Goal: Communication & Community: Participate in discussion

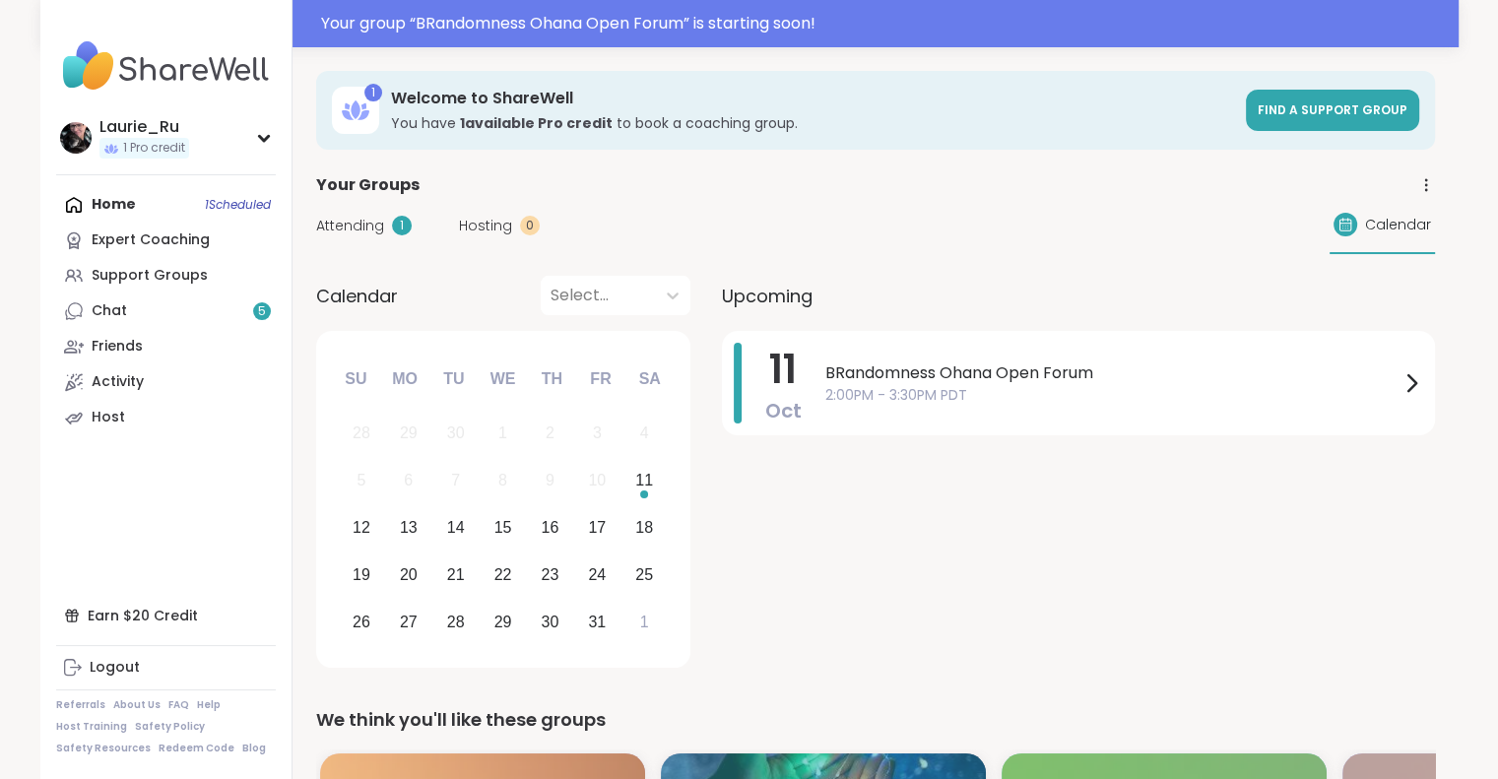
click at [985, 377] on span "BRandomness Ohana Open Forum" at bounding box center [1112, 373] width 574 height 24
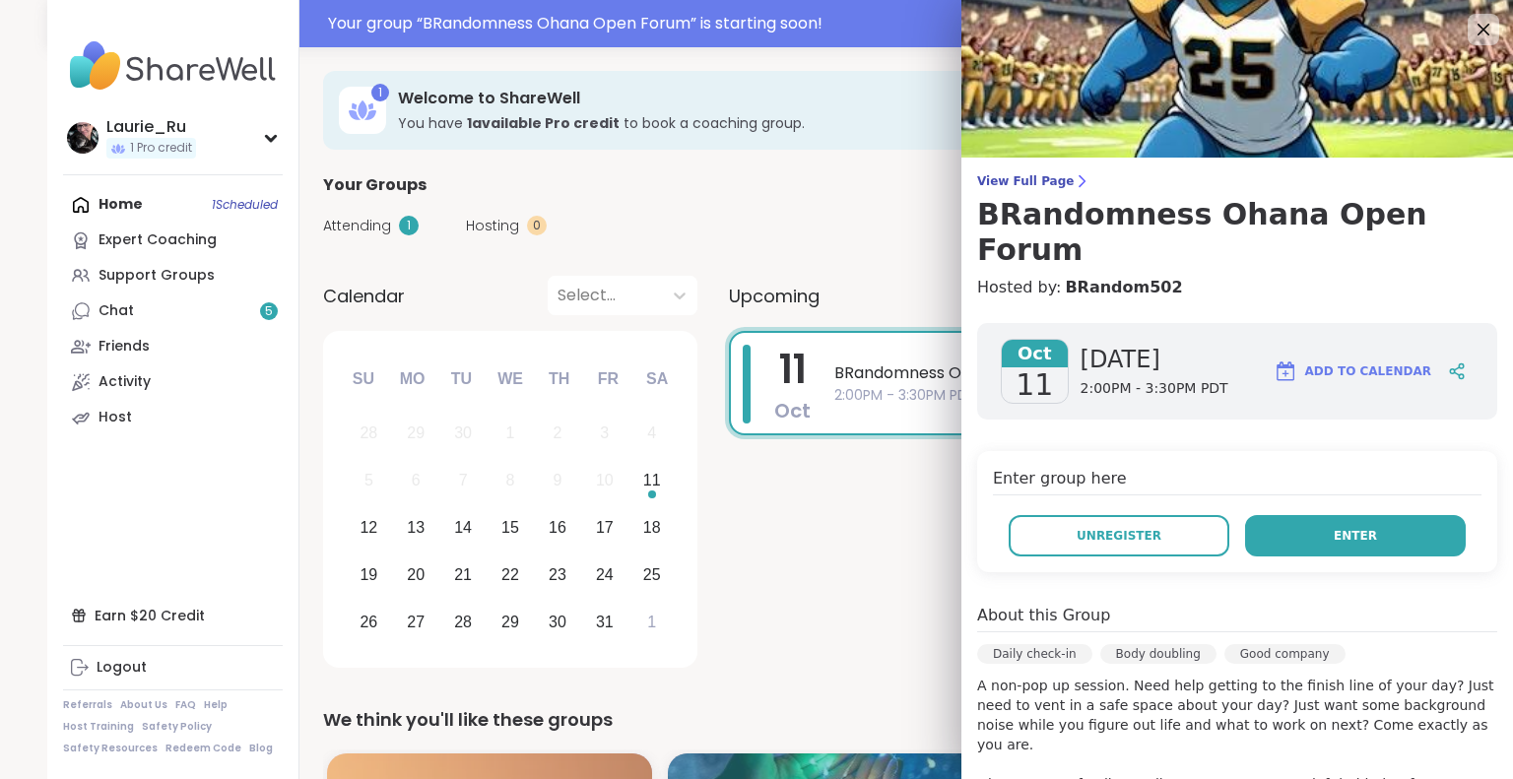
click at [1384, 515] on button "Enter" at bounding box center [1355, 535] width 221 height 41
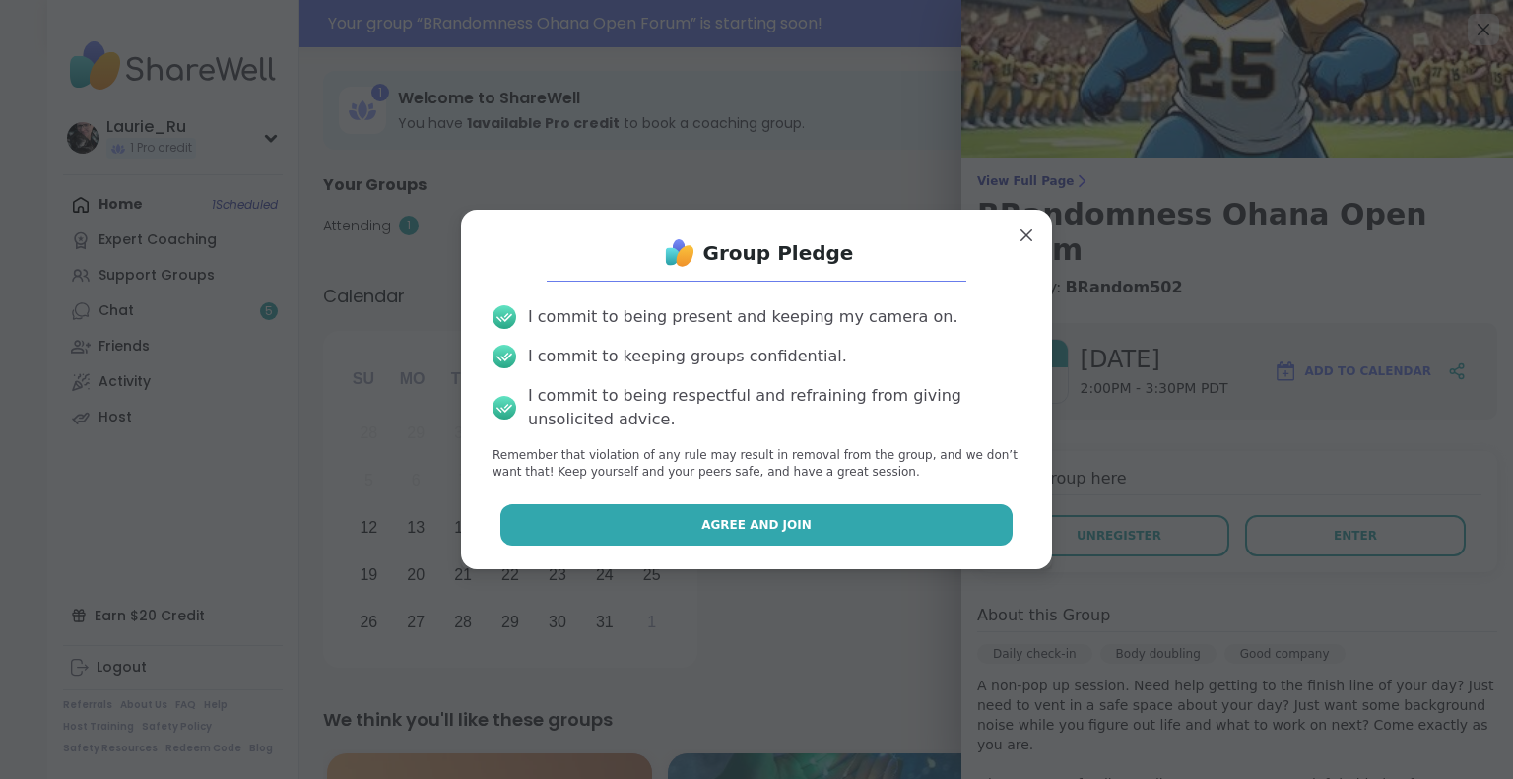
click at [894, 517] on button "Agree and Join" at bounding box center [756, 524] width 513 height 41
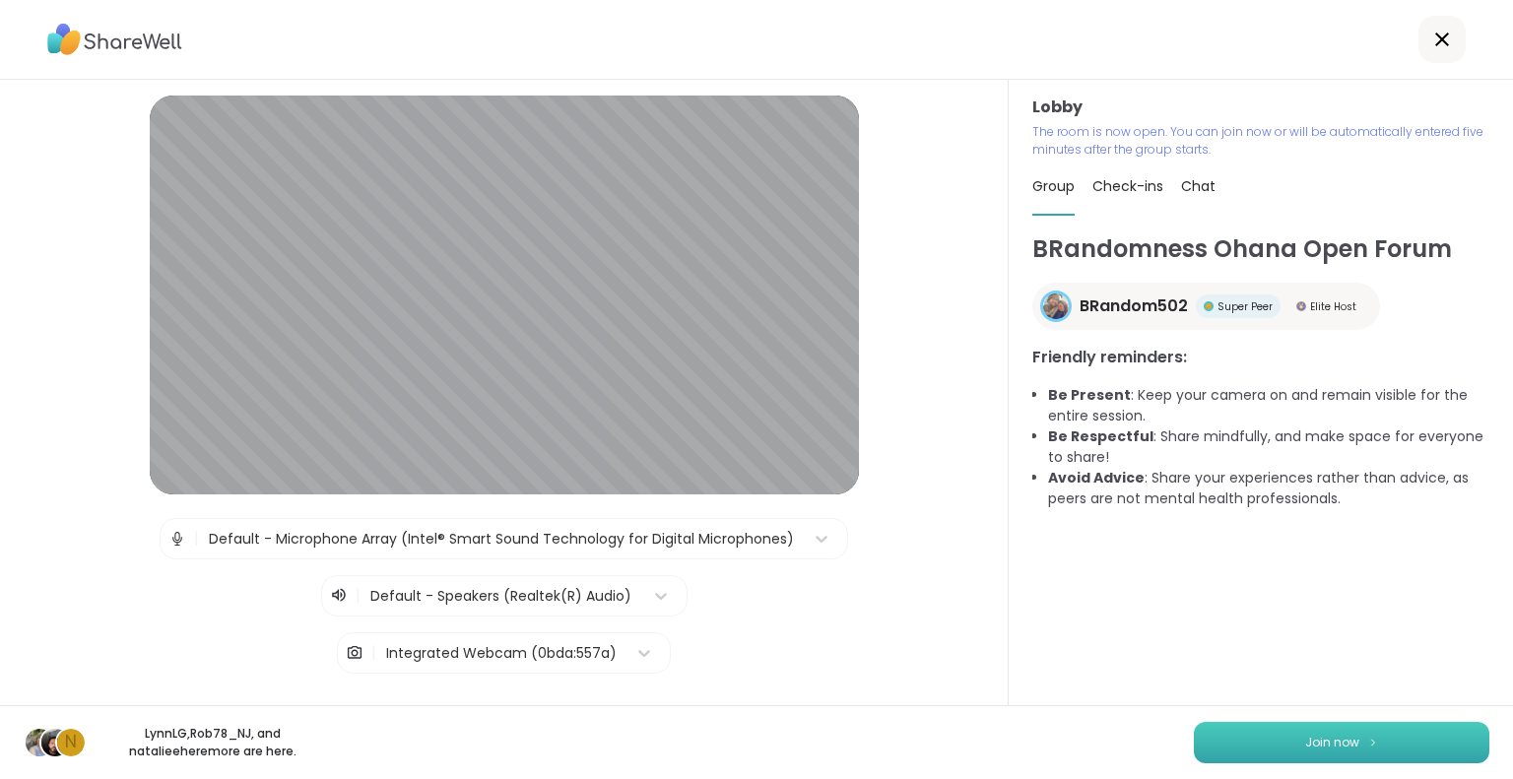
click at [1318, 743] on span "Join now" at bounding box center [1332, 743] width 54 height 18
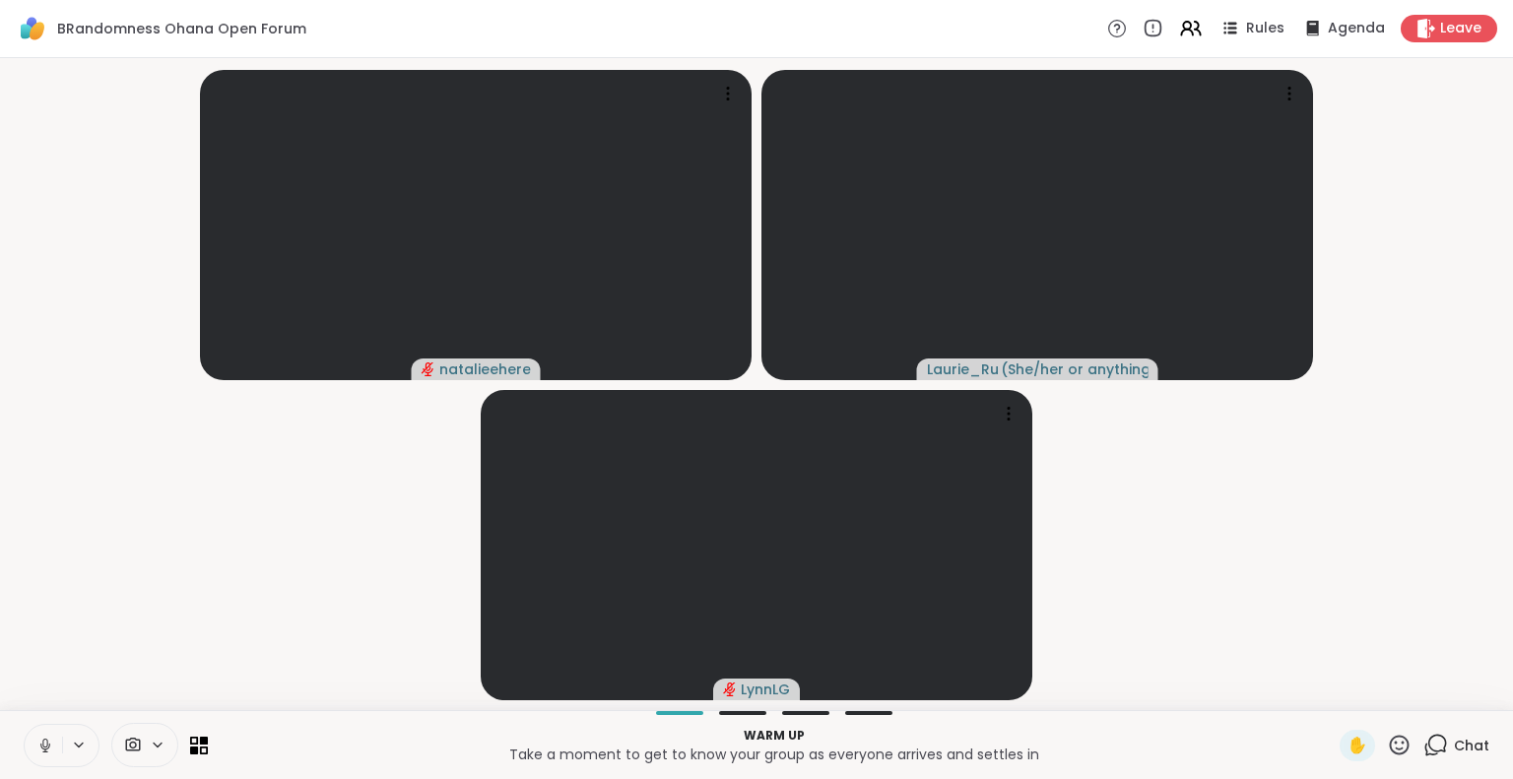
click at [46, 742] on icon at bounding box center [45, 746] width 18 height 18
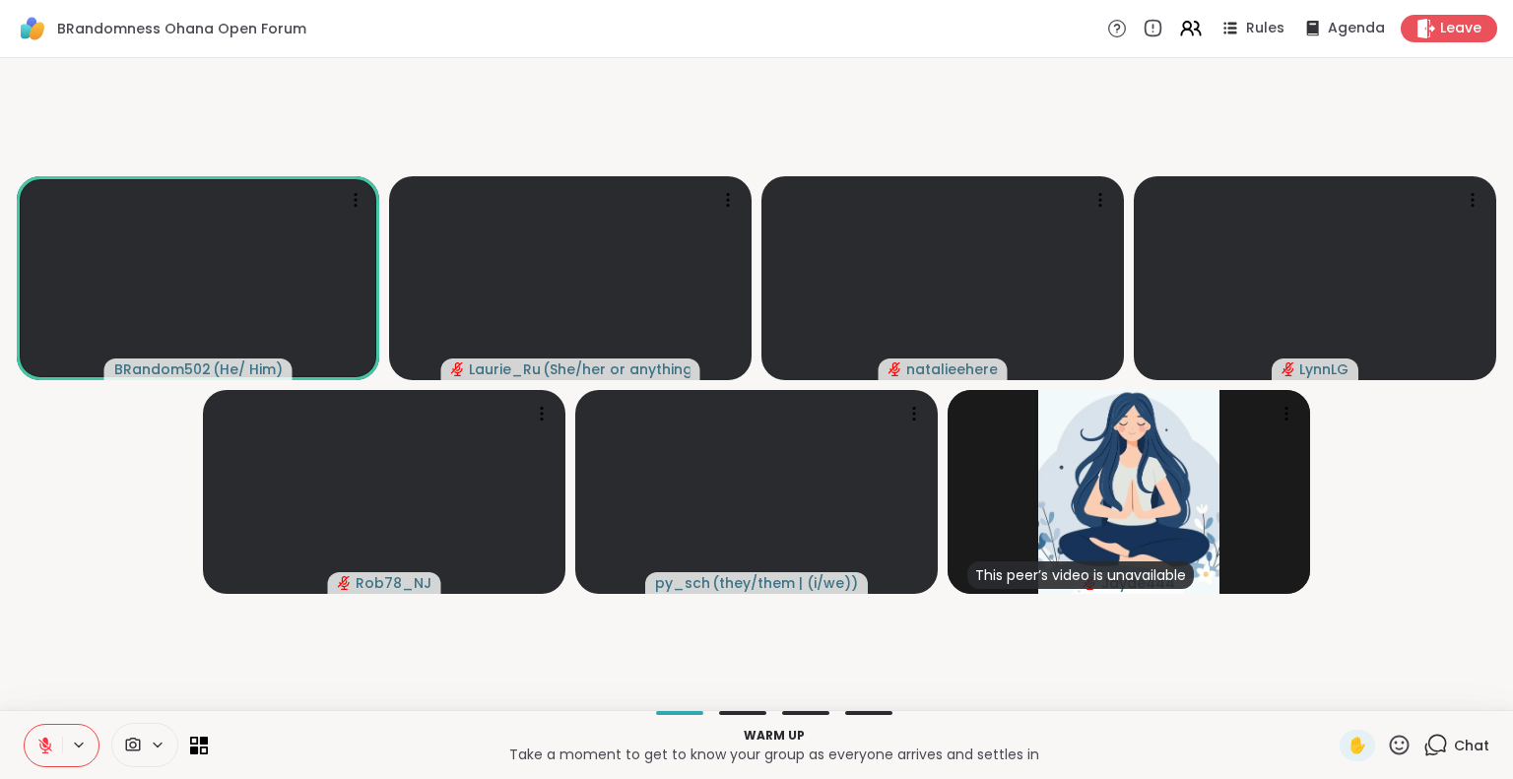
click at [52, 738] on icon at bounding box center [45, 746] width 18 height 18
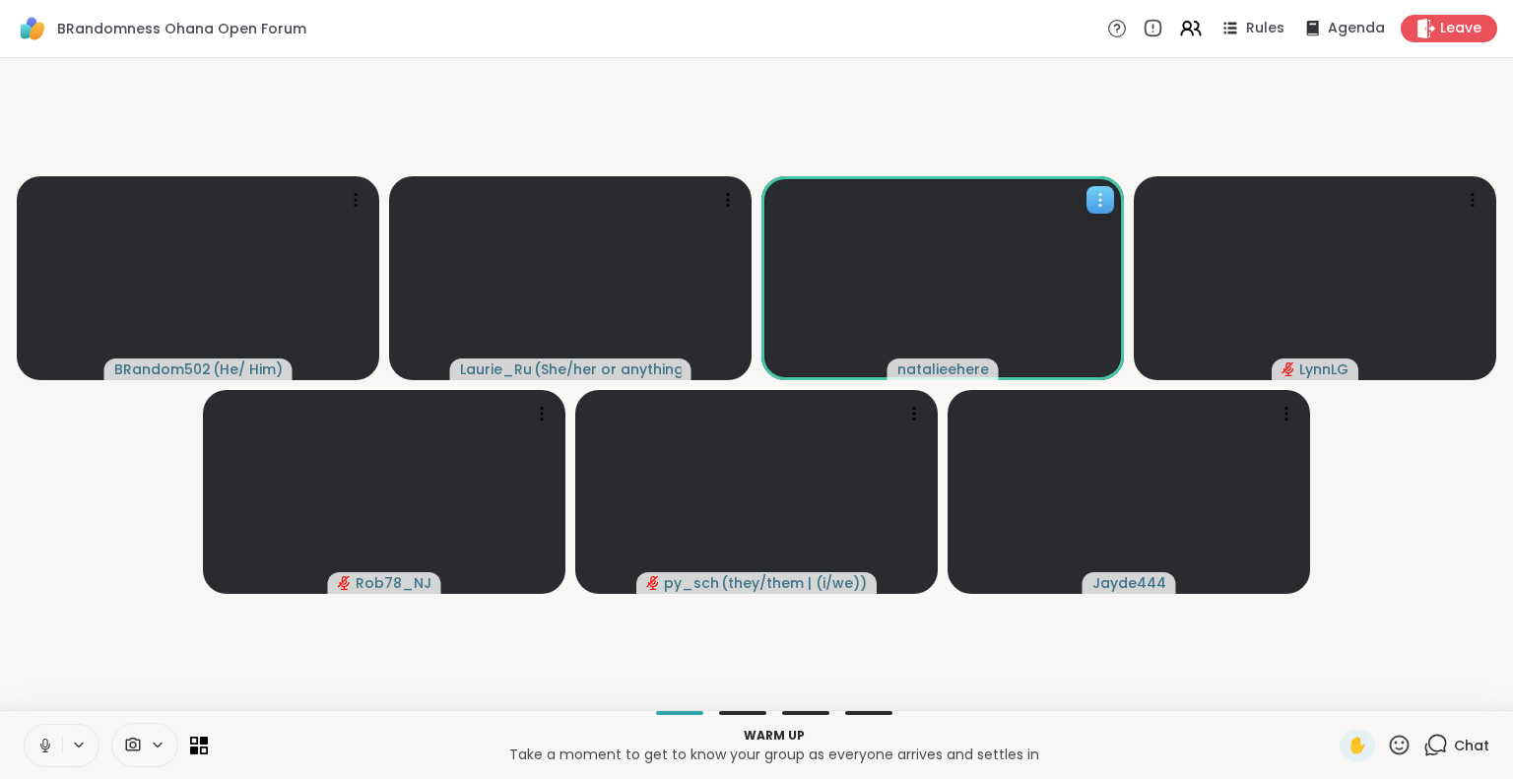
click at [1102, 202] on icon at bounding box center [1100, 200] width 20 height 20
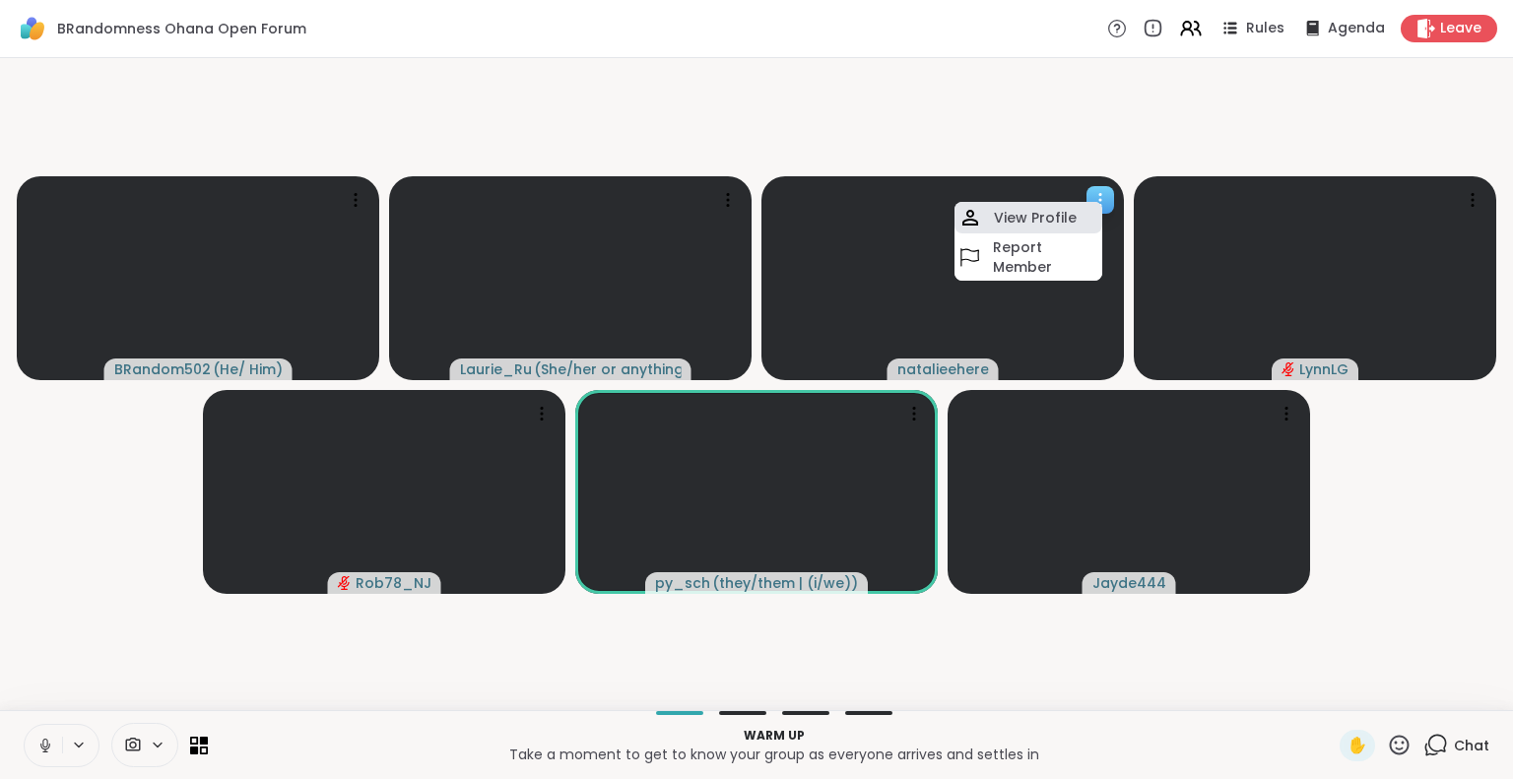
click at [1064, 214] on h4 "View Profile" at bounding box center [1035, 218] width 83 height 20
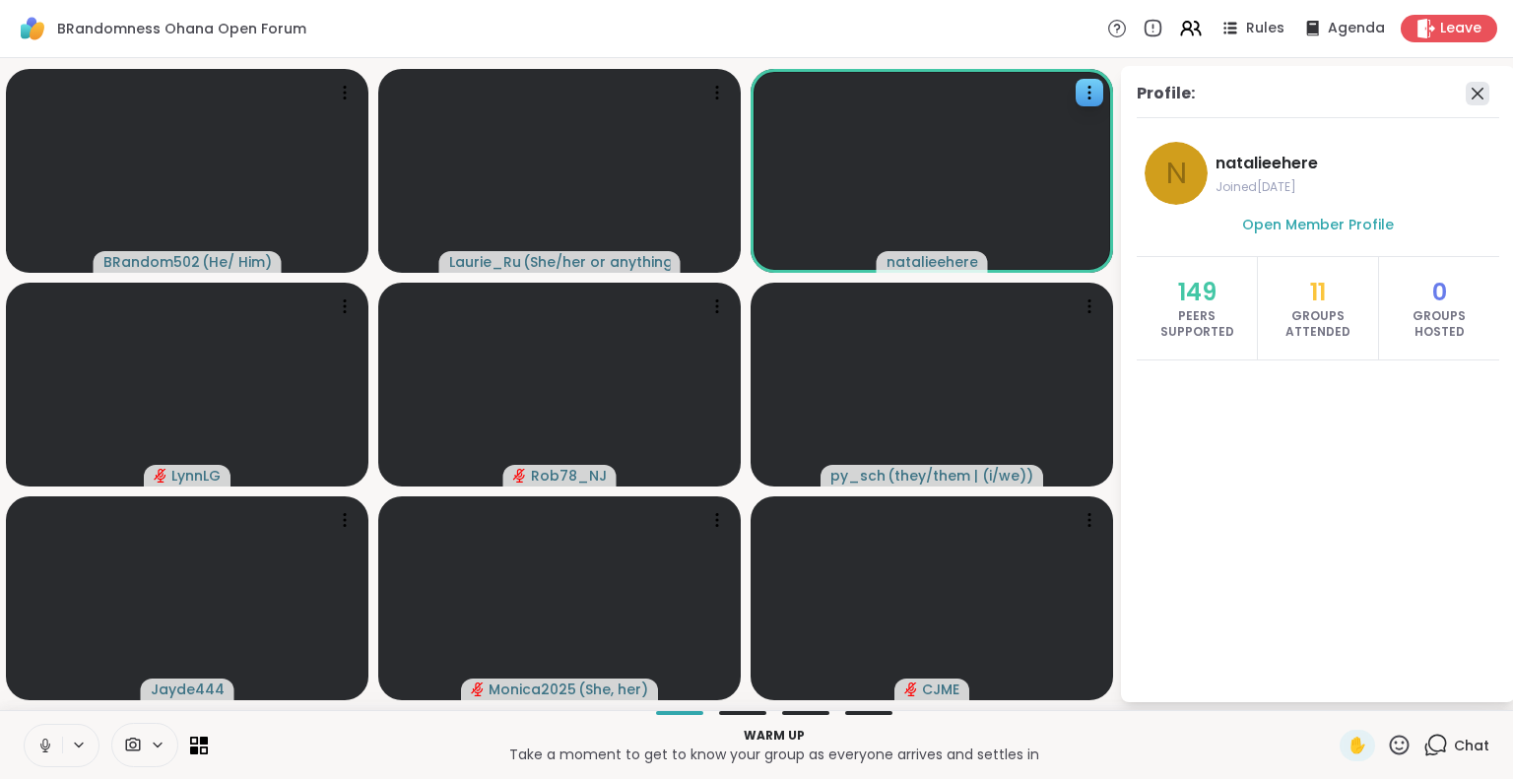
click at [1481, 93] on icon at bounding box center [1478, 94] width 24 height 24
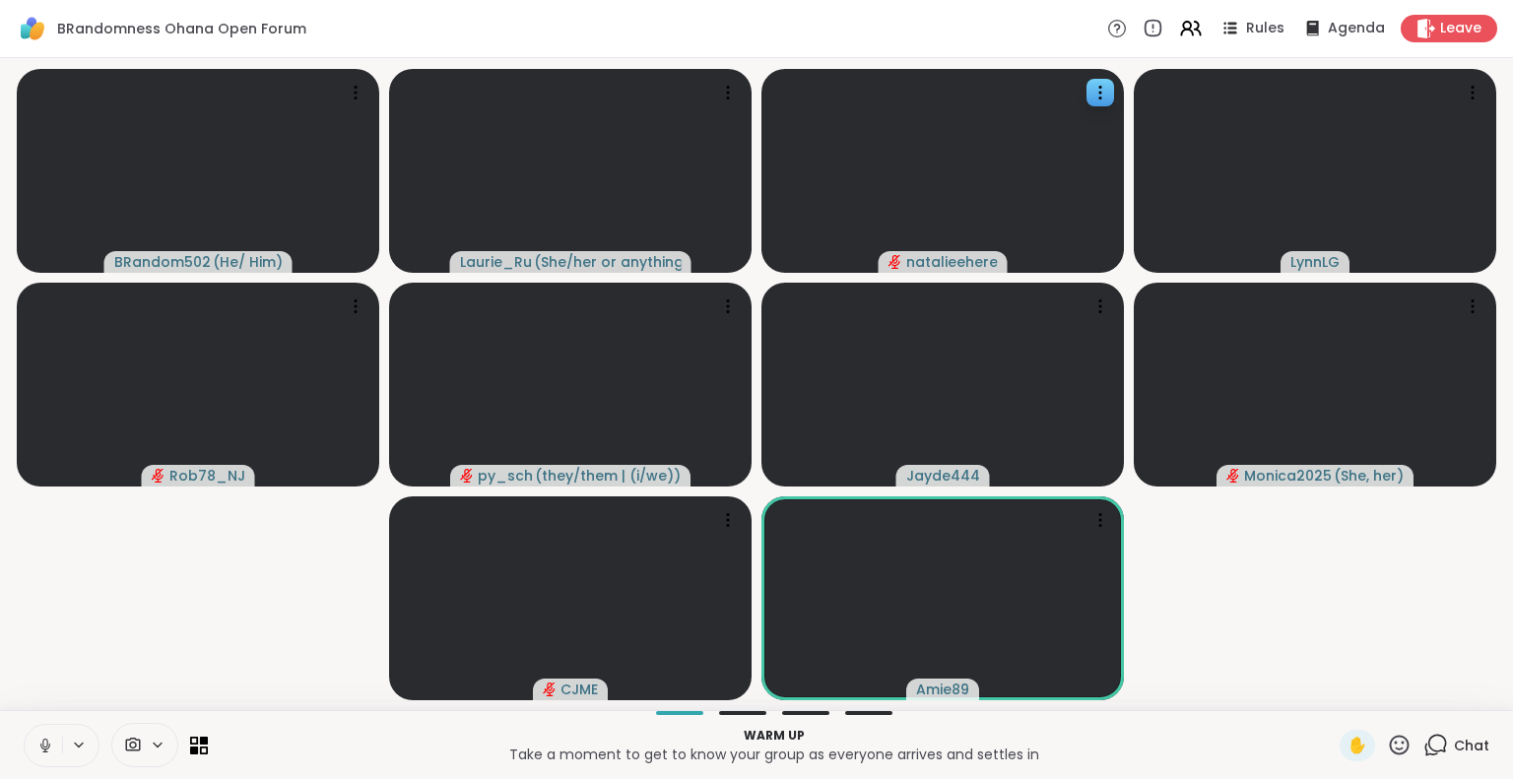
click at [43, 742] on icon at bounding box center [45, 746] width 18 height 18
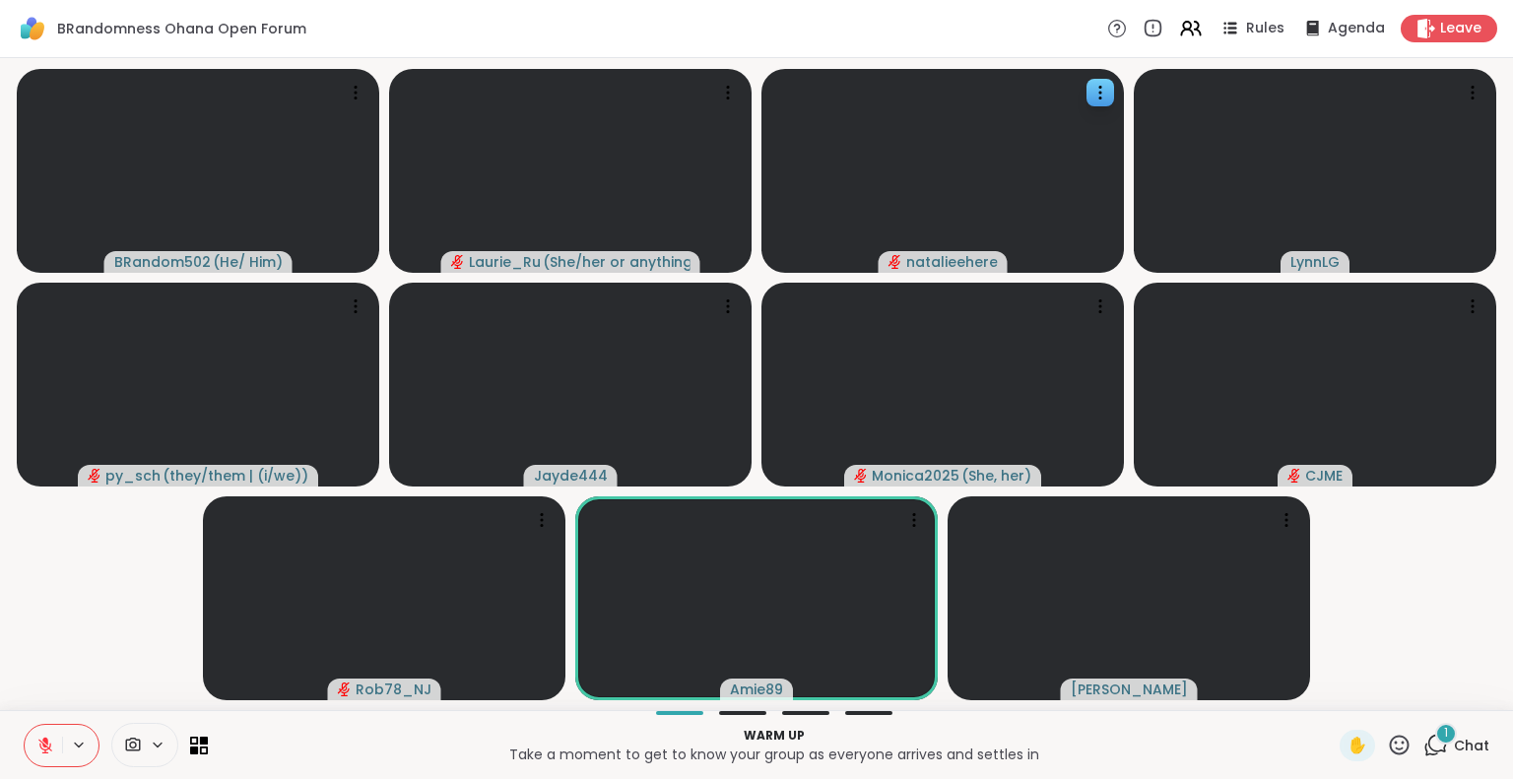
click at [1387, 745] on icon at bounding box center [1399, 745] width 25 height 25
click at [1418, 688] on span "🌟" at bounding box center [1428, 694] width 20 height 24
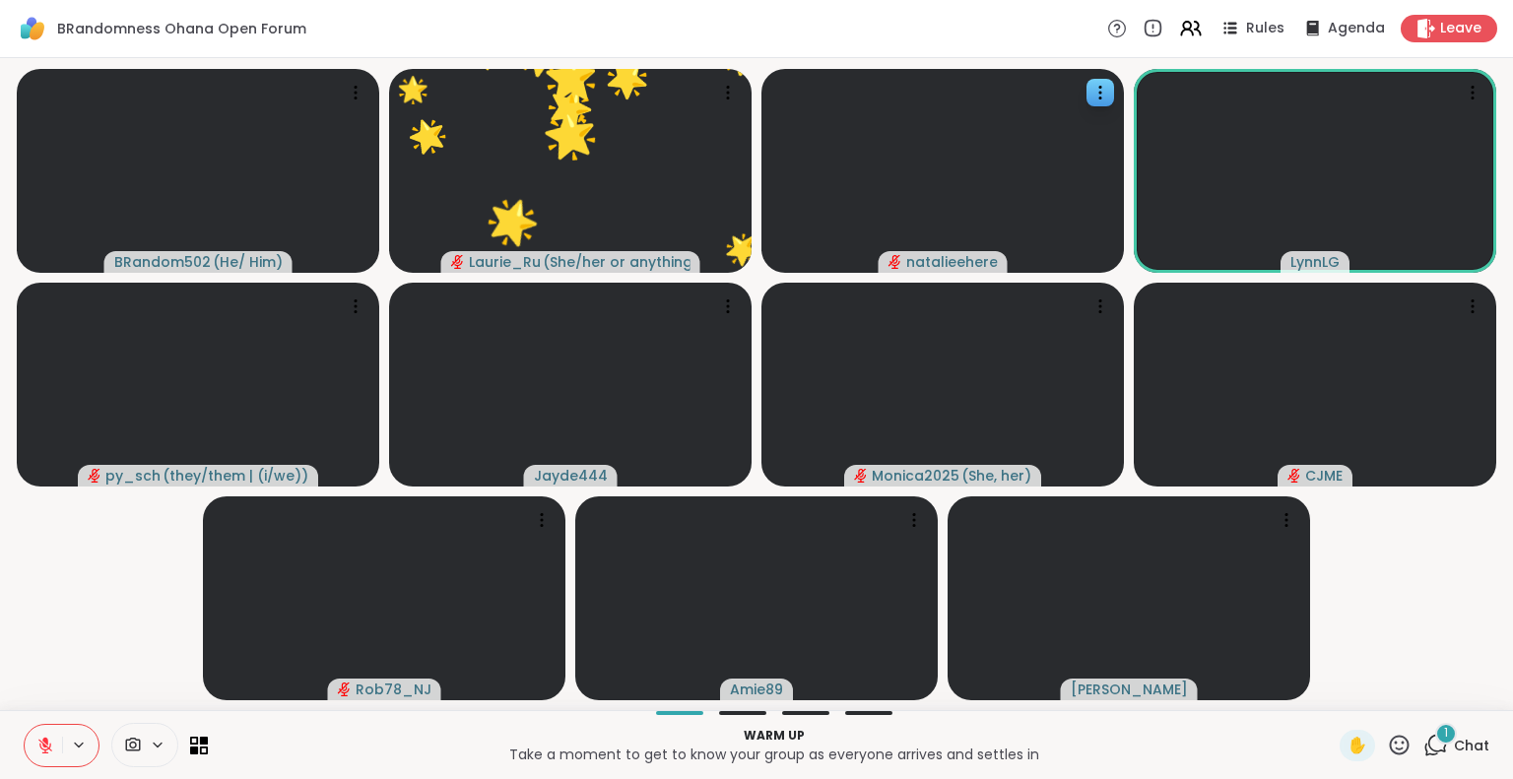
click at [1435, 739] on div "1" at bounding box center [1446, 734] width 22 height 22
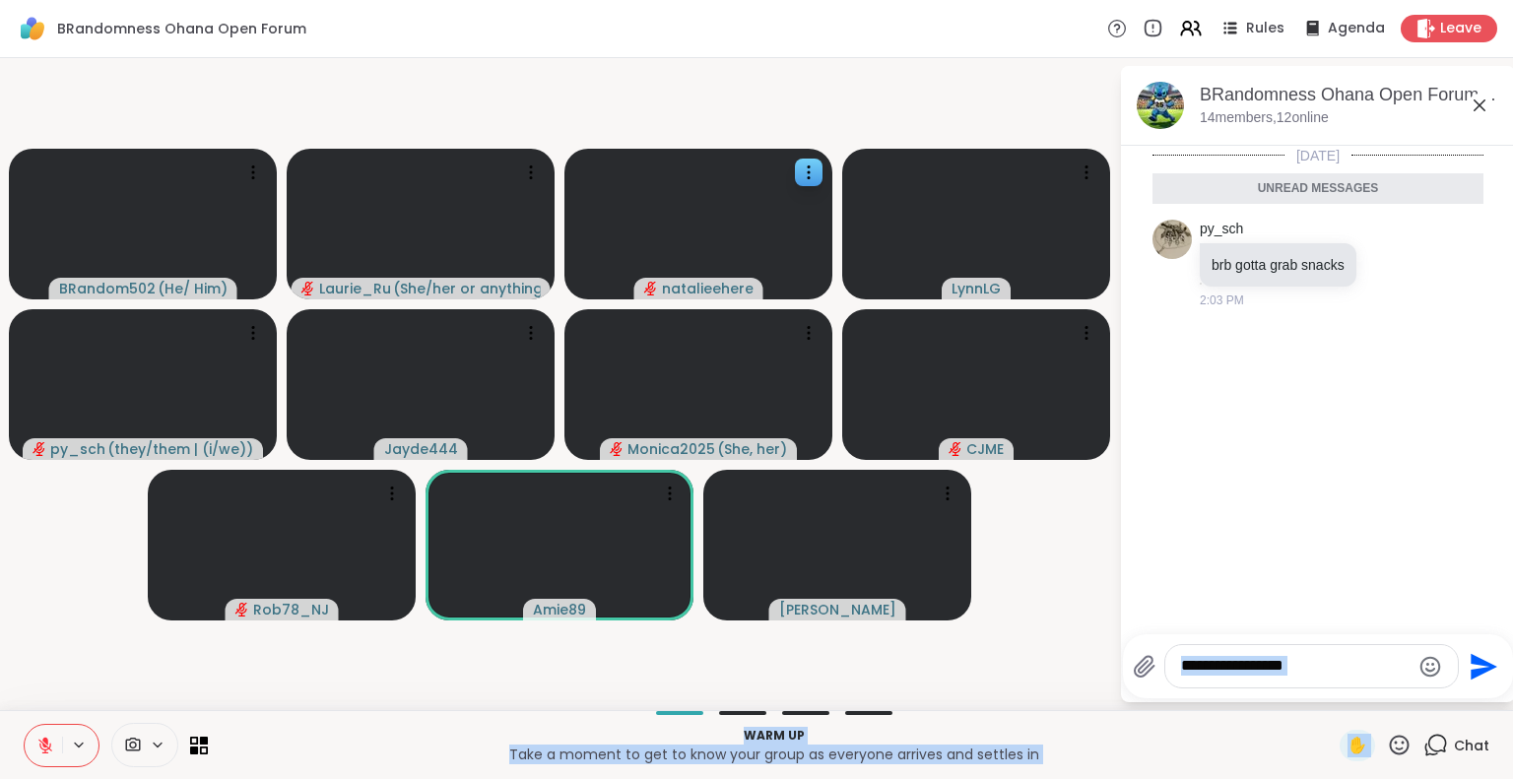
drag, startPoint x: 1425, startPoint y: 739, endPoint x: 1454, endPoint y: 534, distance: 206.8
click at [1454, 534] on div "BRandomness Ohana Open Forum Rules Agenda Leave BRandom502 ( He/ Him ) [PERSON_…" at bounding box center [756, 389] width 1513 height 779
click at [1454, 534] on div "[DATE] Unread messages py_sch brb gotta grab snacks 2:03 PM" at bounding box center [1318, 384] width 394 height 477
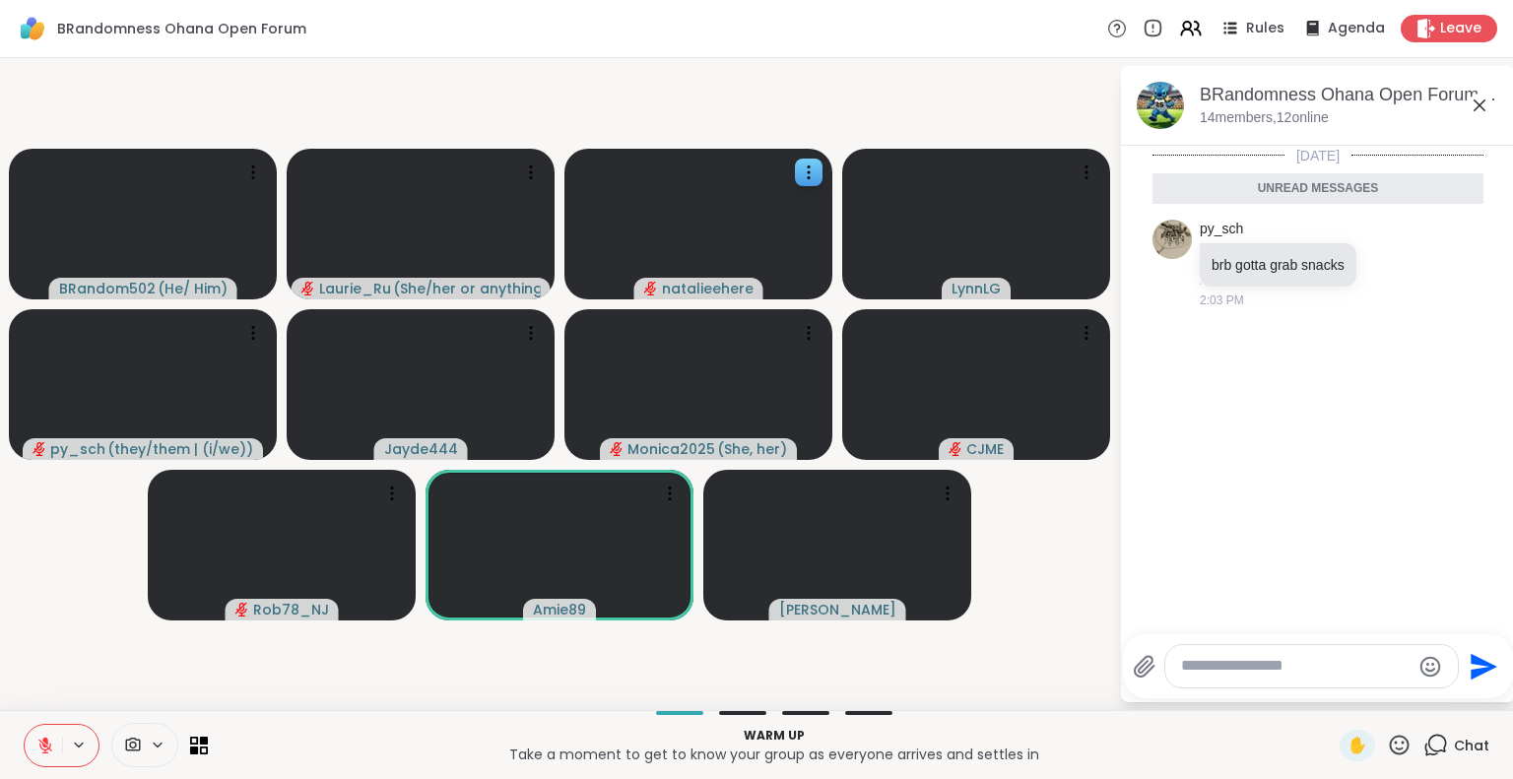
click at [1479, 107] on icon at bounding box center [1479, 106] width 24 height 24
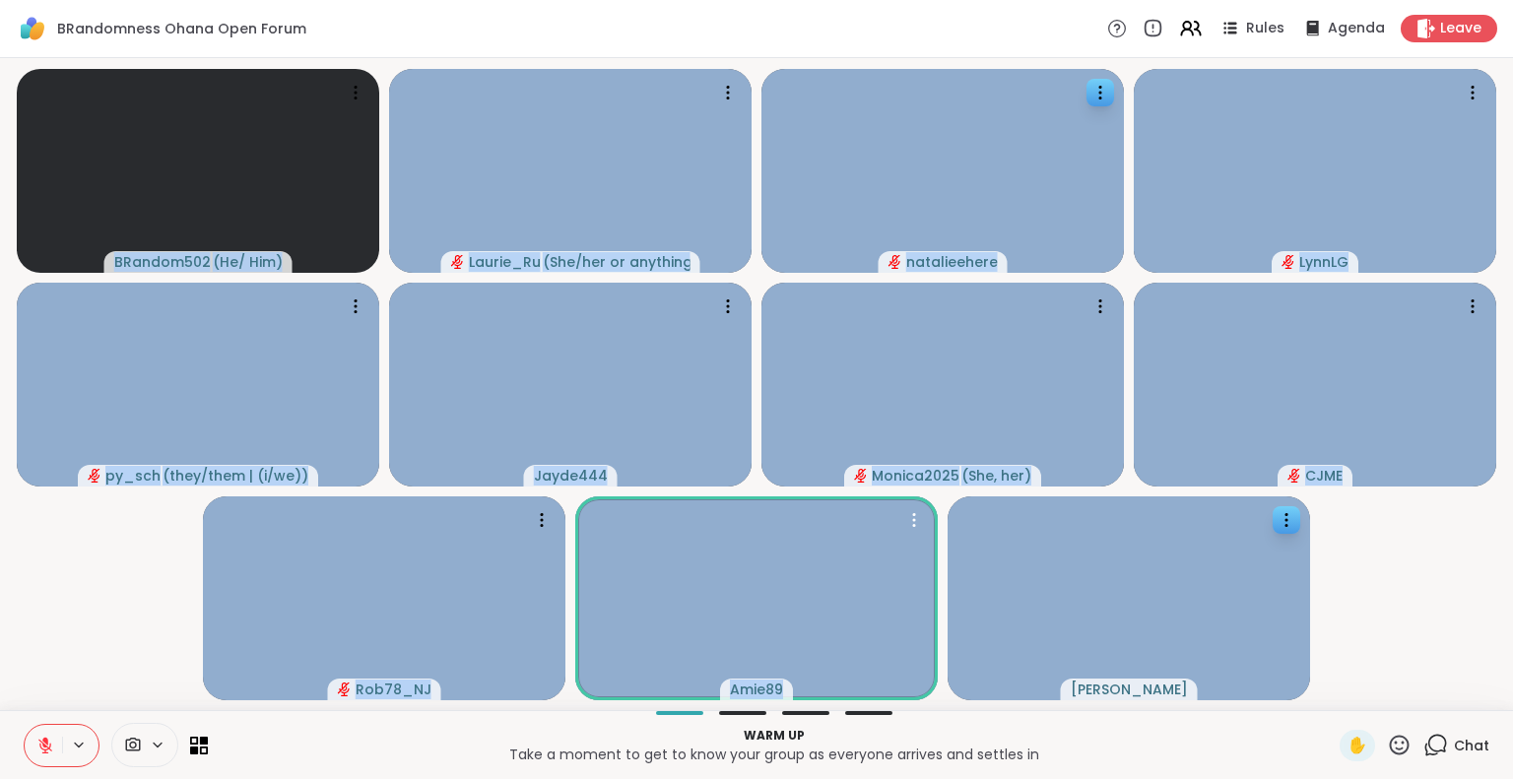
drag, startPoint x: 757, startPoint y: 468, endPoint x: 1020, endPoint y: 656, distance: 323.3
click at [1020, 656] on video-player-container "BRandom502 ( He/ Him ) [PERSON_NAME] ( She/her or anything else ) [PERSON_NAME]…" at bounding box center [756, 384] width 1489 height 636
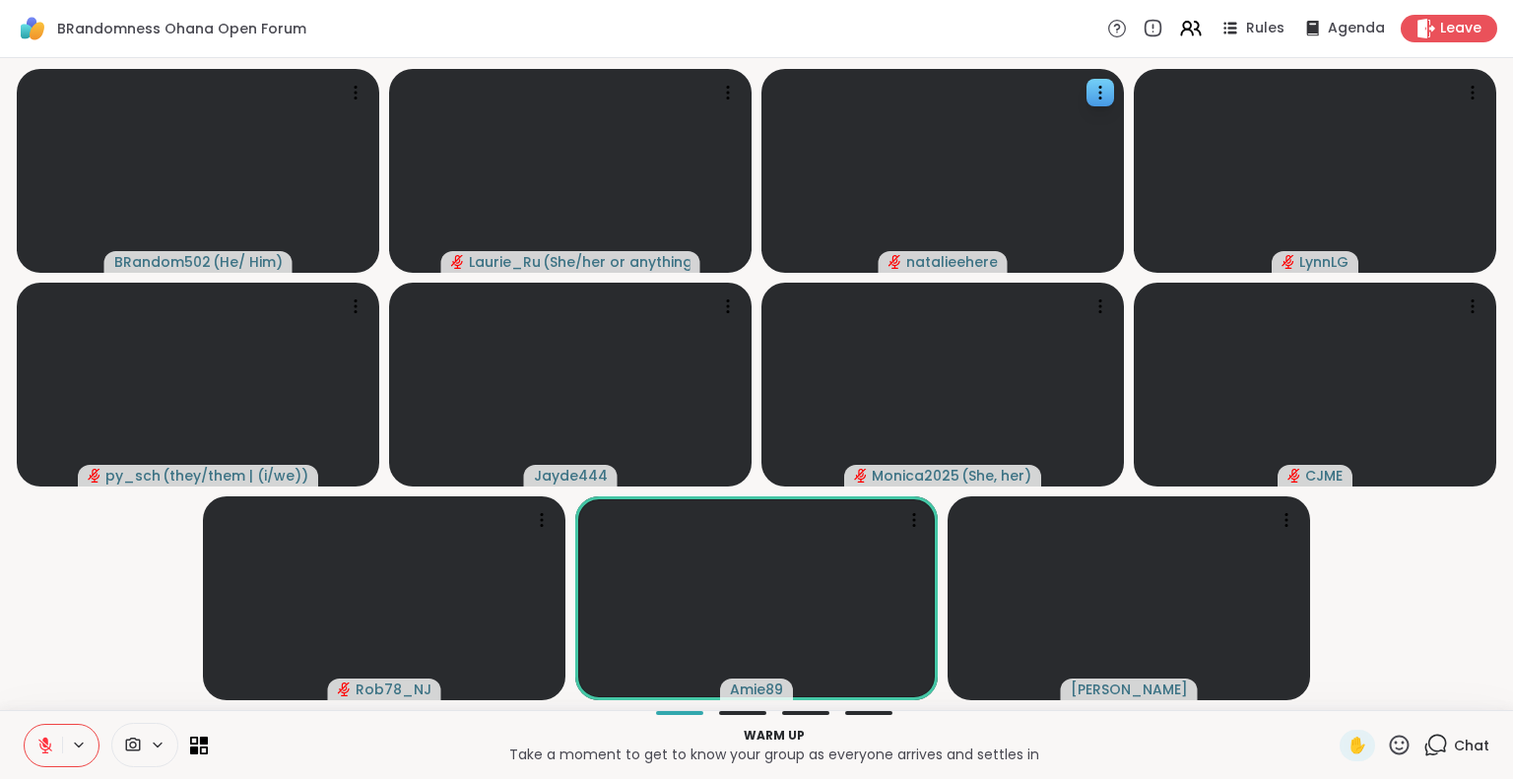
click at [1430, 610] on video-player-container "BRandom502 ( He/ Him ) [PERSON_NAME] ( She/her or anything else ) [PERSON_NAME]…" at bounding box center [756, 384] width 1489 height 636
click at [1387, 744] on icon at bounding box center [1399, 745] width 25 height 25
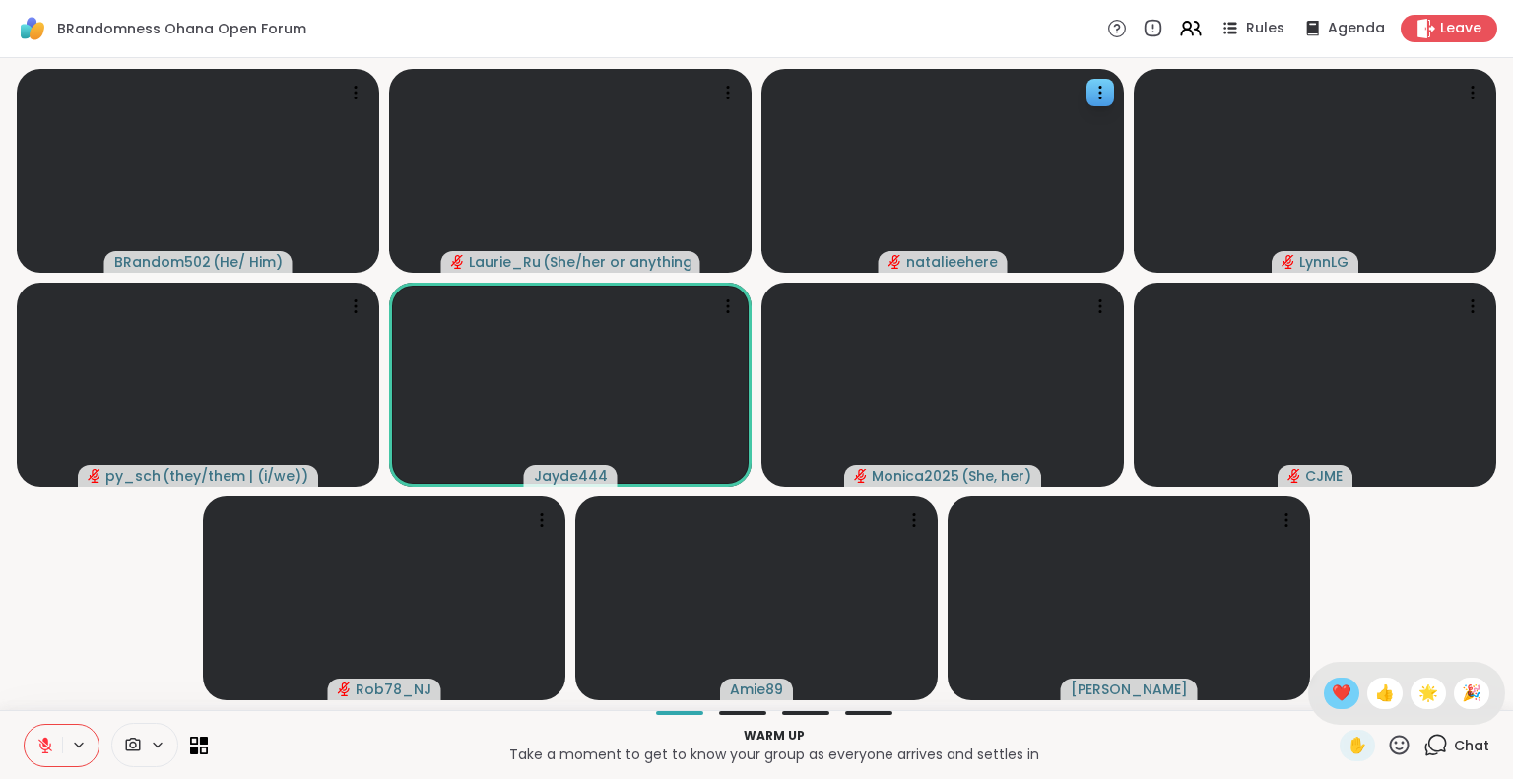
click at [1332, 688] on span "❤️" at bounding box center [1342, 694] width 20 height 24
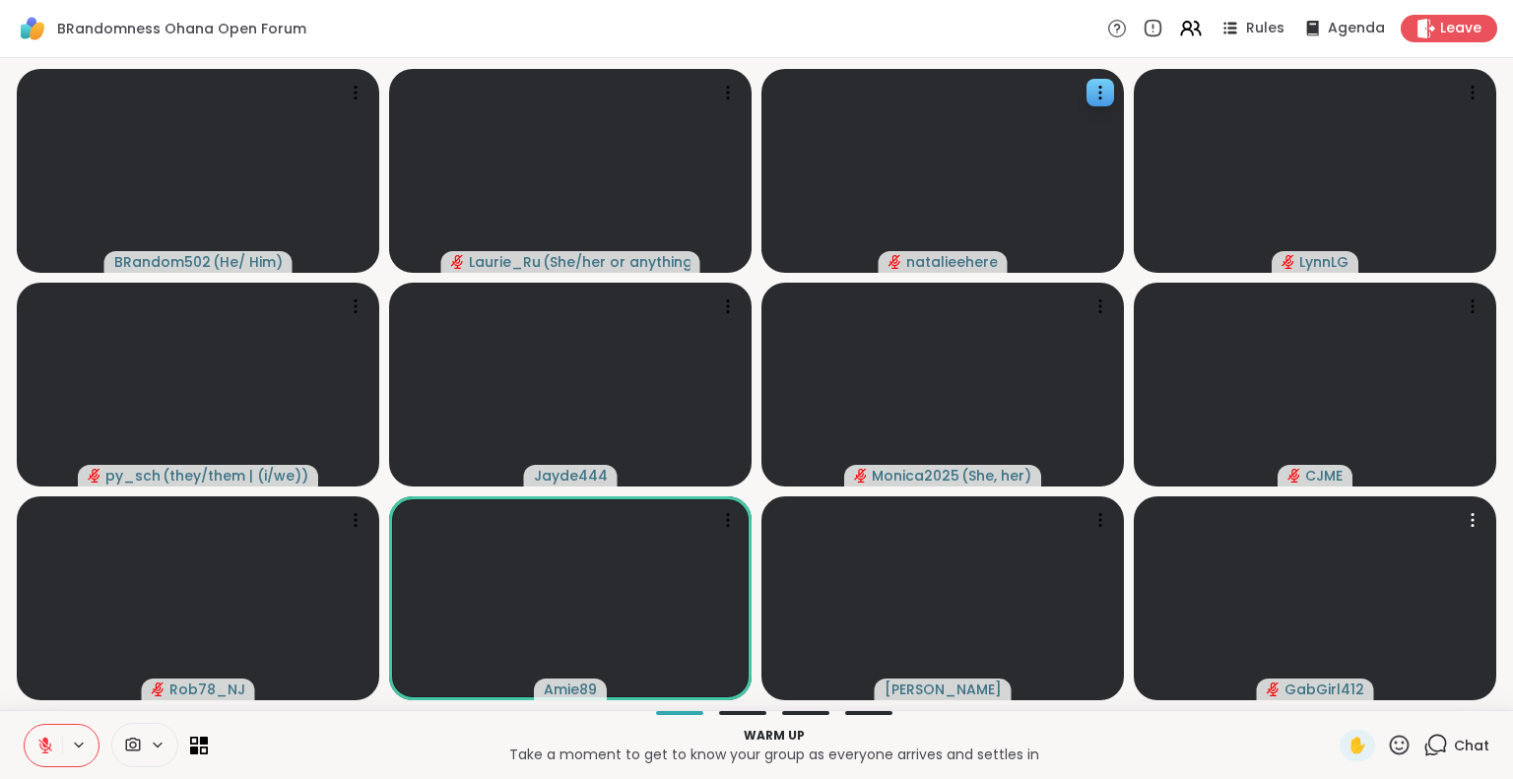
click at [1467, 622] on video at bounding box center [1315, 598] width 362 height 204
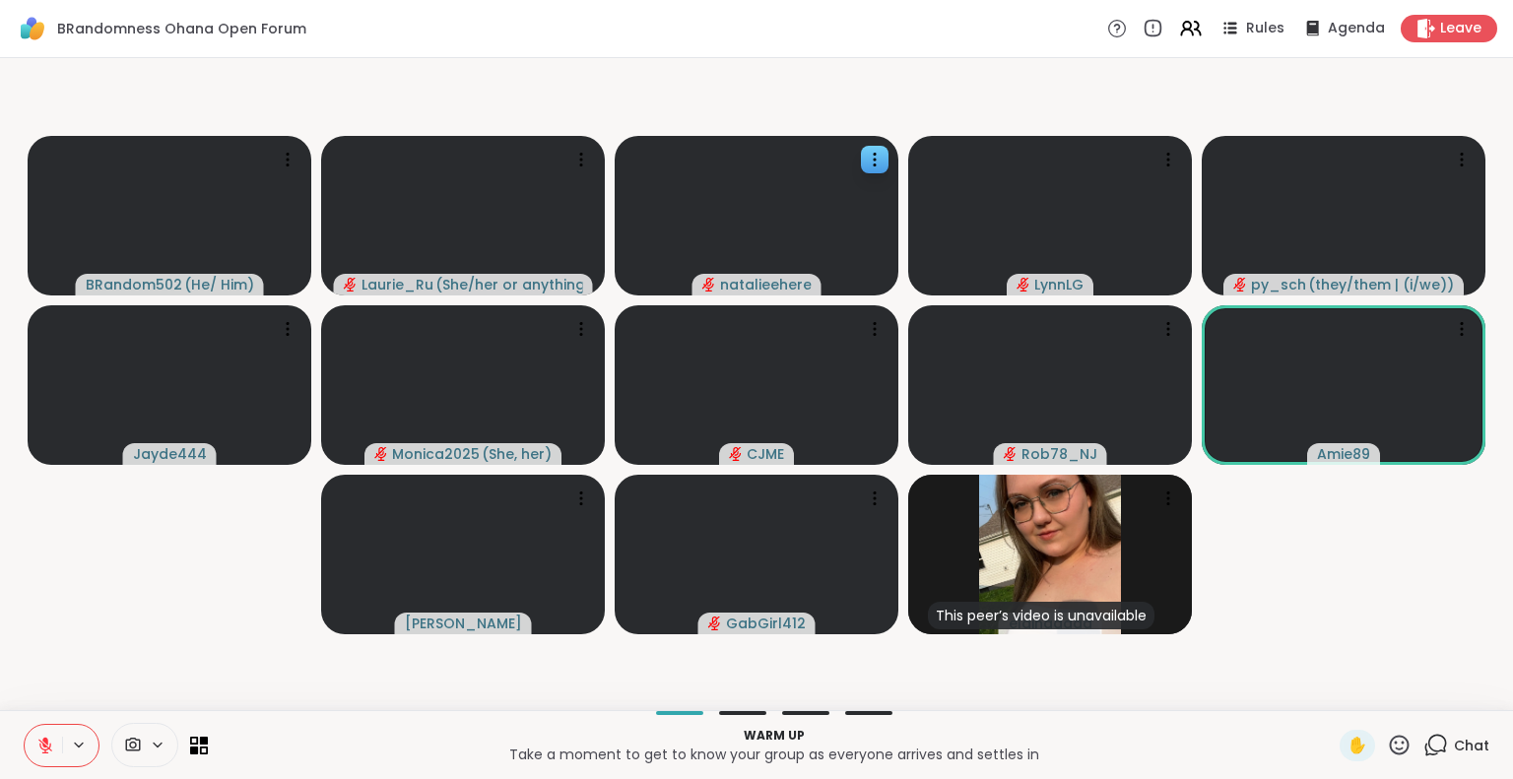
click at [1345, 562] on video-player-container "BRandom502 ( He/ Him ) [PERSON_NAME] ( She/her or anything else ) [PERSON_NAME]…" at bounding box center [756, 384] width 1489 height 636
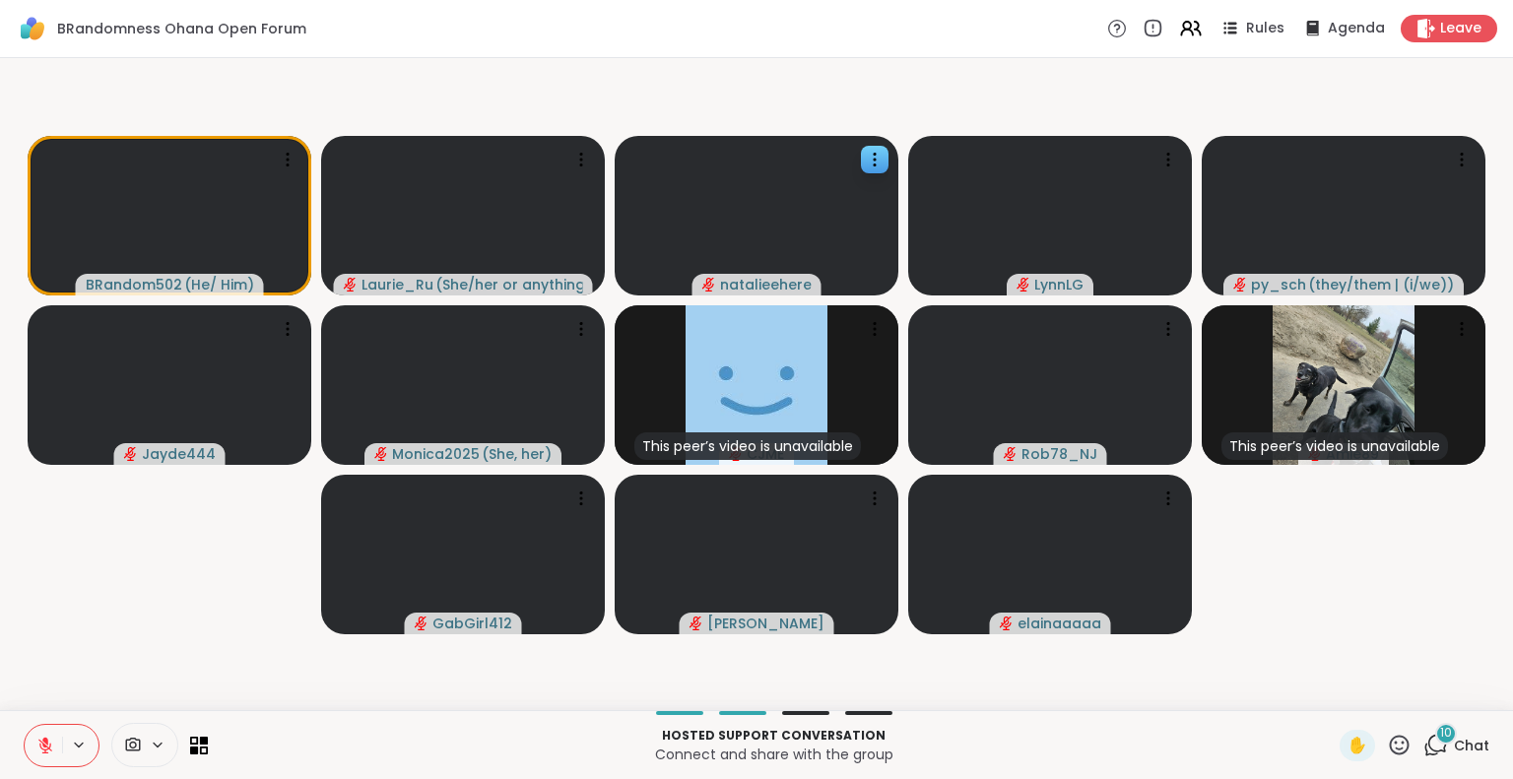
click at [1425, 748] on icon at bounding box center [1435, 745] width 25 height 25
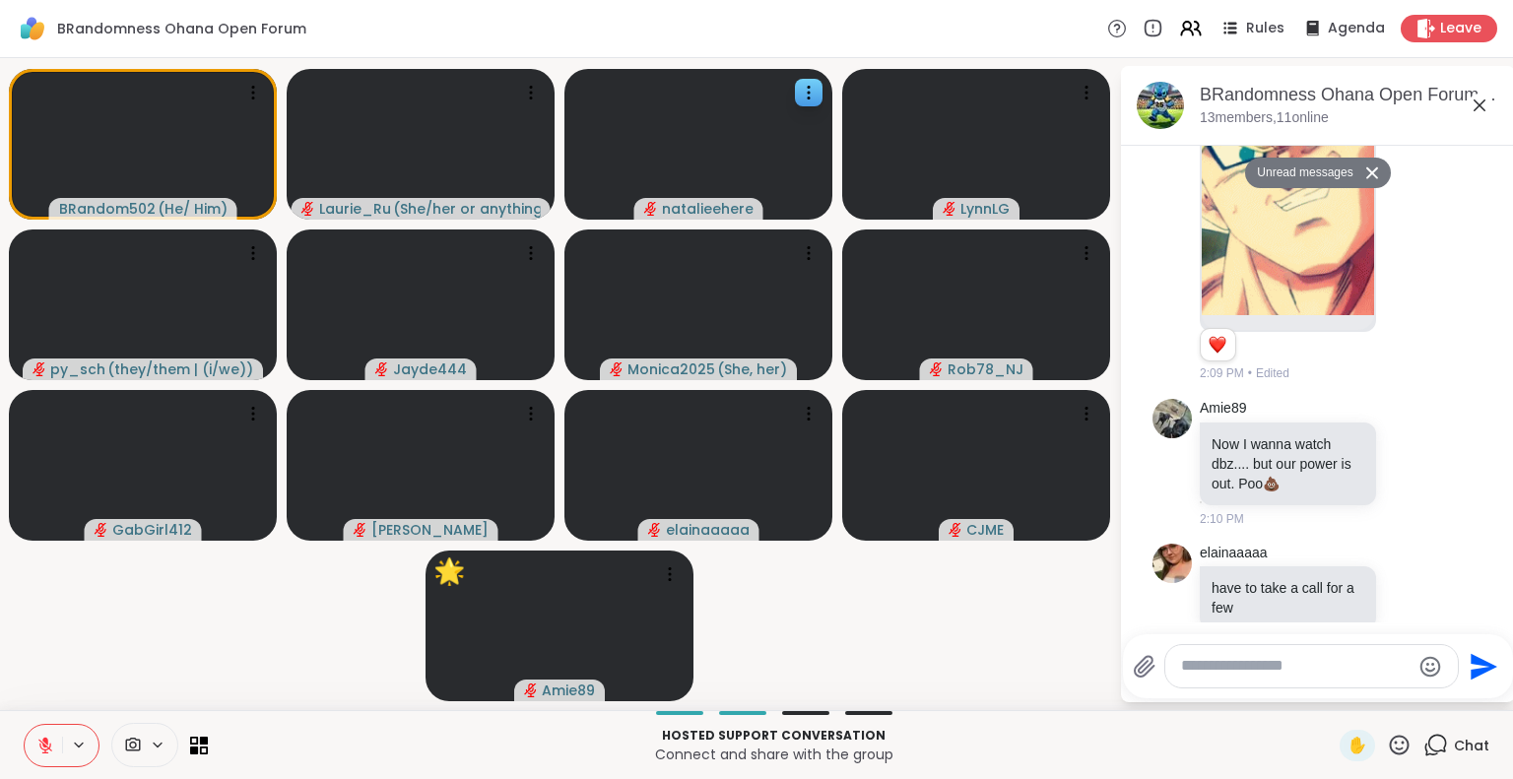
scroll to position [1563, 0]
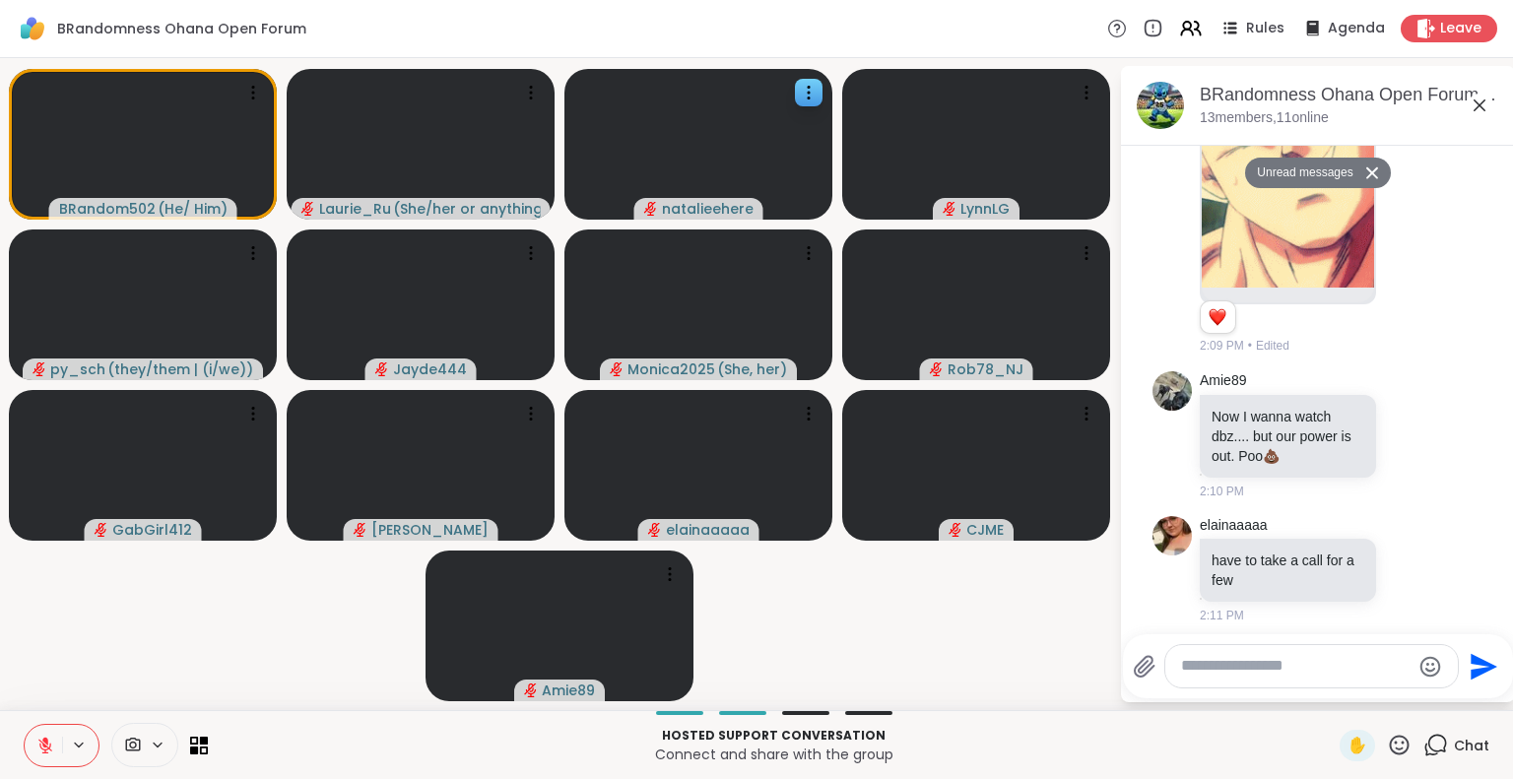
click at [1387, 741] on icon at bounding box center [1399, 745] width 25 height 25
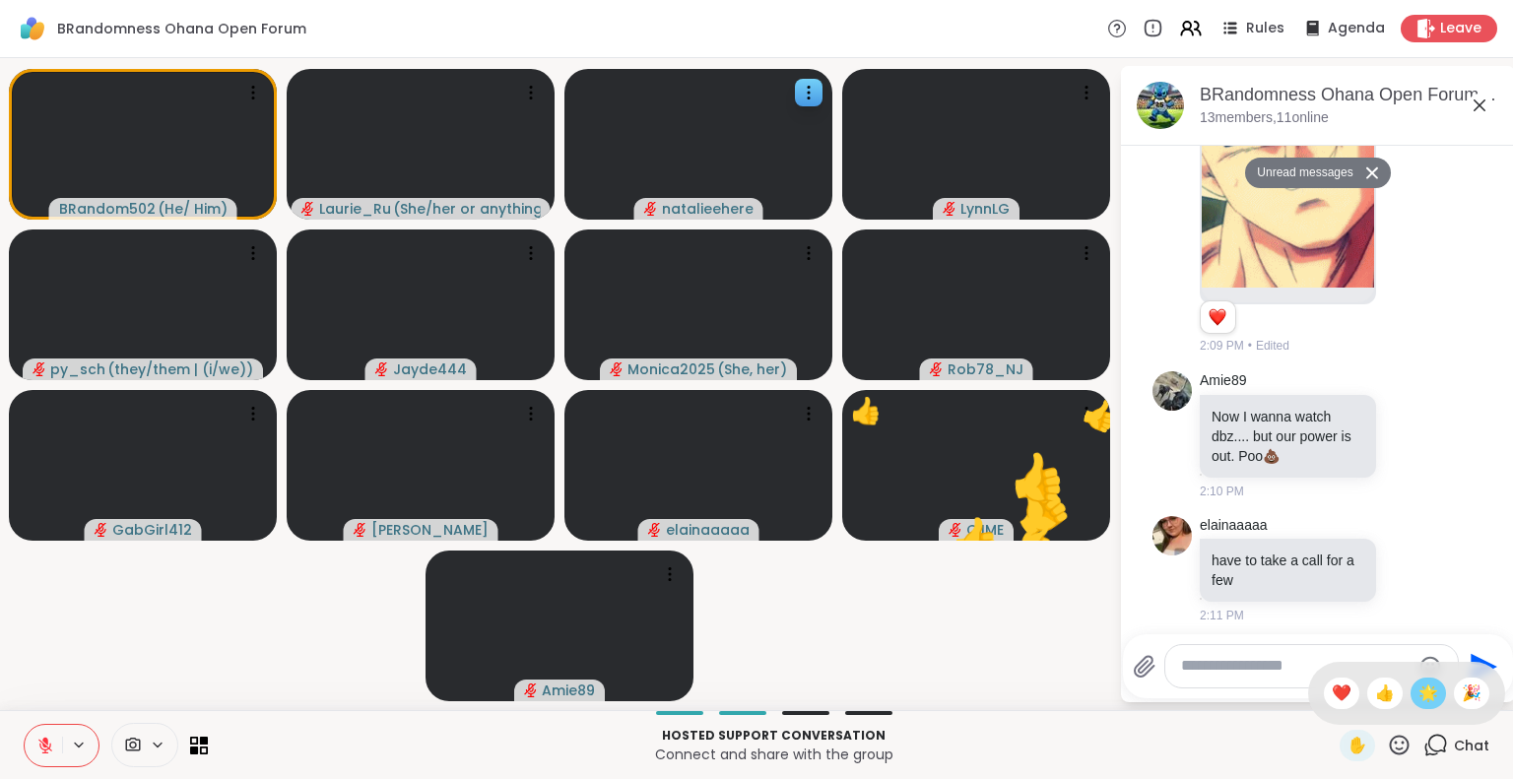
click at [1418, 694] on span "🌟" at bounding box center [1428, 694] width 20 height 24
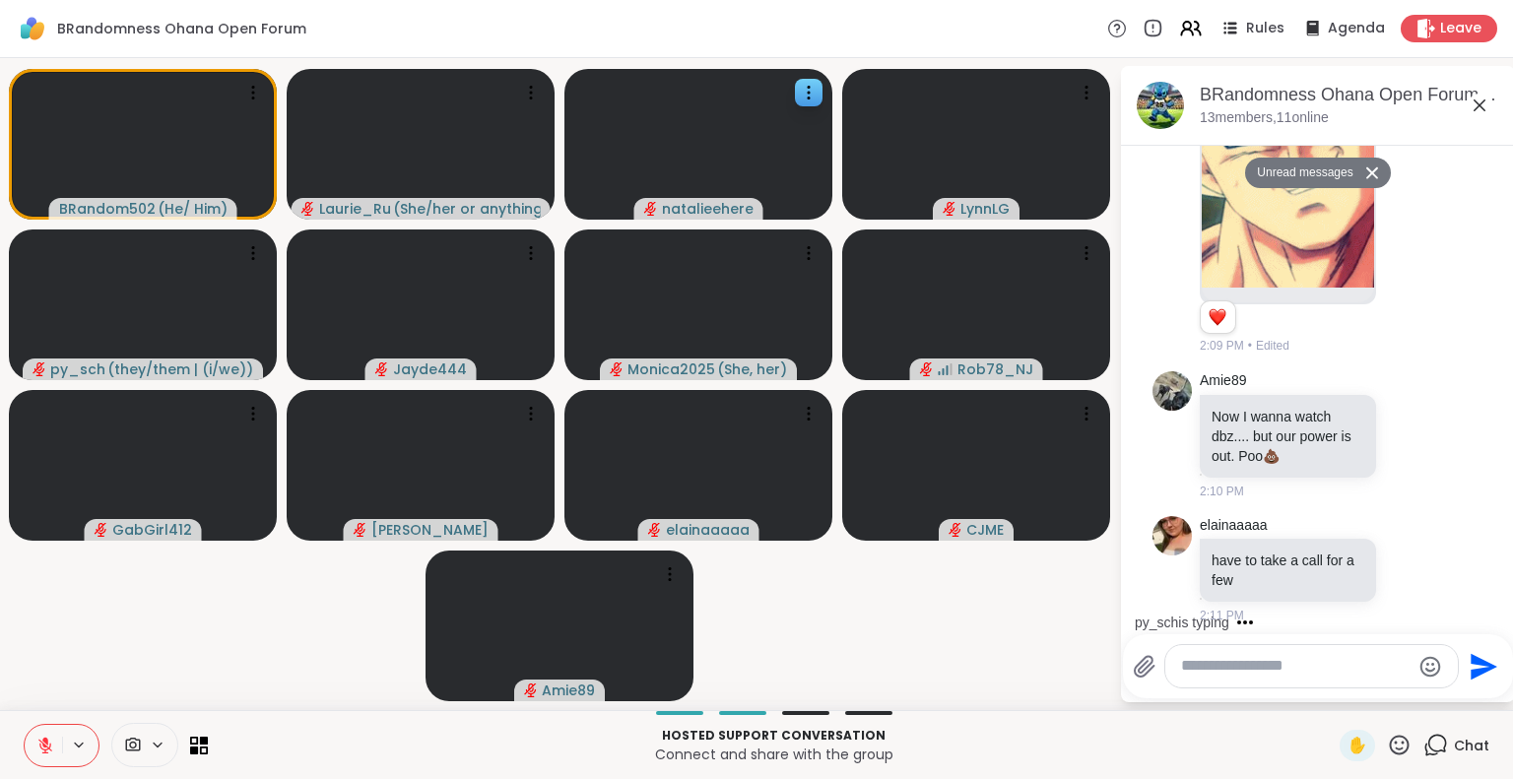
click at [1387, 744] on icon at bounding box center [1399, 745] width 25 height 25
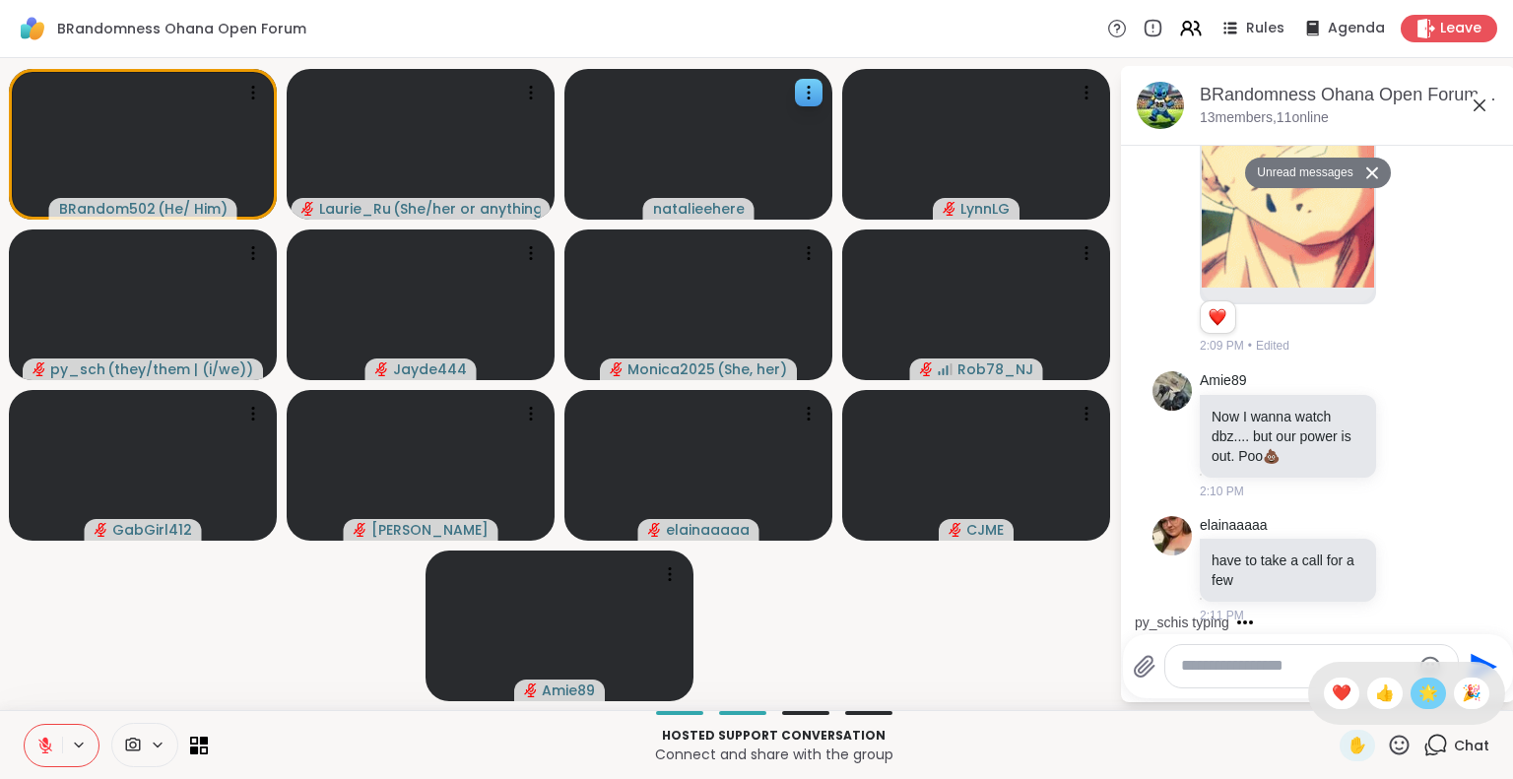
click at [1418, 695] on span "🌟" at bounding box center [1428, 694] width 20 height 24
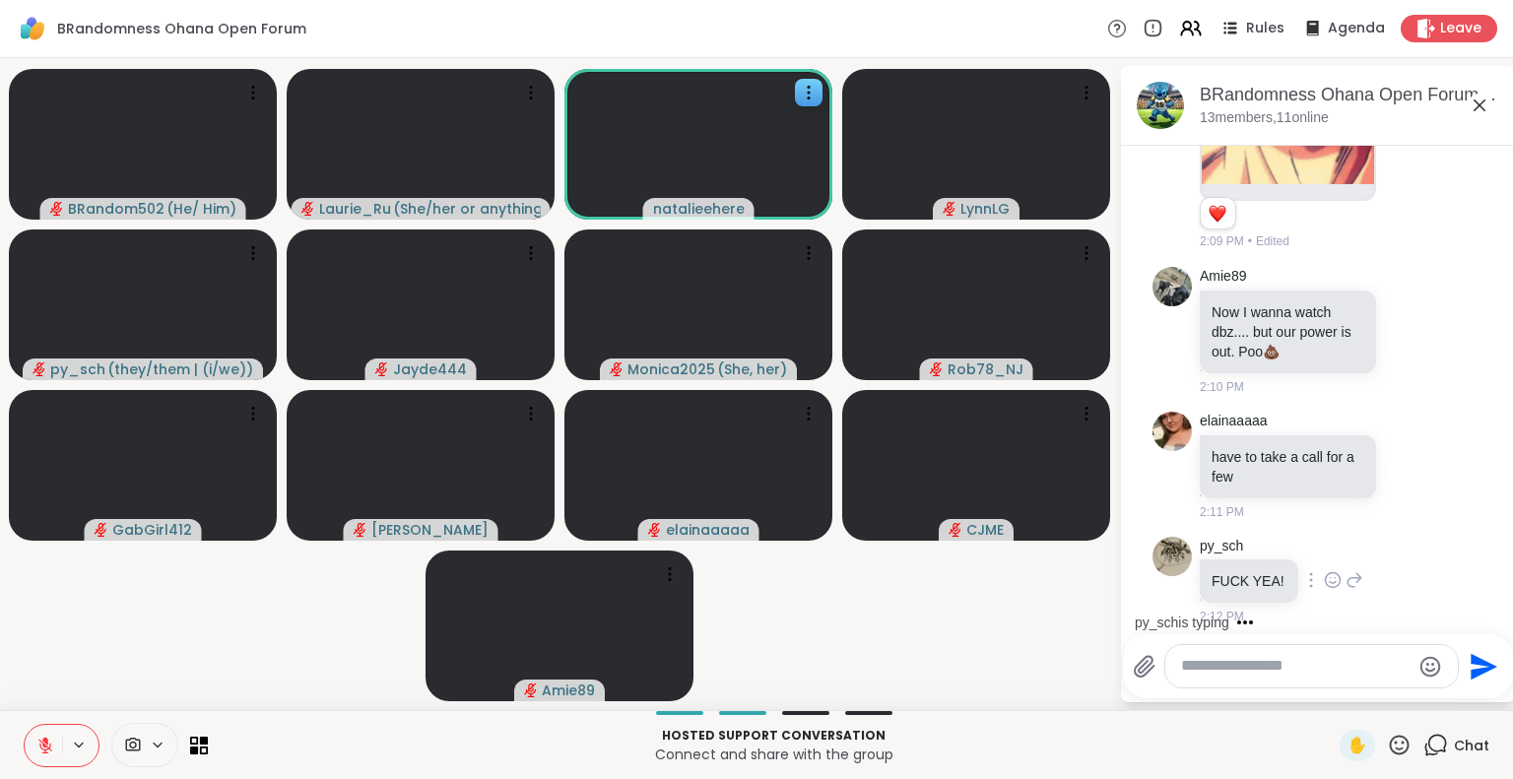
scroll to position [1726, 0]
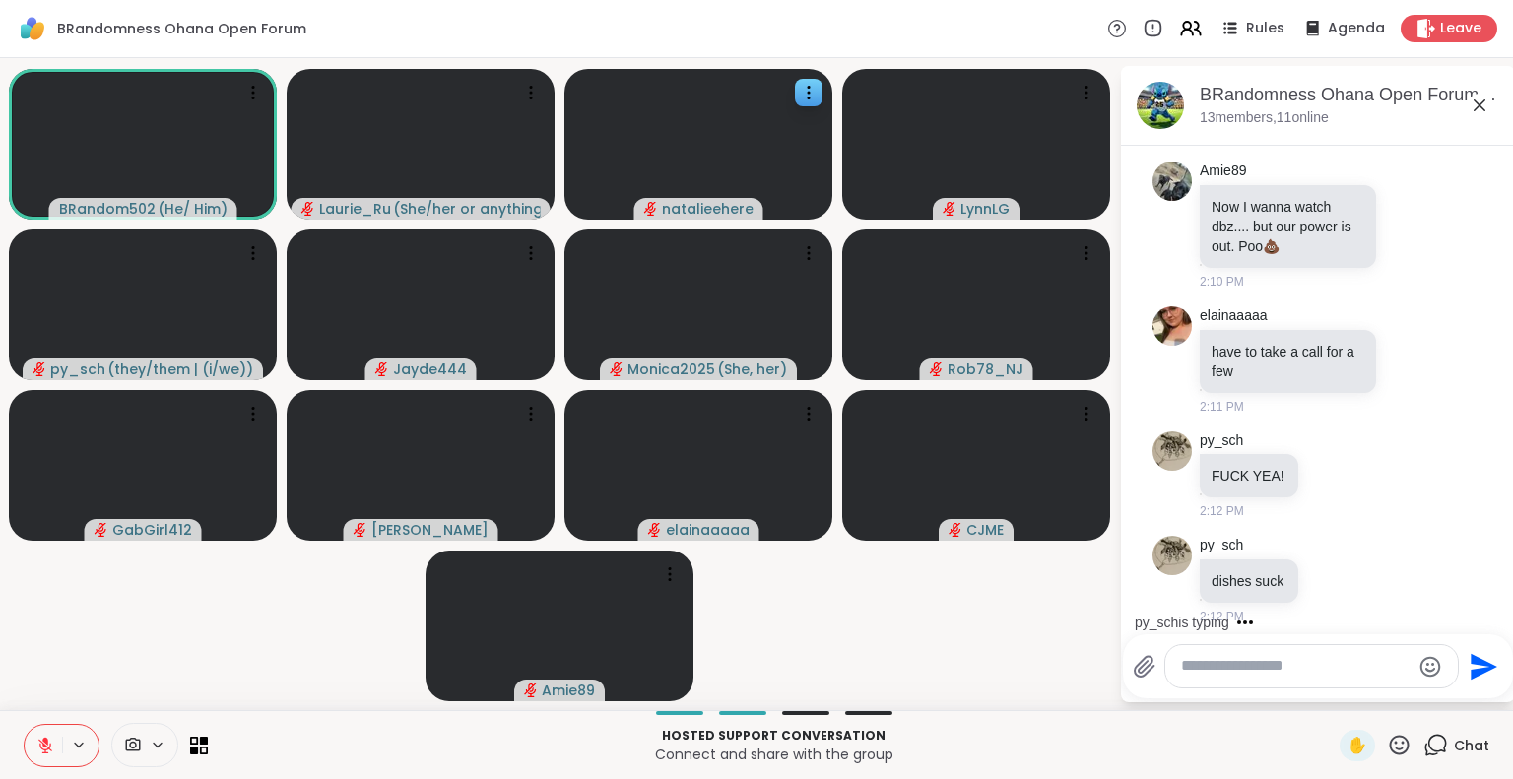
click at [952, 637] on video-player-container "BRandom502 ( He/ Him ) [PERSON_NAME] ( She/her or anything else ) [PERSON_NAME]…" at bounding box center [559, 384] width 1095 height 636
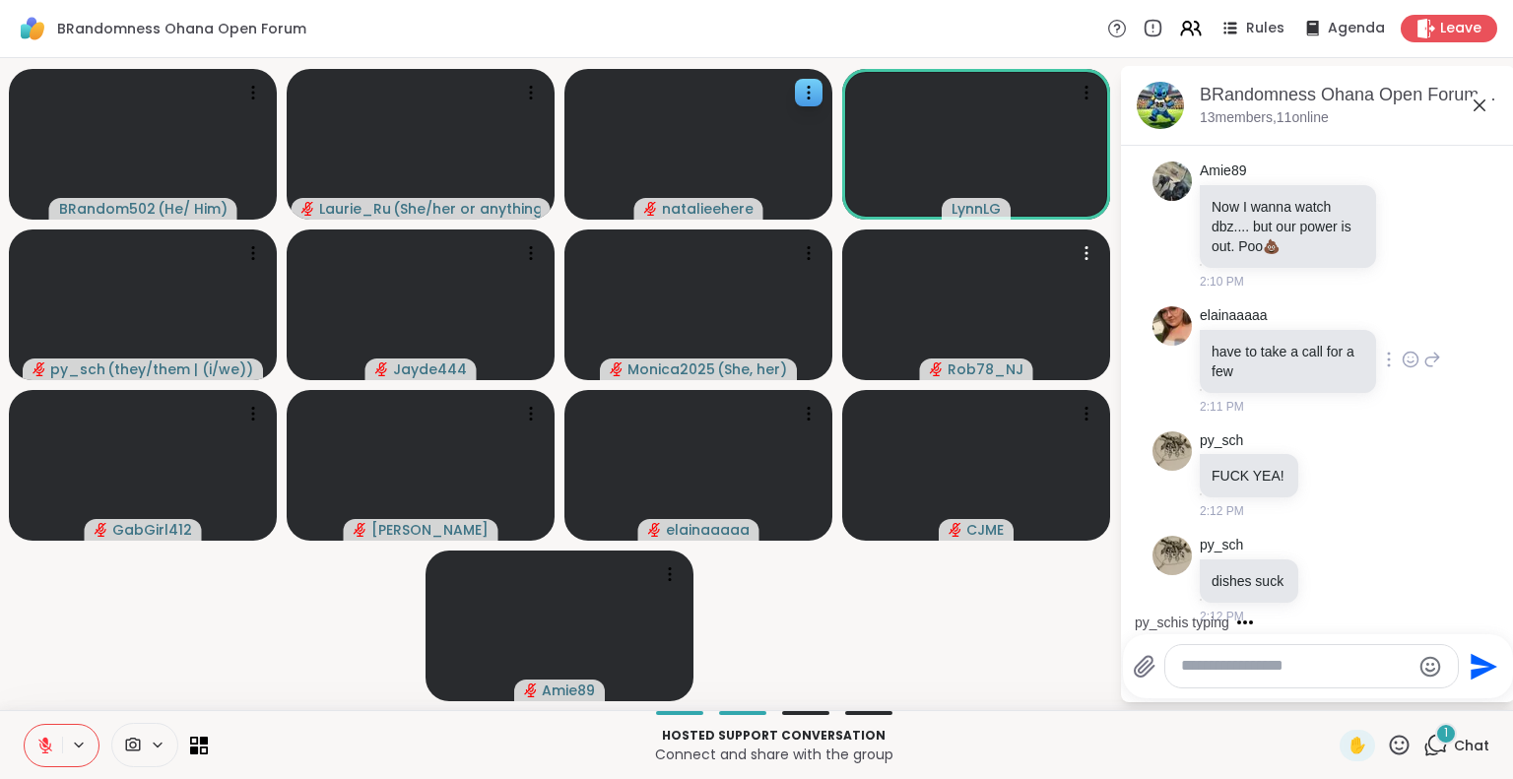
scroll to position [1869, 0]
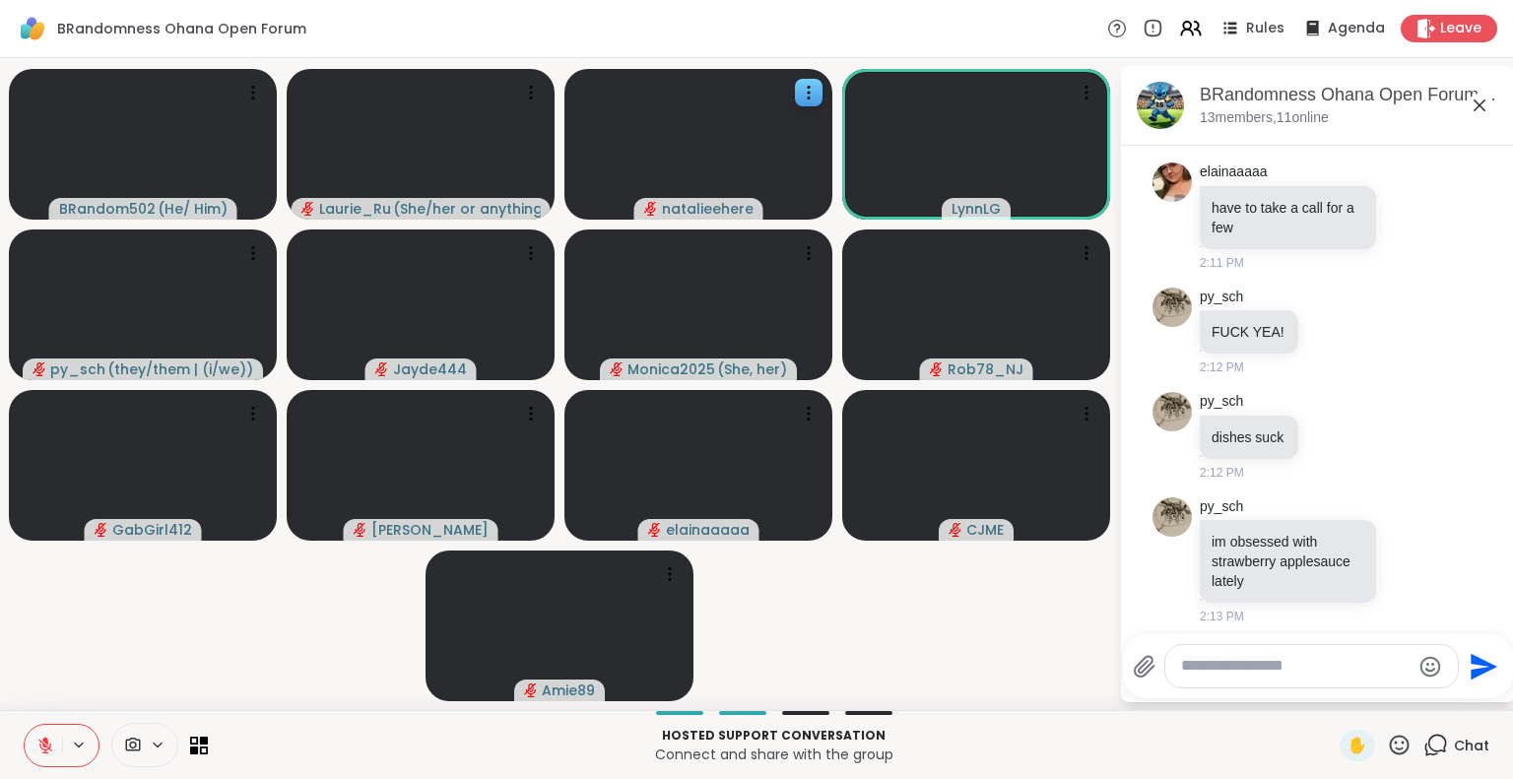
click at [309, 664] on video-player-container "BRandom502 ( He/ Him ) [PERSON_NAME] ( She/her or anything else ) [PERSON_NAME]…" at bounding box center [559, 384] width 1095 height 636
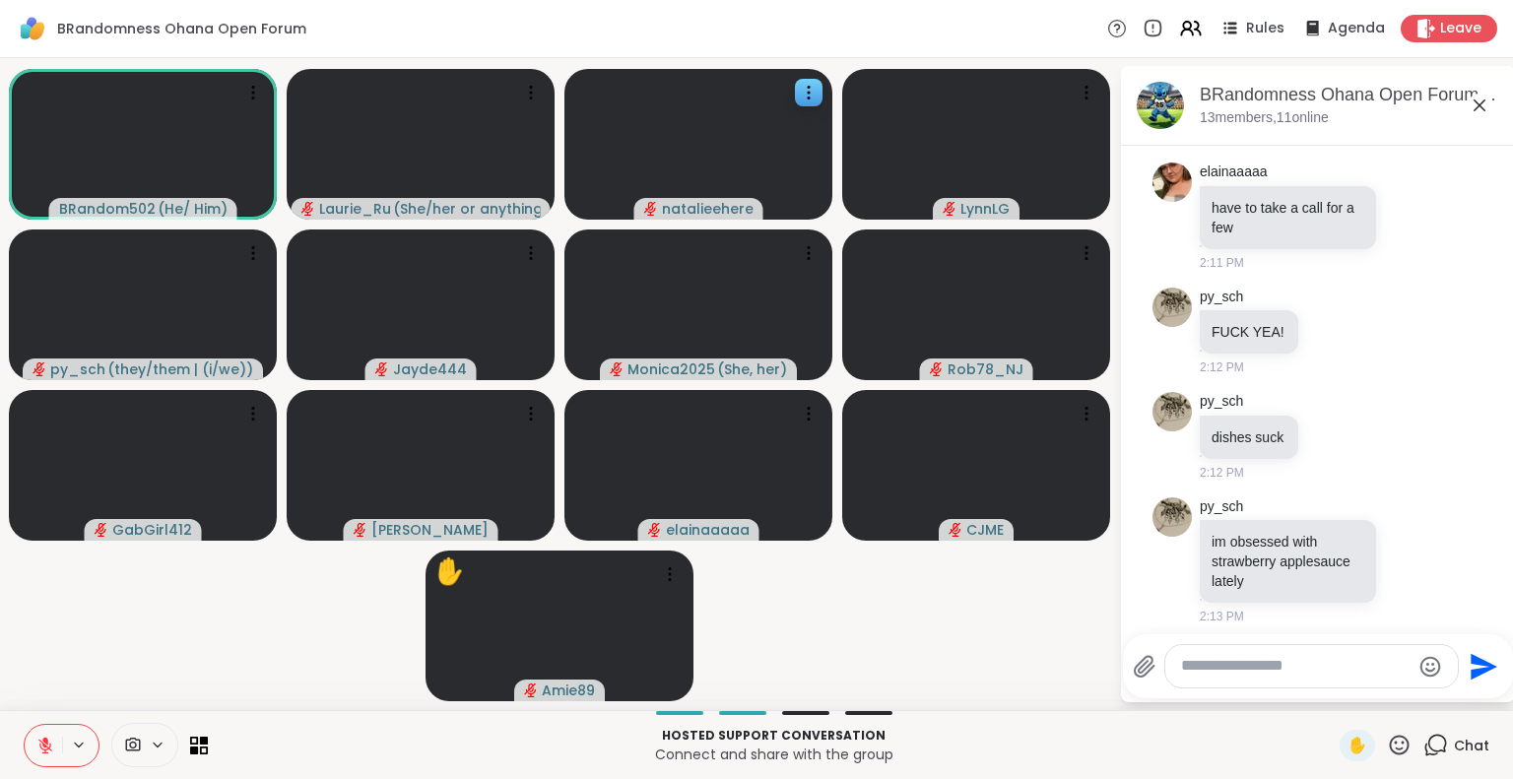
click at [41, 748] on icon at bounding box center [45, 746] width 18 height 18
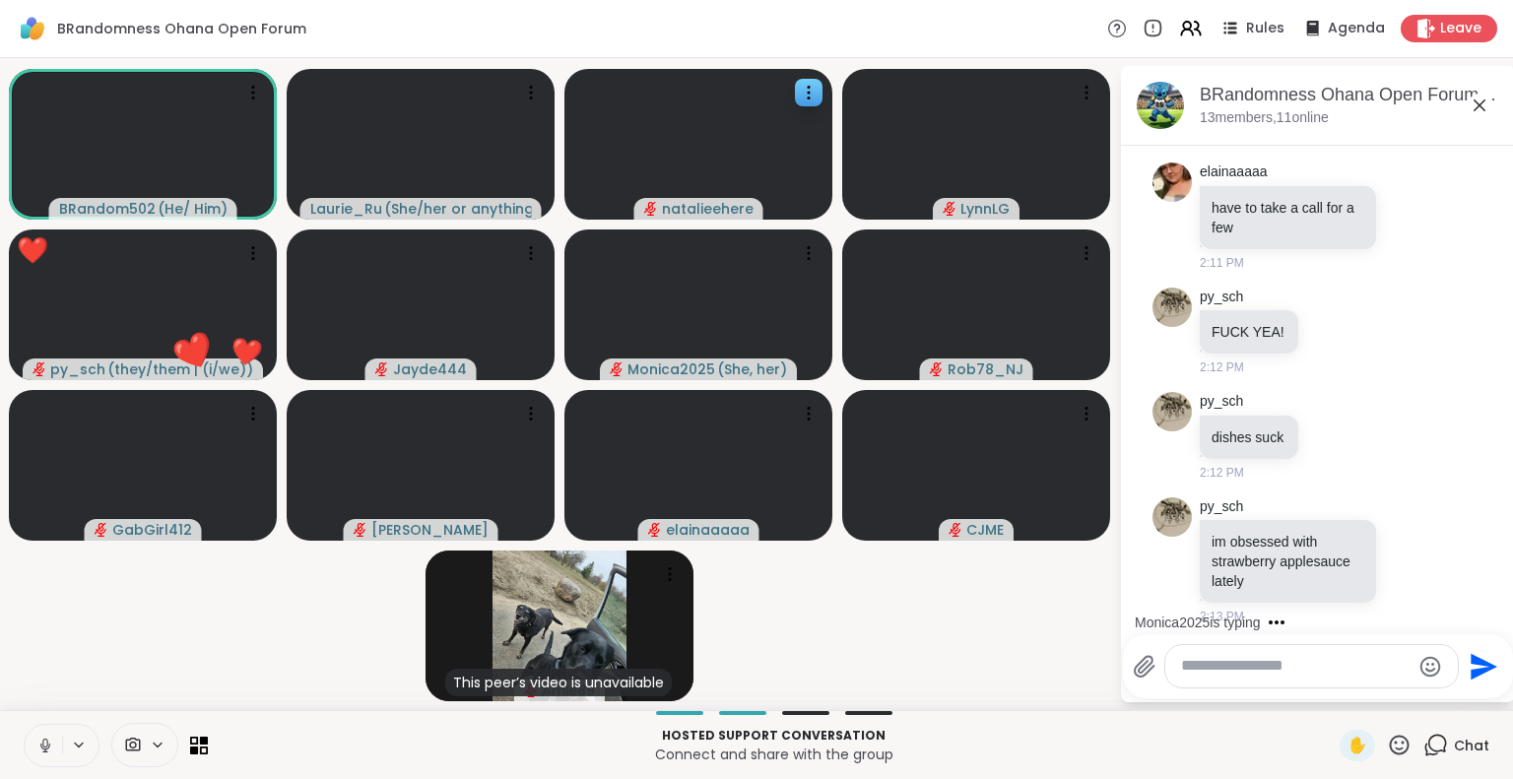
click at [43, 744] on icon at bounding box center [45, 746] width 18 height 18
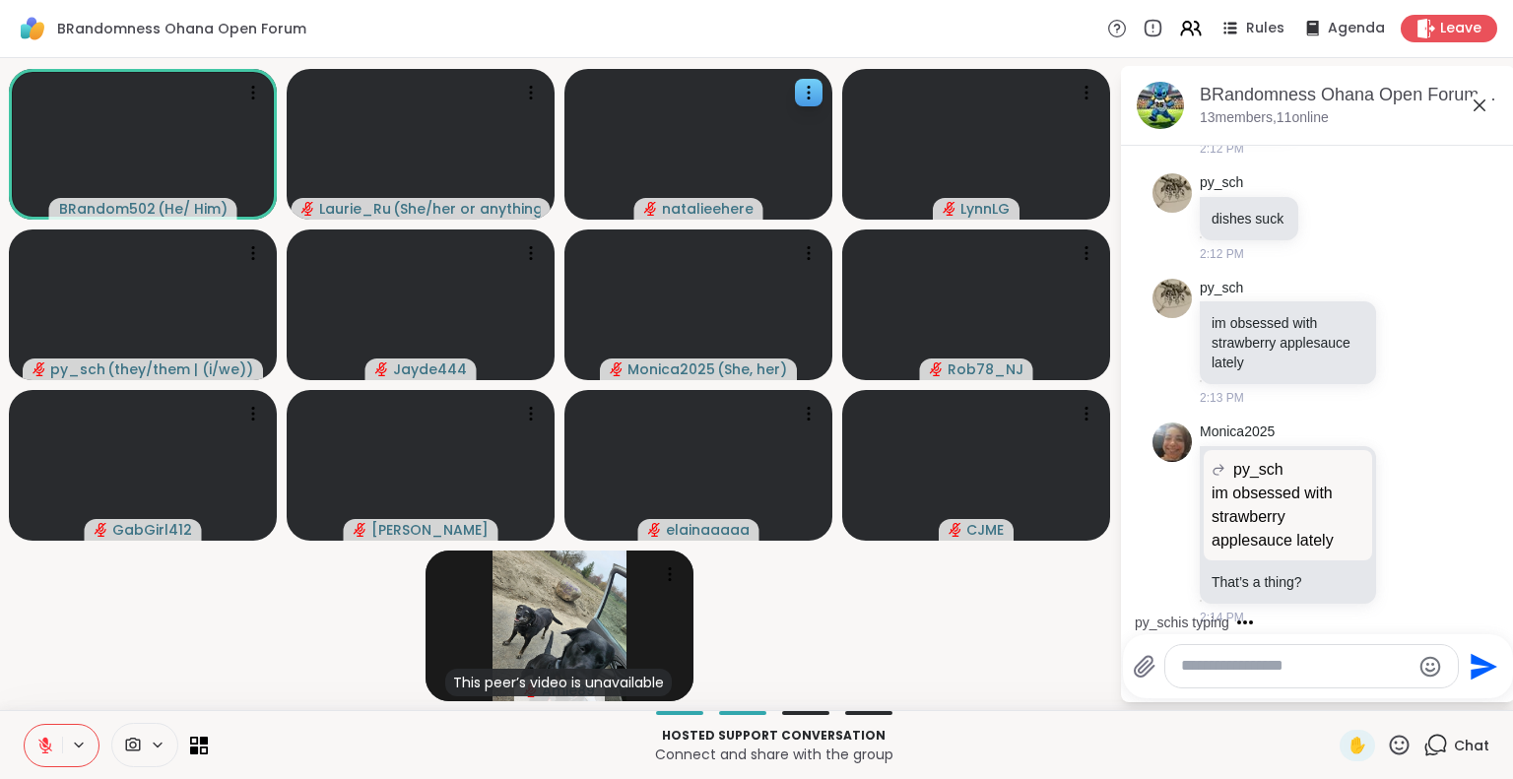
scroll to position [2193, 0]
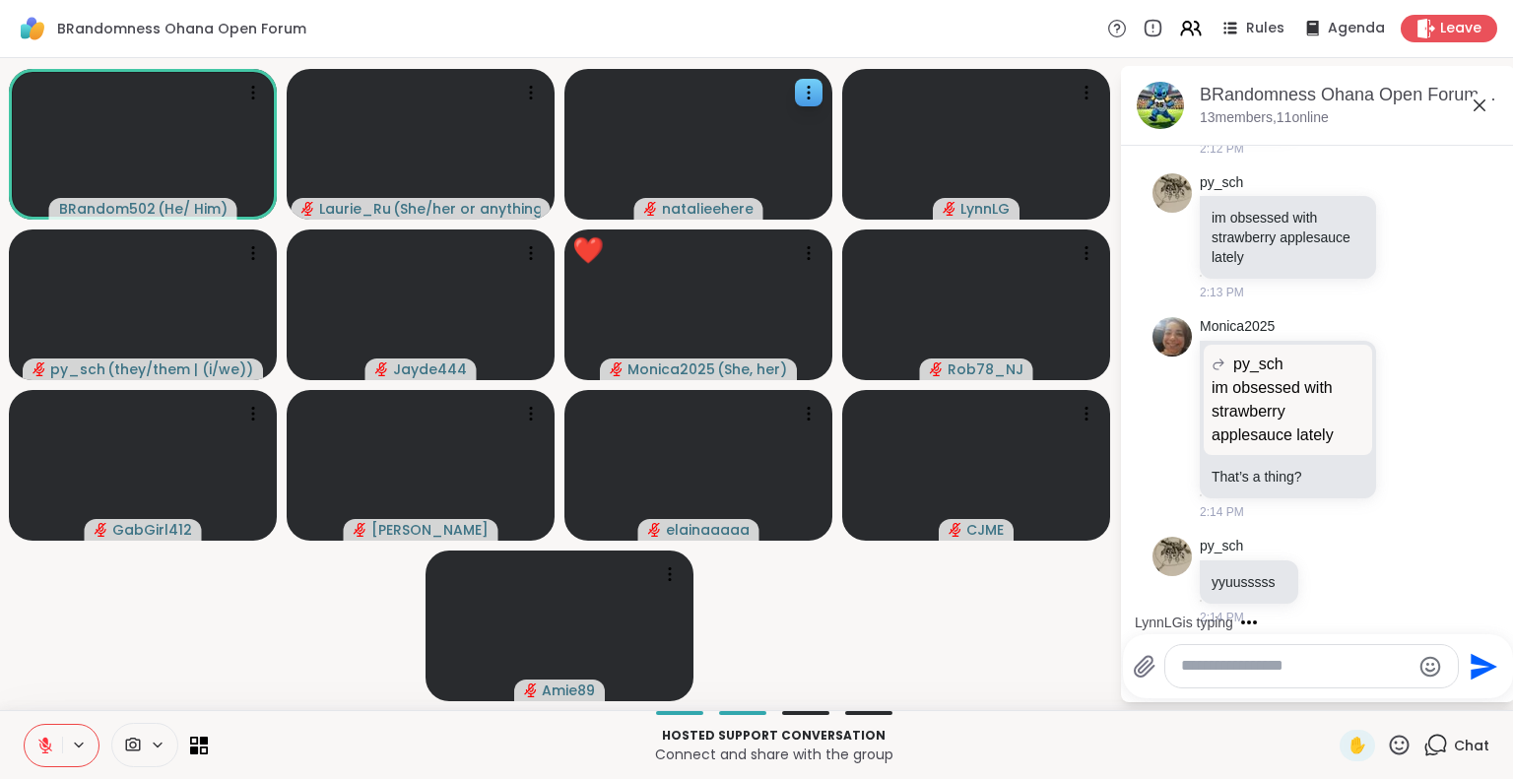
click at [1387, 748] on icon at bounding box center [1399, 745] width 25 height 25
click at [1418, 696] on span "🌟" at bounding box center [1428, 694] width 20 height 24
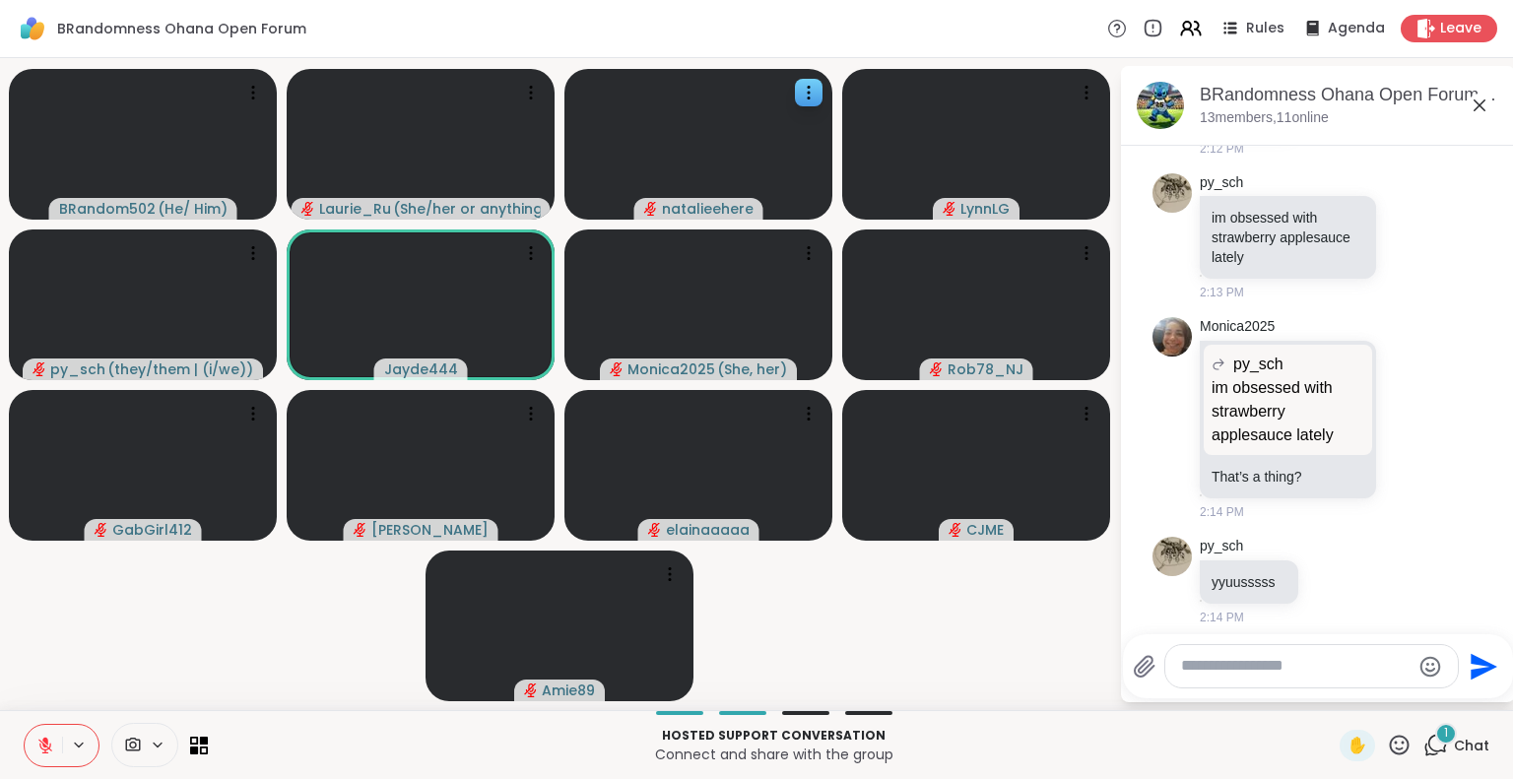
scroll to position [2316, 0]
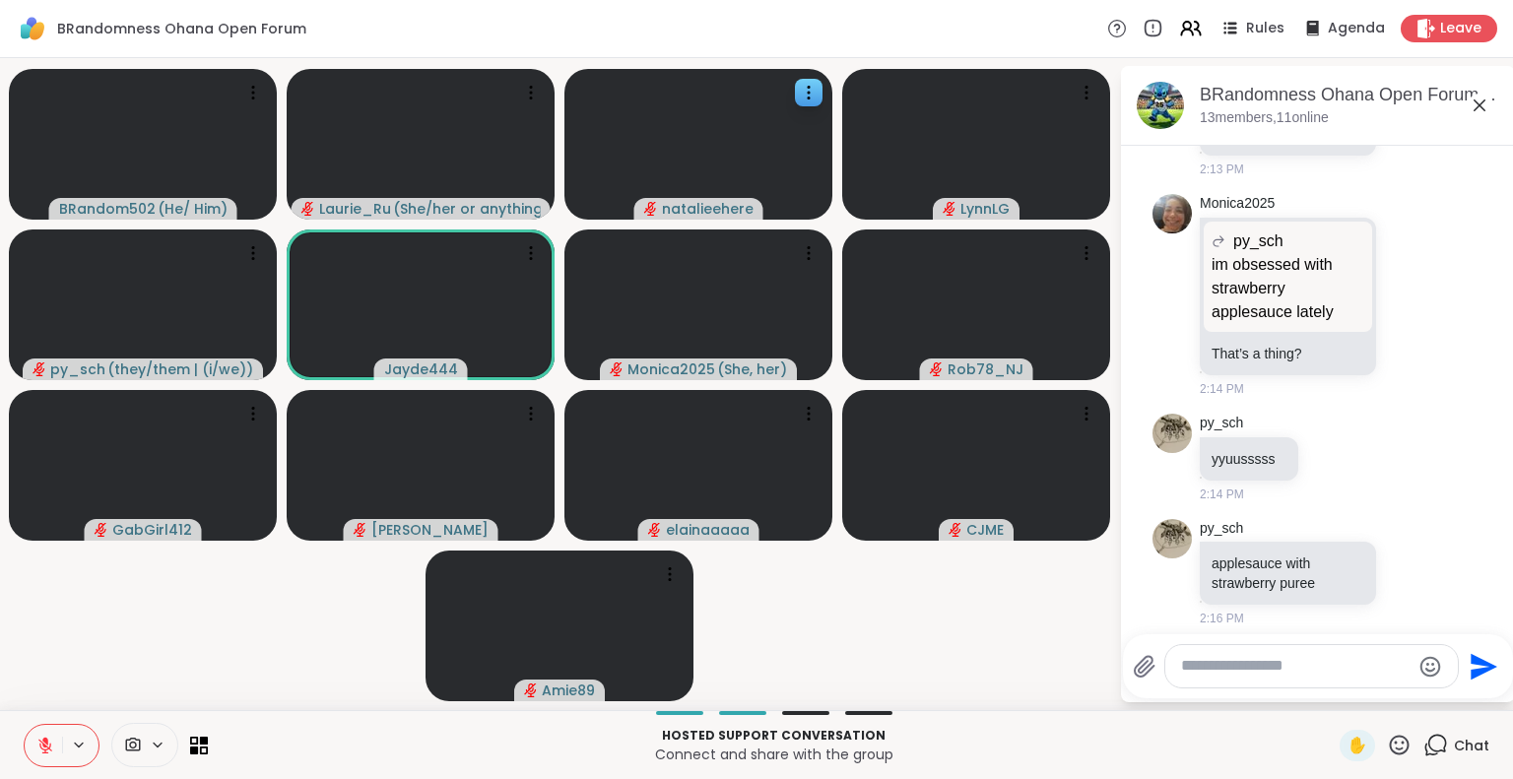
click at [1387, 744] on icon at bounding box center [1399, 745] width 25 height 25
click at [1332, 692] on span "❤️" at bounding box center [1342, 694] width 20 height 24
click at [1390, 748] on icon at bounding box center [1400, 745] width 20 height 20
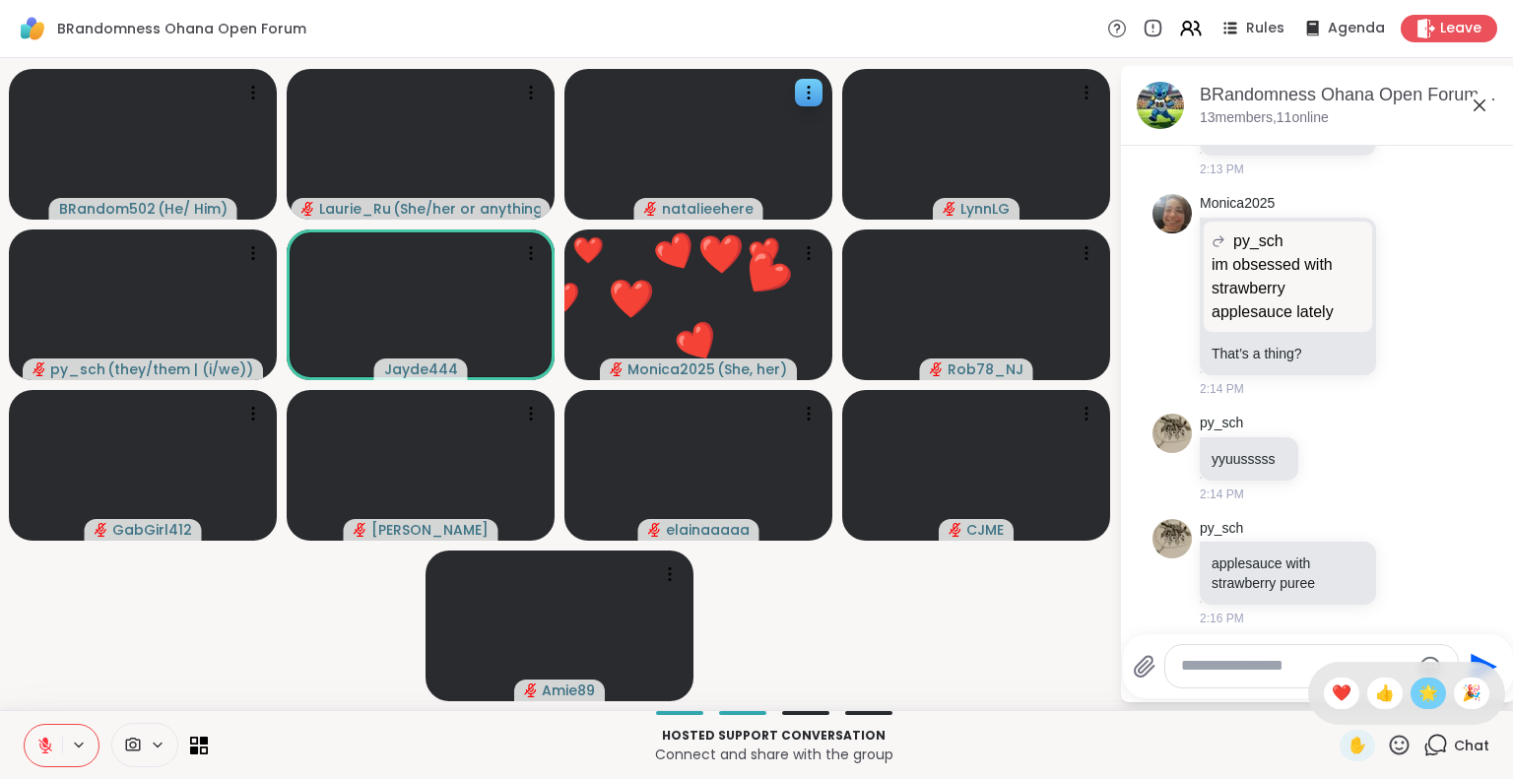
click at [1418, 693] on span "🌟" at bounding box center [1428, 694] width 20 height 24
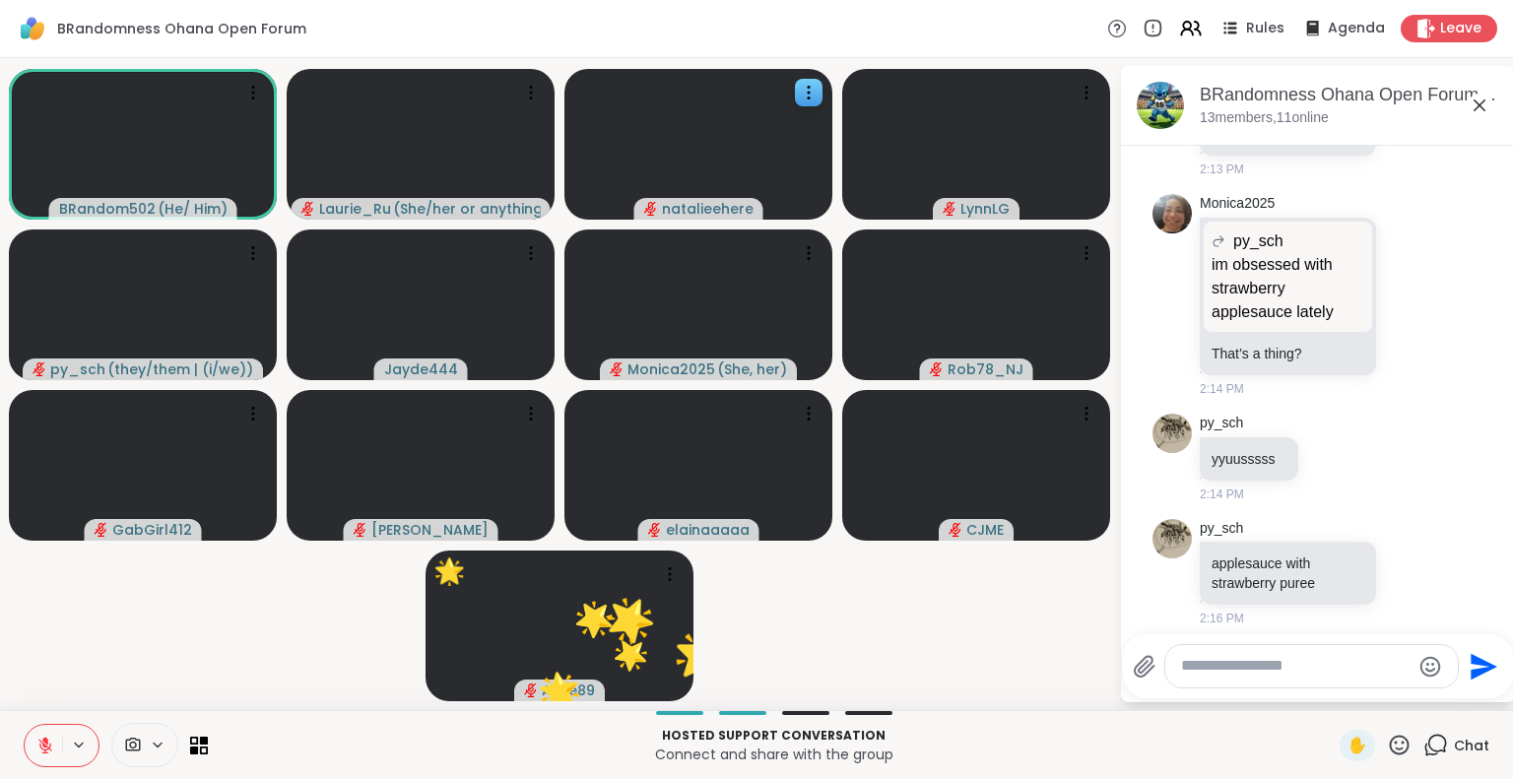
click at [1387, 748] on icon at bounding box center [1399, 745] width 25 height 25
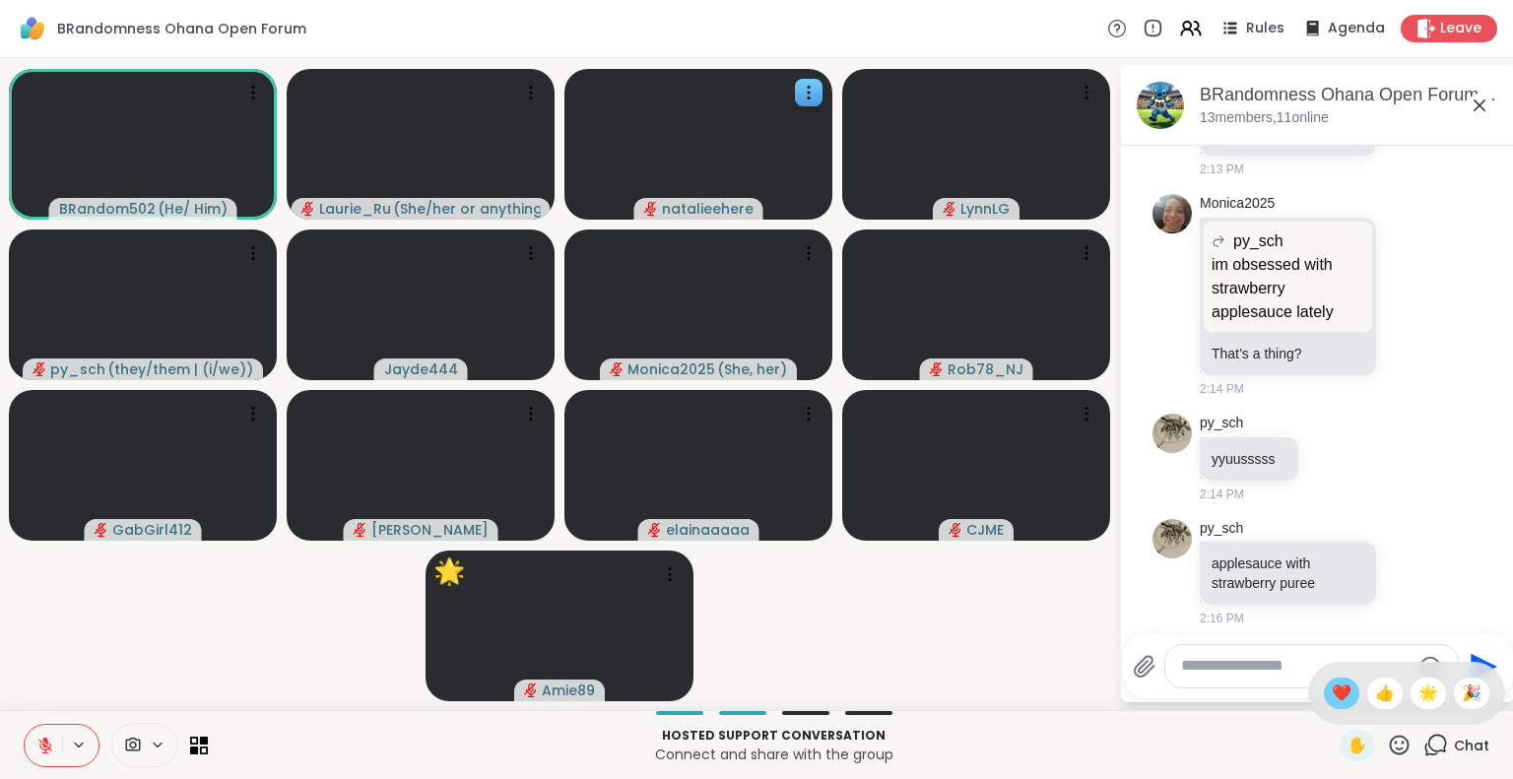
click at [1332, 684] on span "❤️" at bounding box center [1342, 694] width 20 height 24
click at [528, 90] on icon at bounding box center [531, 93] width 20 height 20
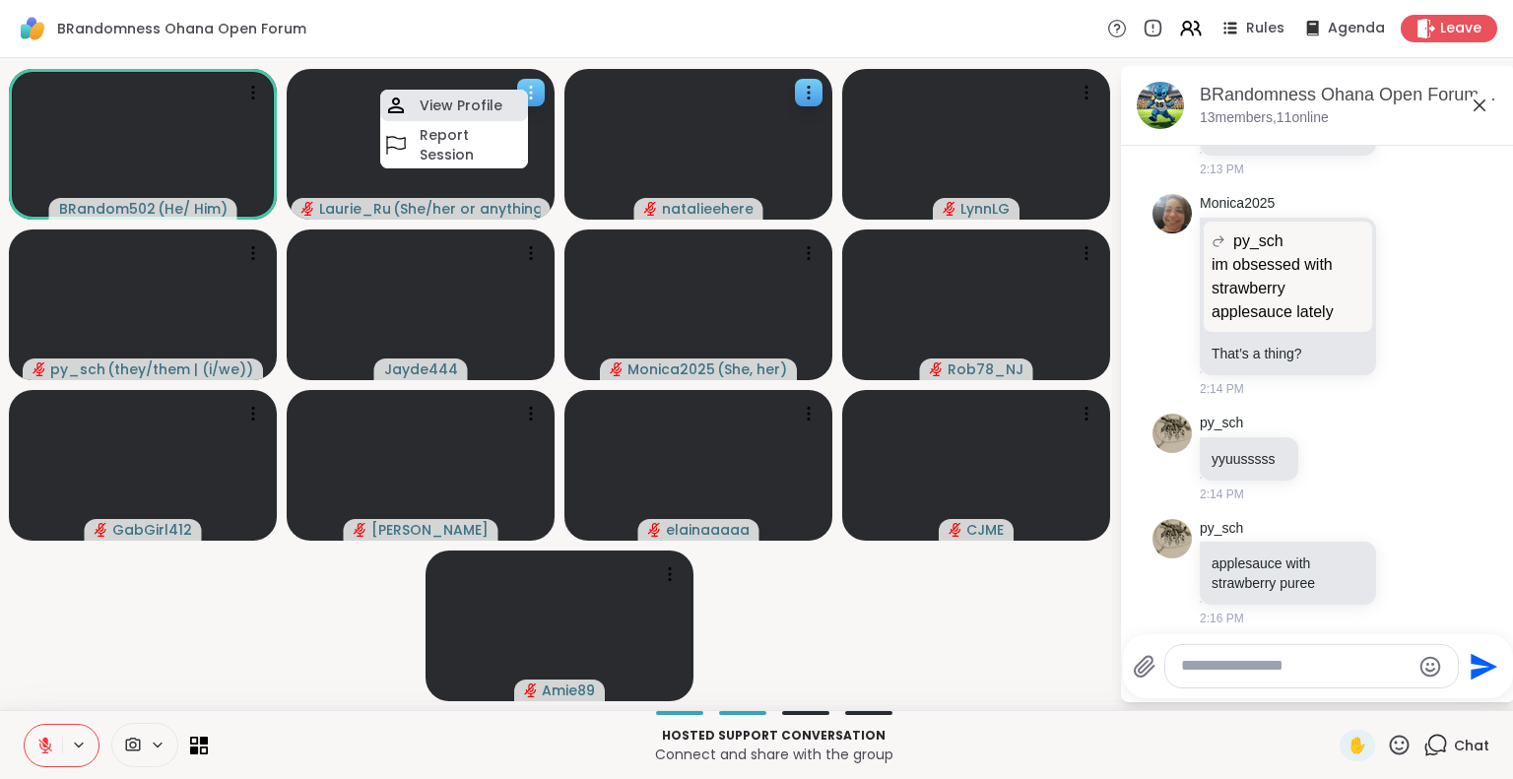
click at [492, 98] on h4 "View Profile" at bounding box center [461, 106] width 83 height 20
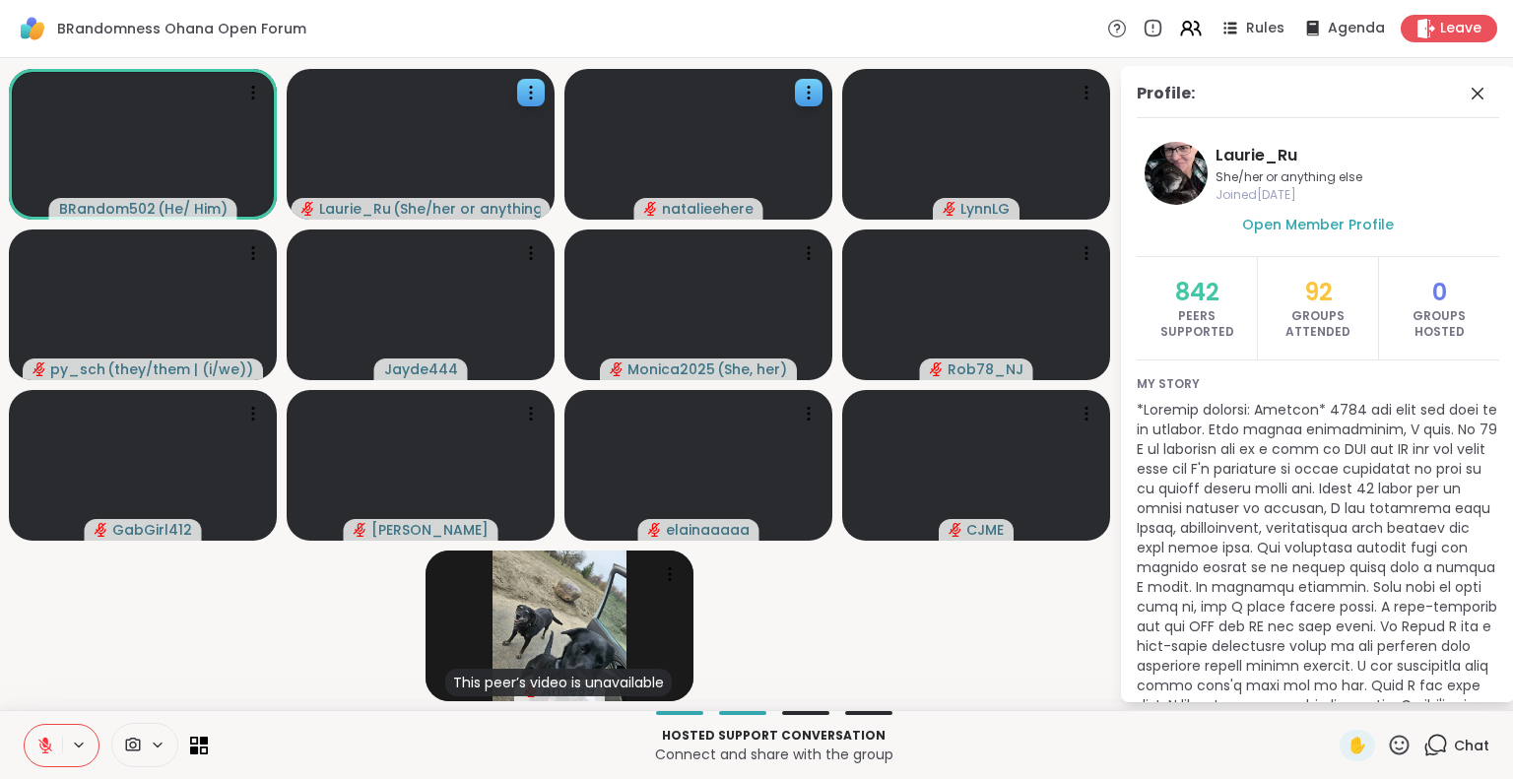
click at [1194, 447] on p at bounding box center [1318, 656] width 362 height 512
click at [1467, 94] on icon at bounding box center [1478, 94] width 24 height 24
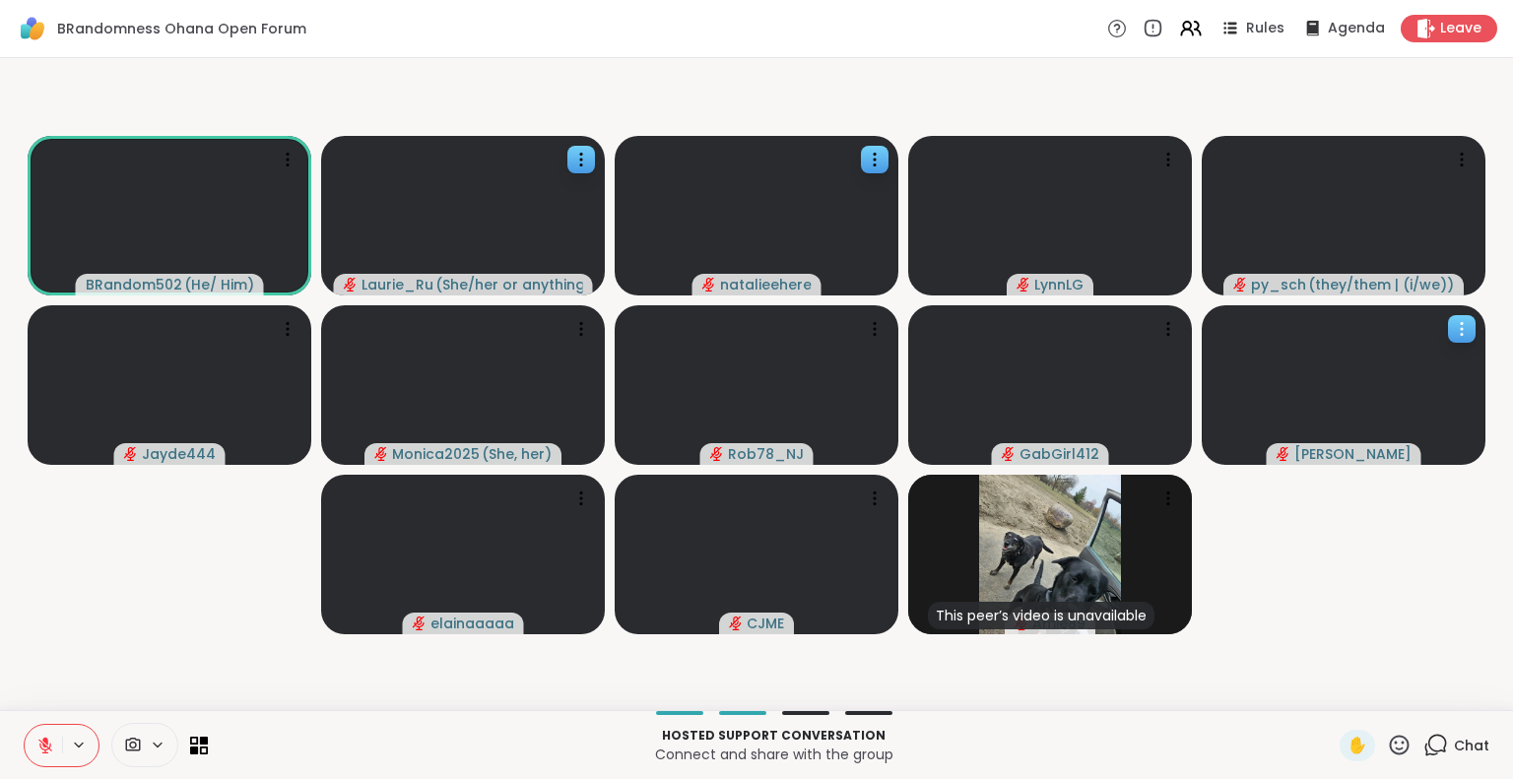
click at [1213, 456] on video at bounding box center [1344, 385] width 284 height 160
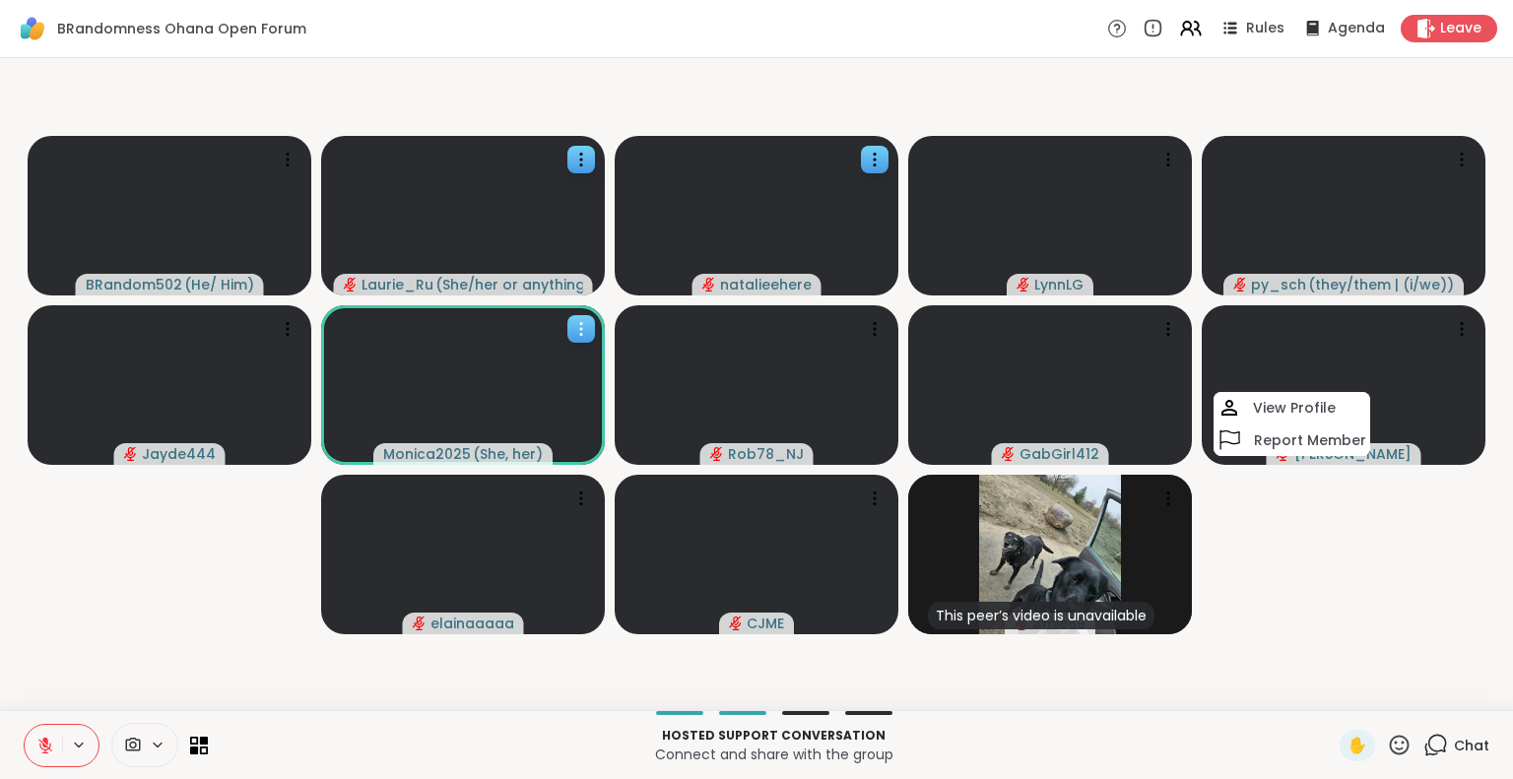
click at [330, 445] on video at bounding box center [463, 385] width 284 height 160
click at [252, 497] on video-player-container "BRandom502 ( He/ Him ) [PERSON_NAME] ( She/her or anything else ) [PERSON_NAME]…" at bounding box center [756, 384] width 1489 height 636
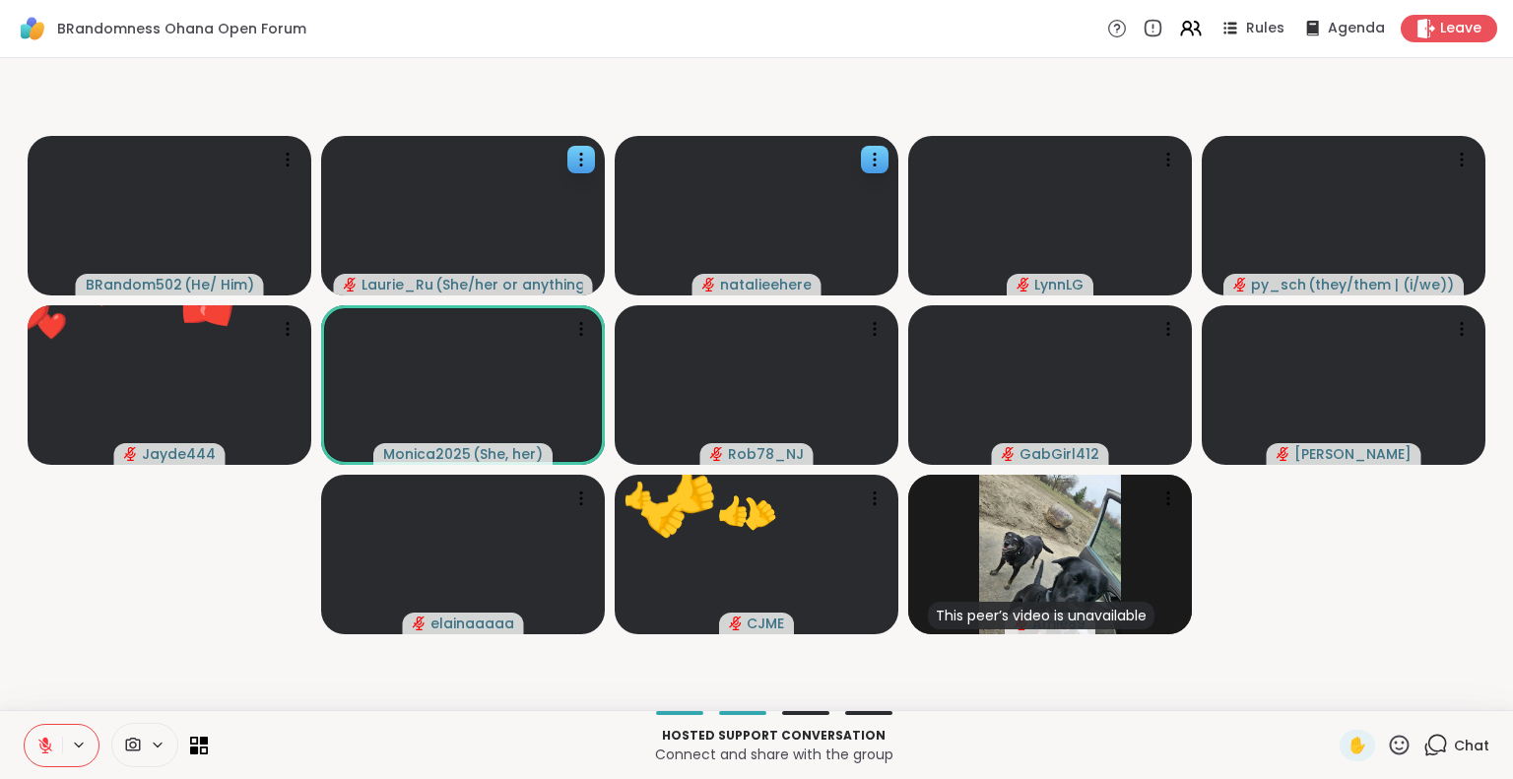
click at [1387, 745] on icon at bounding box center [1399, 745] width 25 height 25
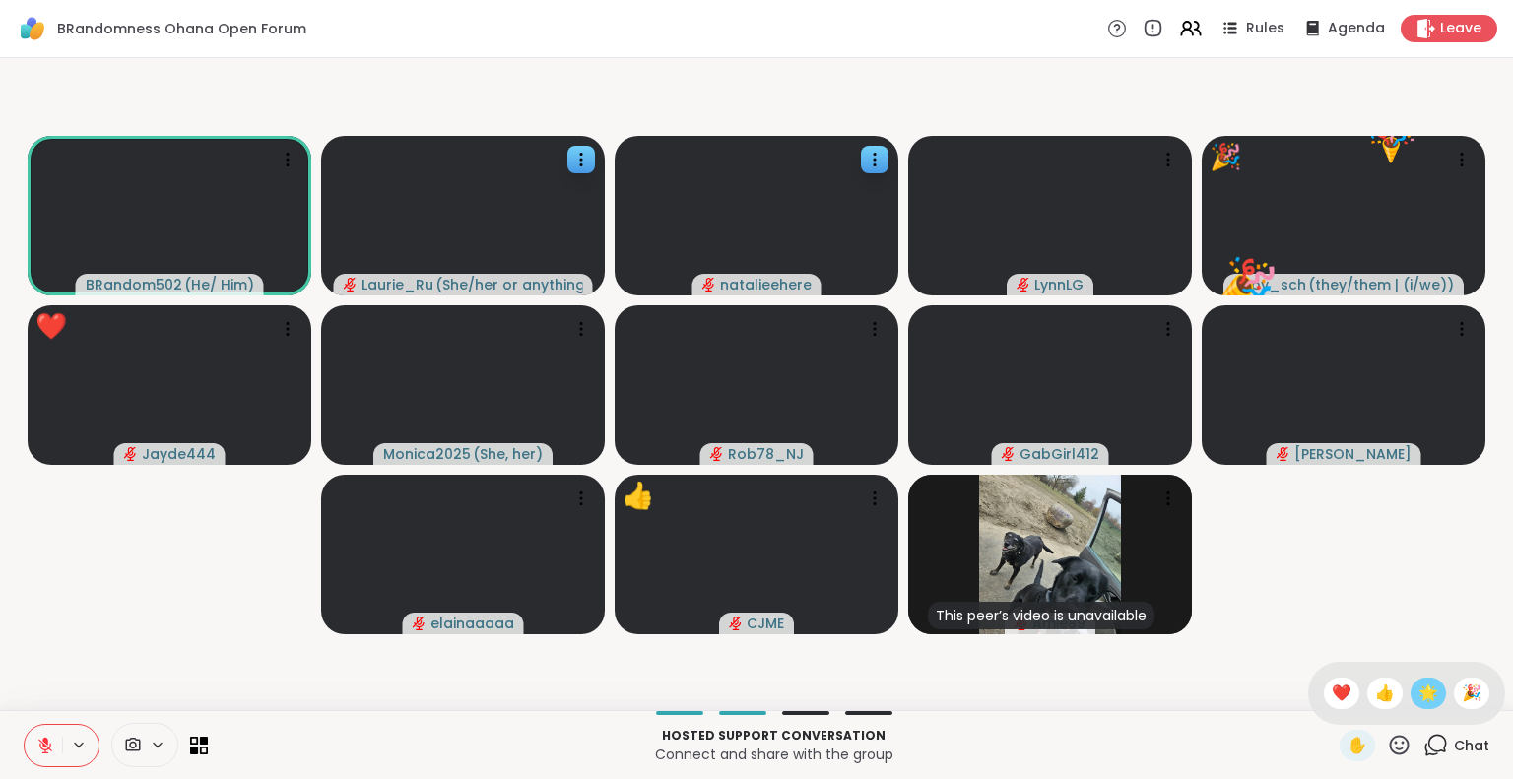
click at [1418, 687] on span "🌟" at bounding box center [1428, 694] width 20 height 24
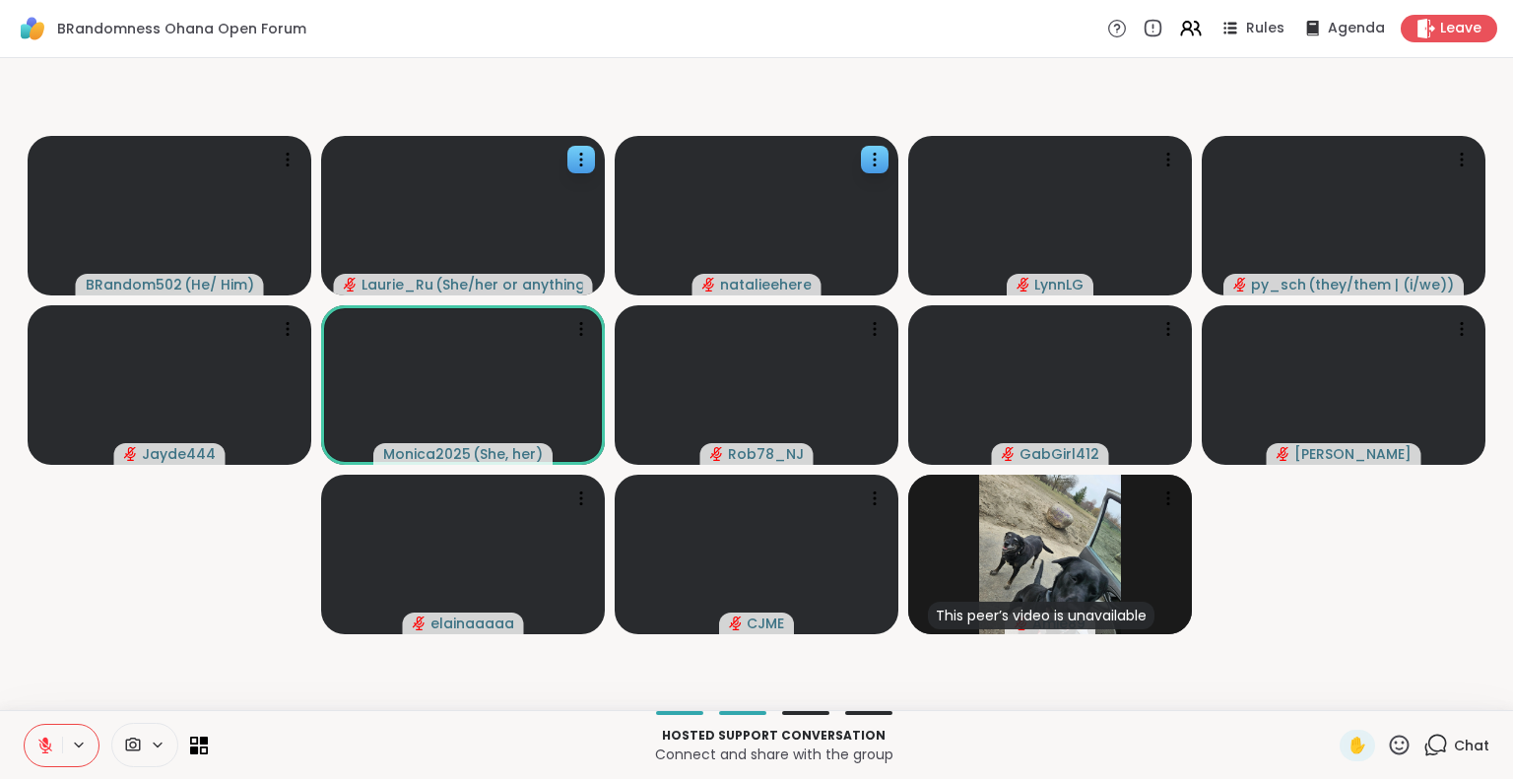
click at [1387, 740] on icon at bounding box center [1399, 745] width 25 height 25
click at [1418, 689] on span "🌟" at bounding box center [1428, 694] width 20 height 24
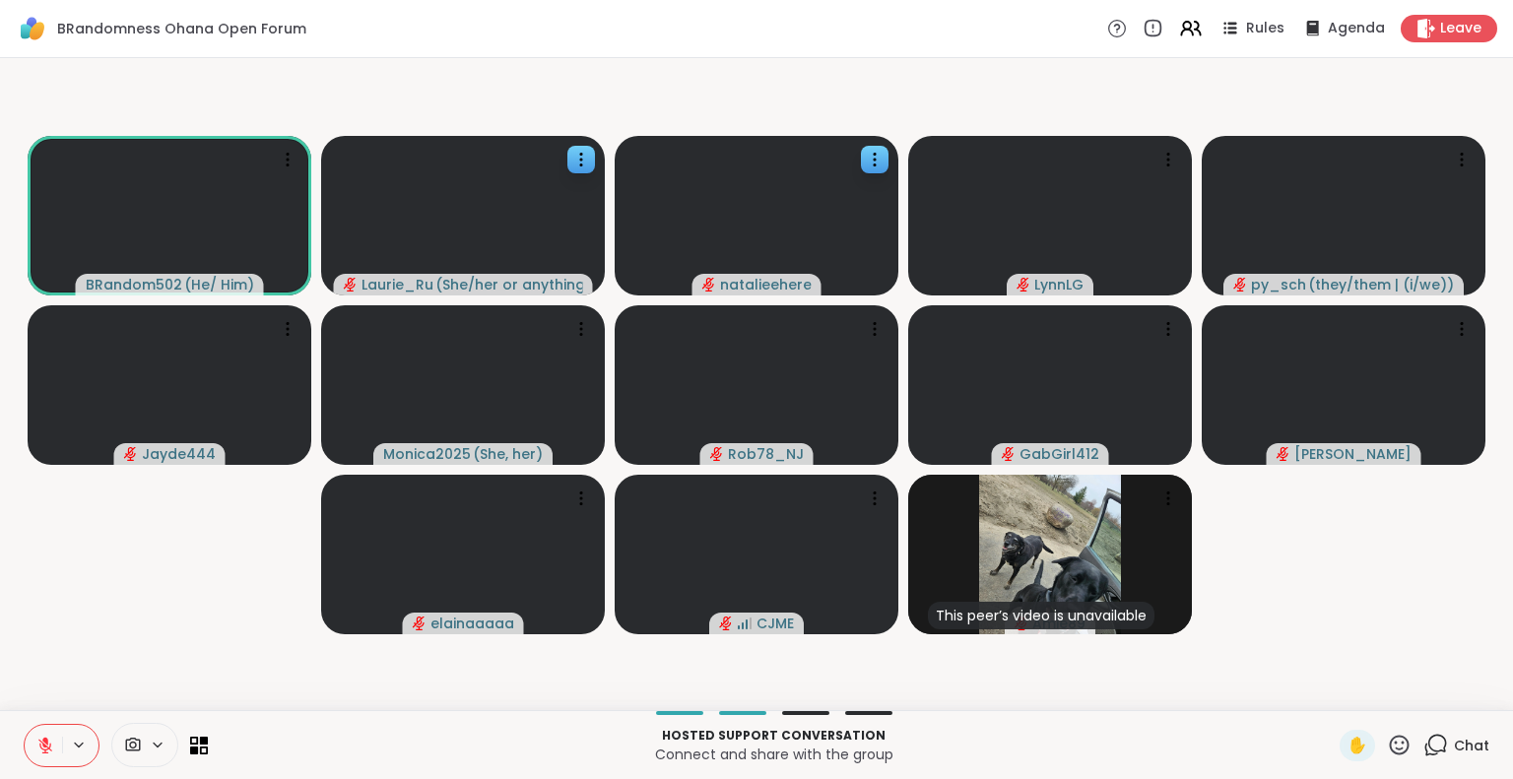
click at [1391, 749] on icon at bounding box center [1399, 745] width 25 height 25
click at [1462, 692] on span "🎉" at bounding box center [1472, 694] width 20 height 24
click at [1458, 692] on video-player-container "BRandom502 ( He/ Him ) 🎉 [PERSON_NAME] ( She/her or anything else ) 🎉 🎉 🎉 🎉 🎉 🎉…" at bounding box center [756, 384] width 1489 height 636
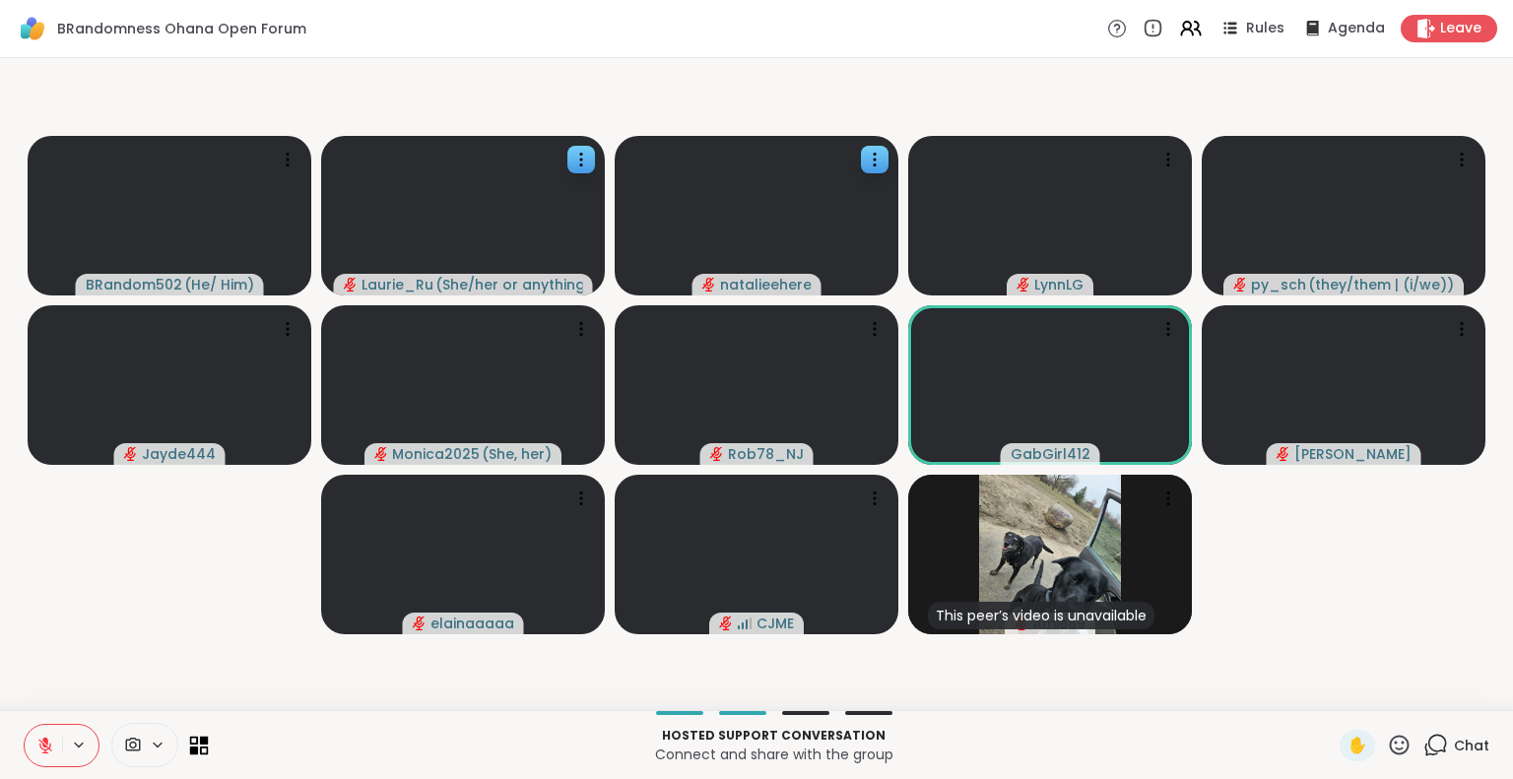
click at [202, 739] on icon at bounding box center [204, 740] width 9 height 9
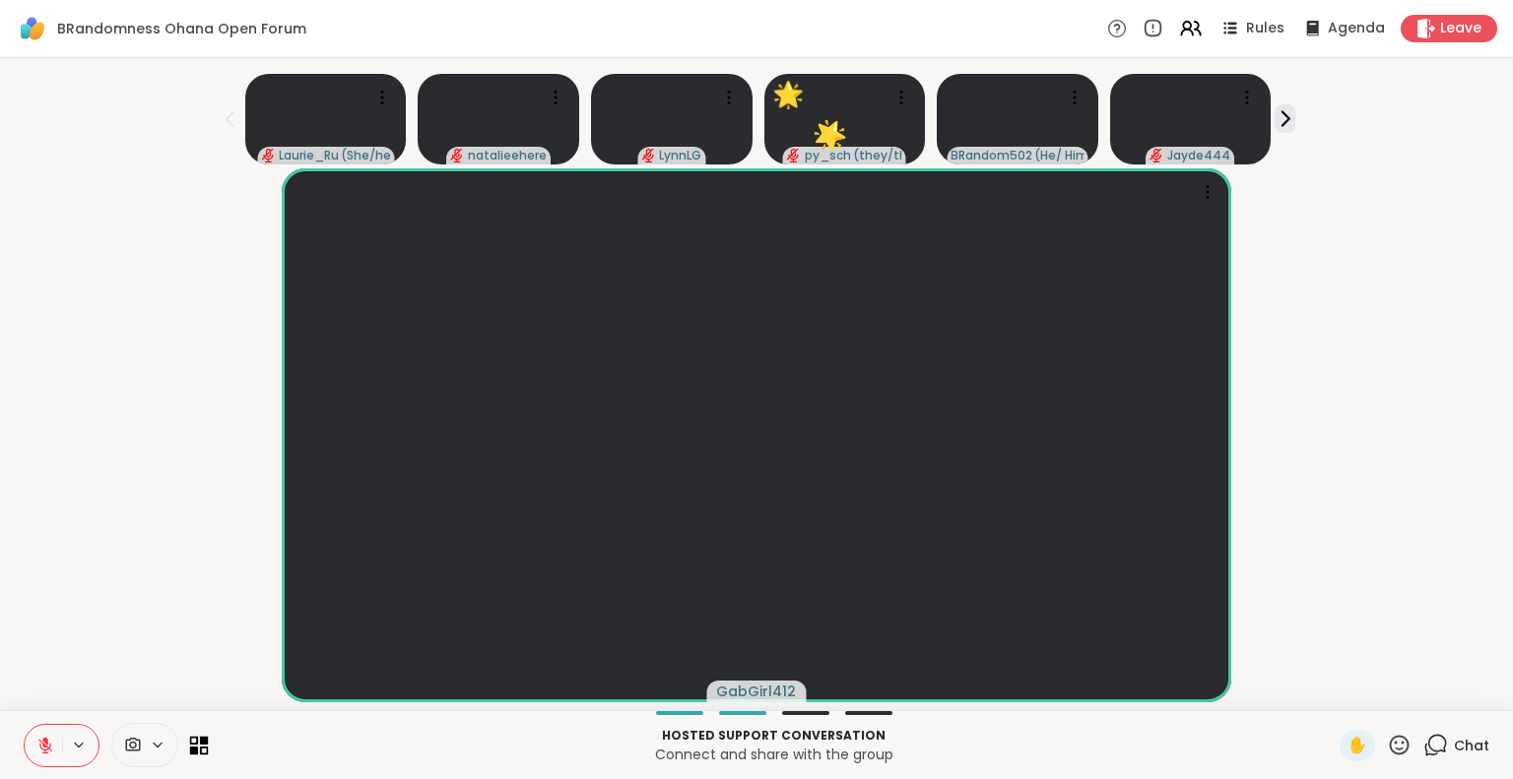
click at [202, 742] on icon at bounding box center [204, 740] width 9 height 9
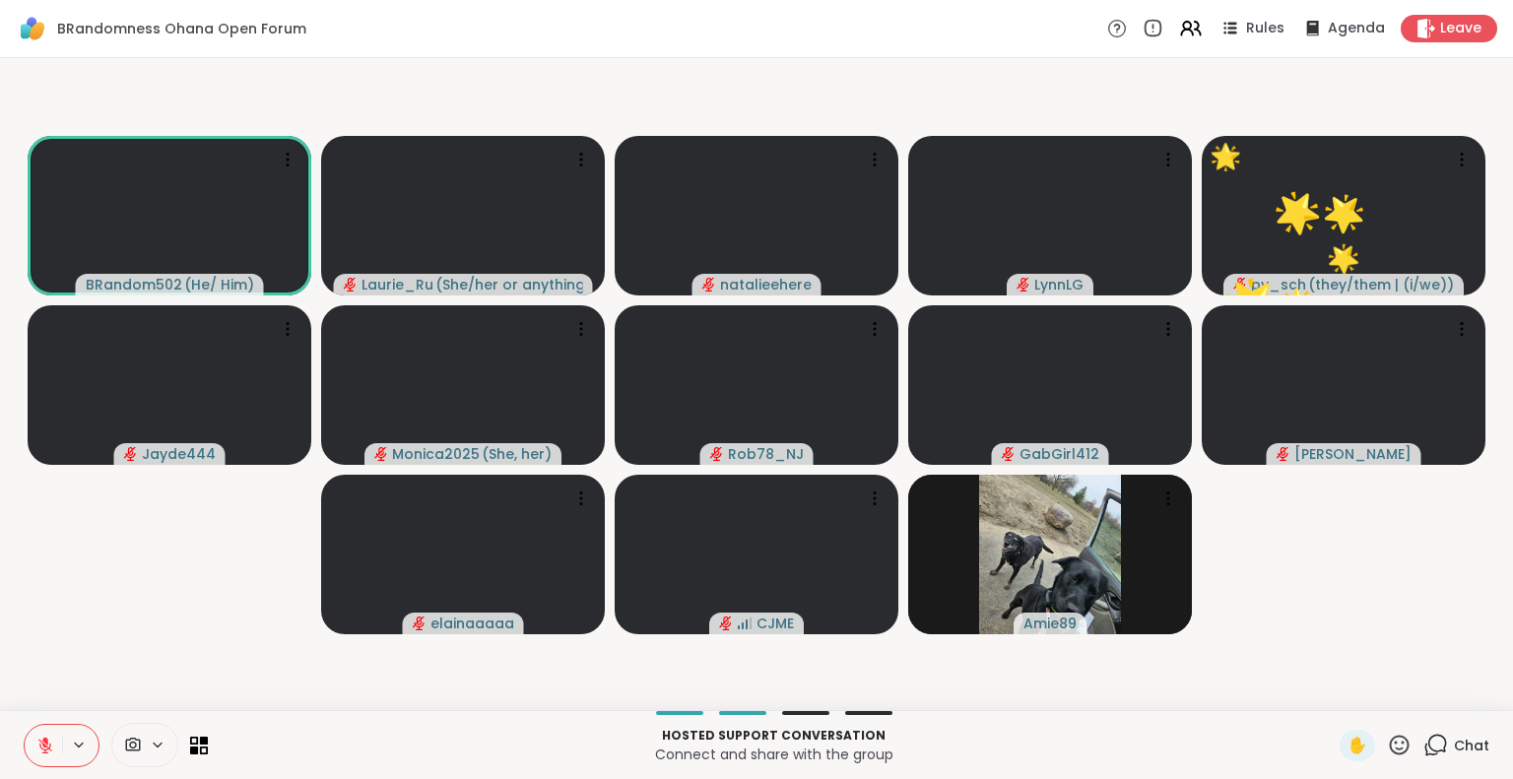
click at [1390, 737] on icon at bounding box center [1400, 745] width 20 height 20
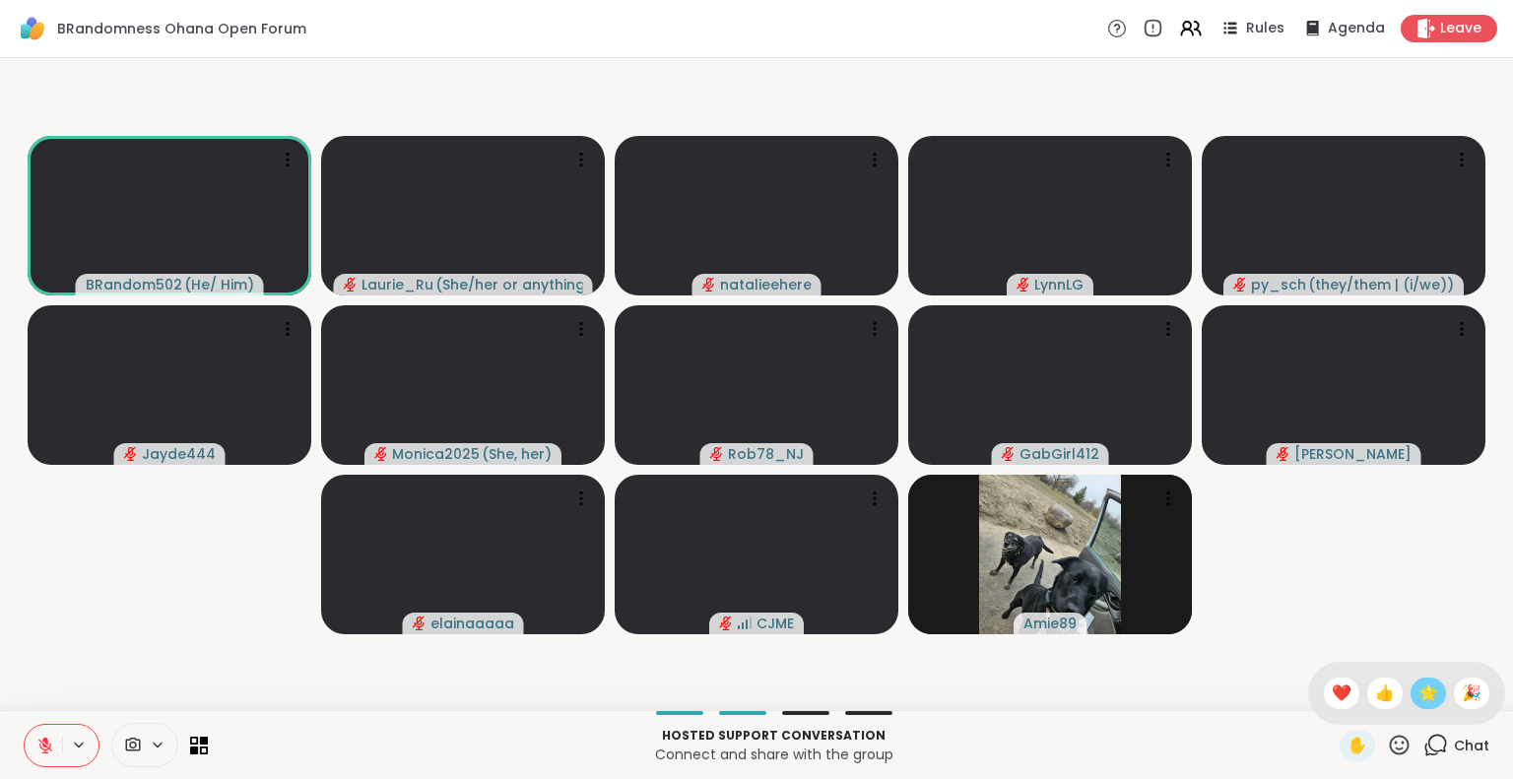
click at [1418, 695] on span "🌟" at bounding box center [1428, 694] width 20 height 24
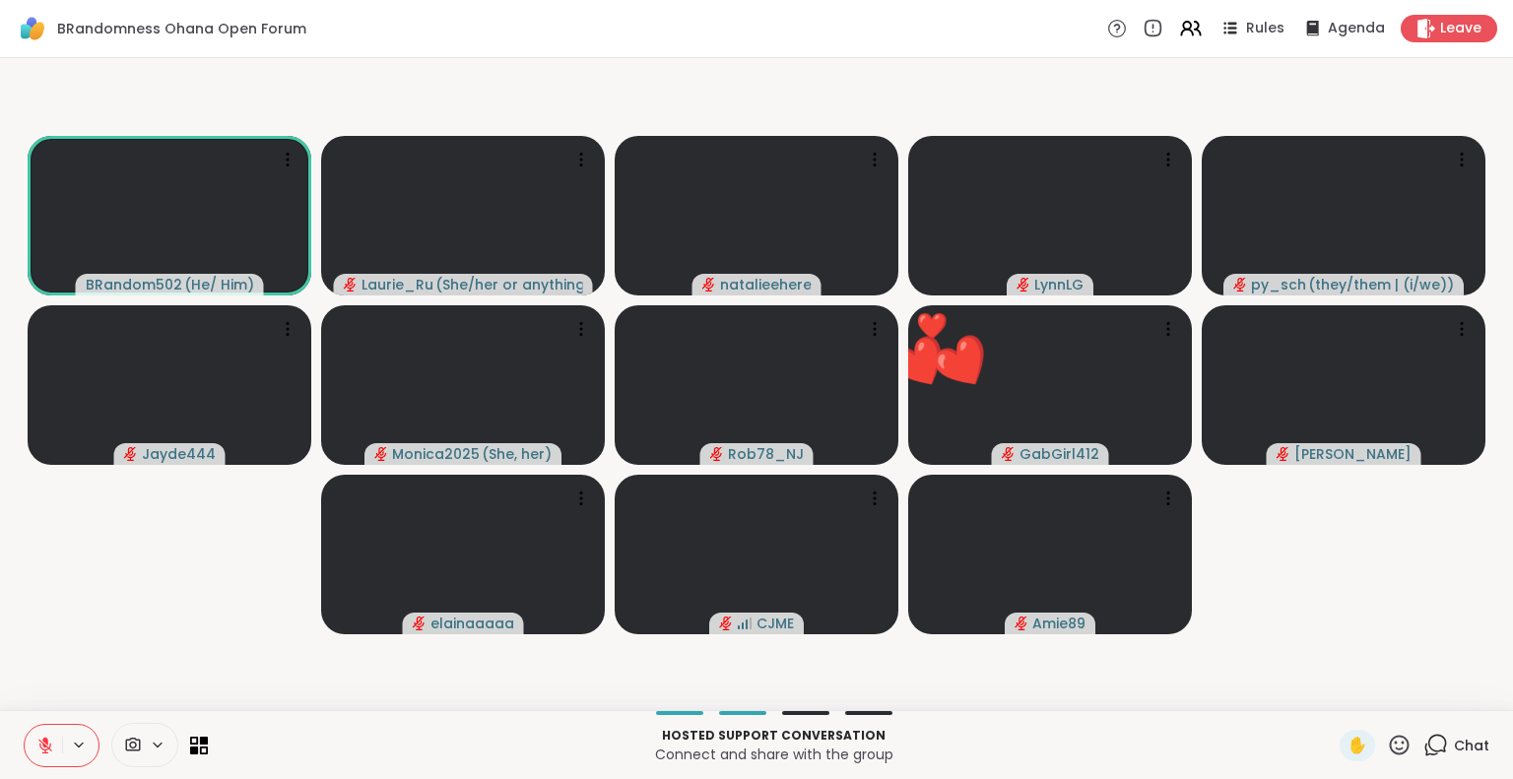
click at [1390, 749] on icon at bounding box center [1399, 745] width 25 height 25
click at [1332, 688] on span "❤️" at bounding box center [1342, 694] width 20 height 24
click at [1423, 741] on icon at bounding box center [1435, 745] width 25 height 25
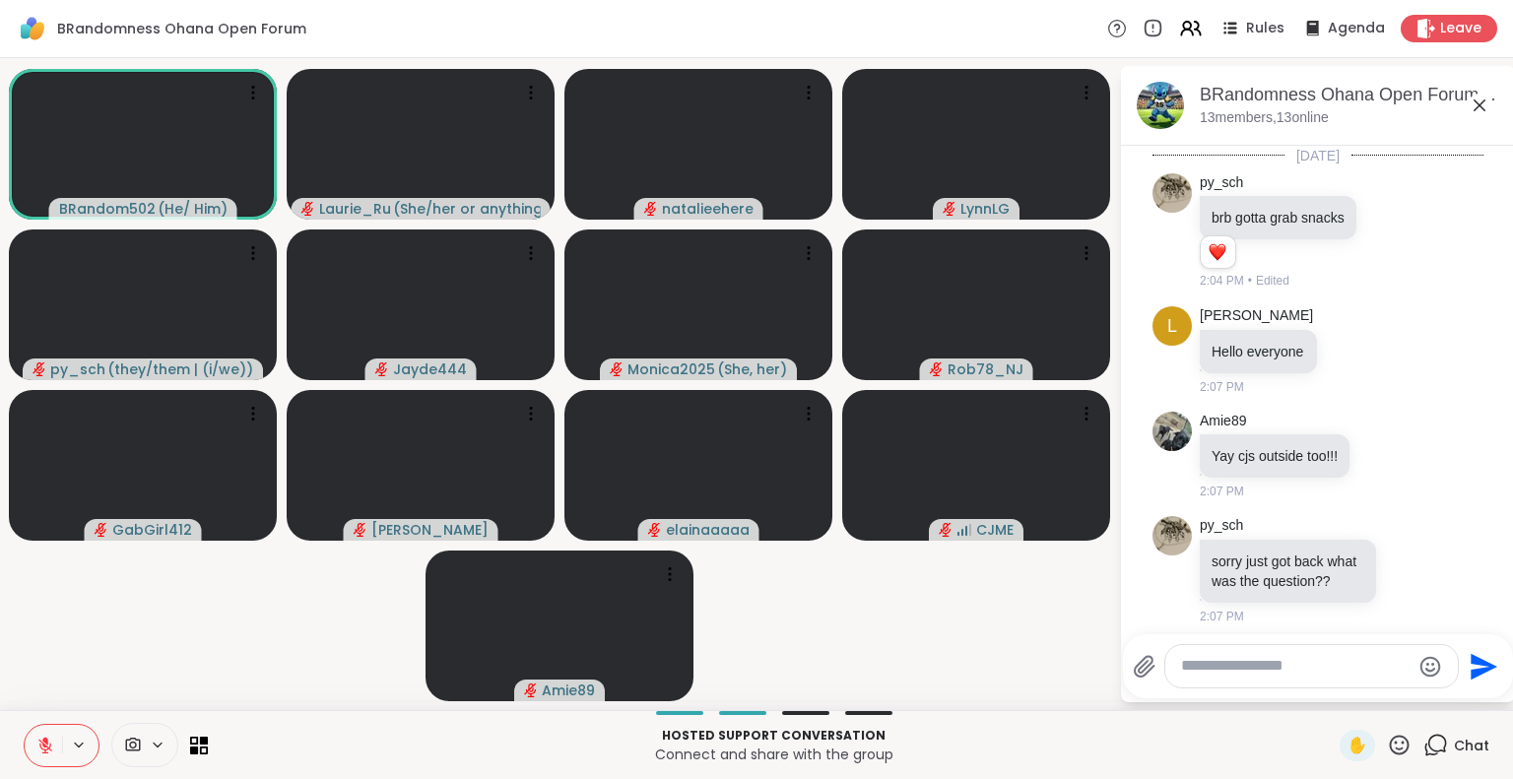
scroll to position [2297, 0]
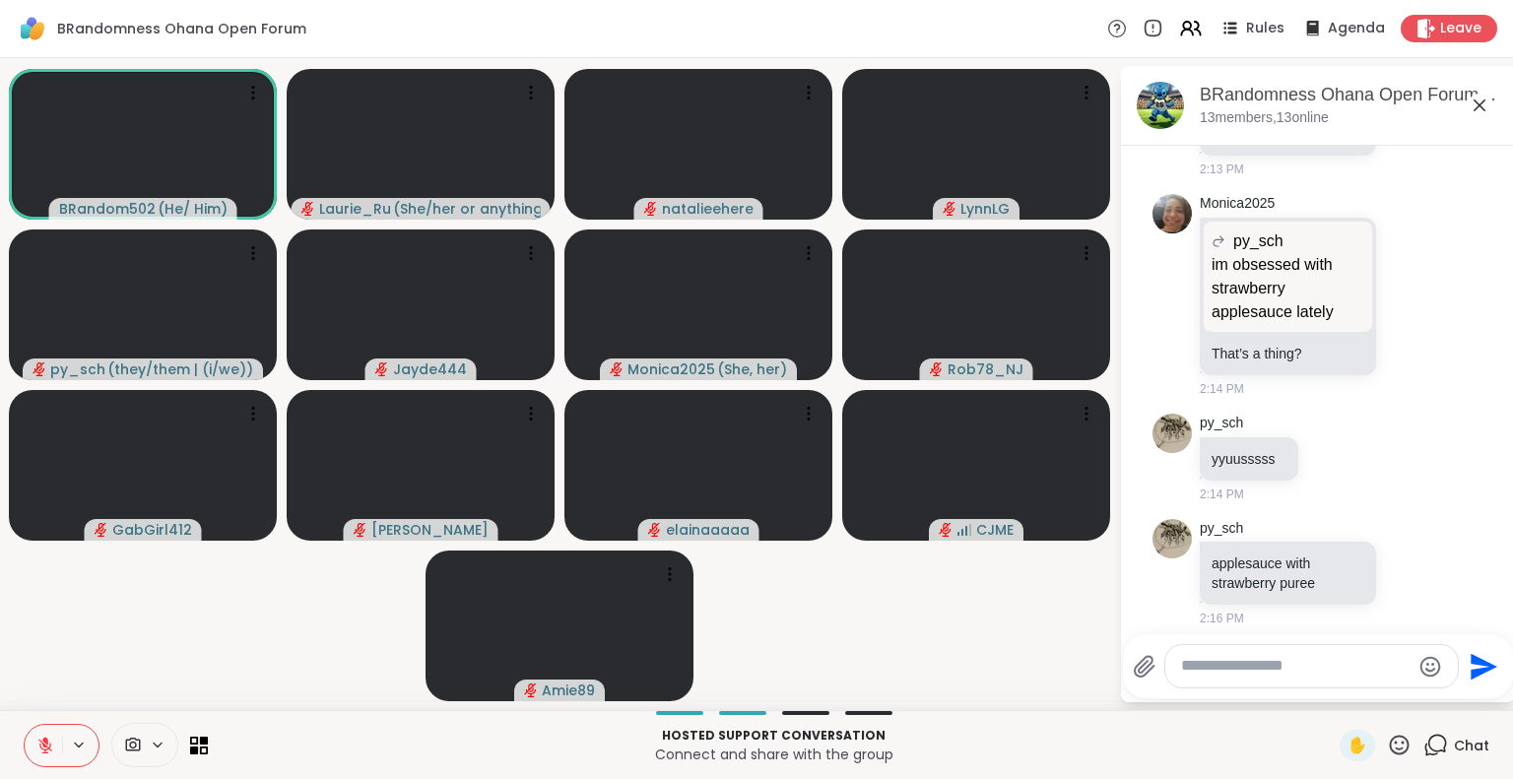
click at [1481, 108] on icon at bounding box center [1479, 105] width 12 height 12
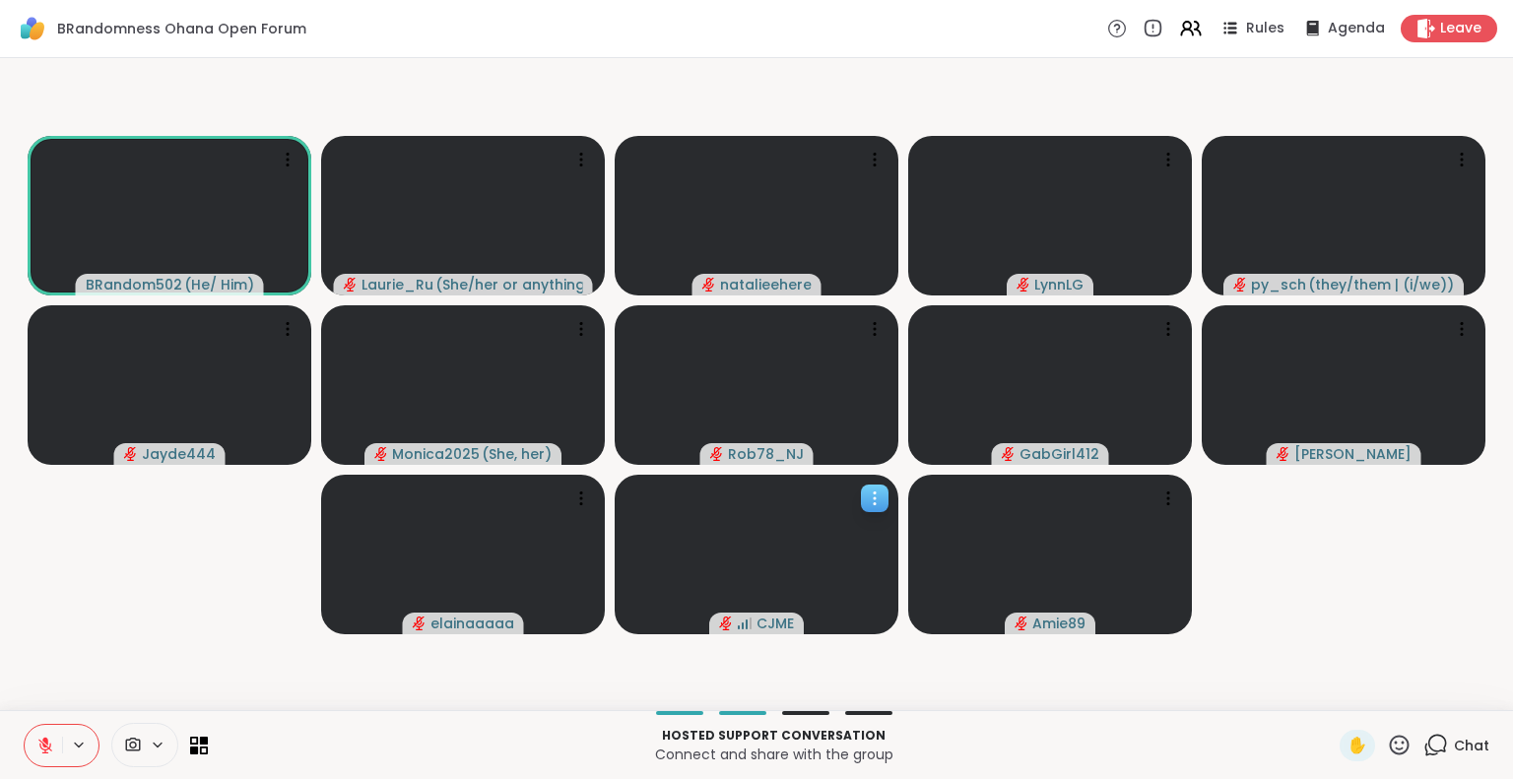
click at [880, 498] on icon at bounding box center [875, 499] width 20 height 20
click at [815, 514] on h4 "View Profile" at bounding box center [812, 514] width 83 height 20
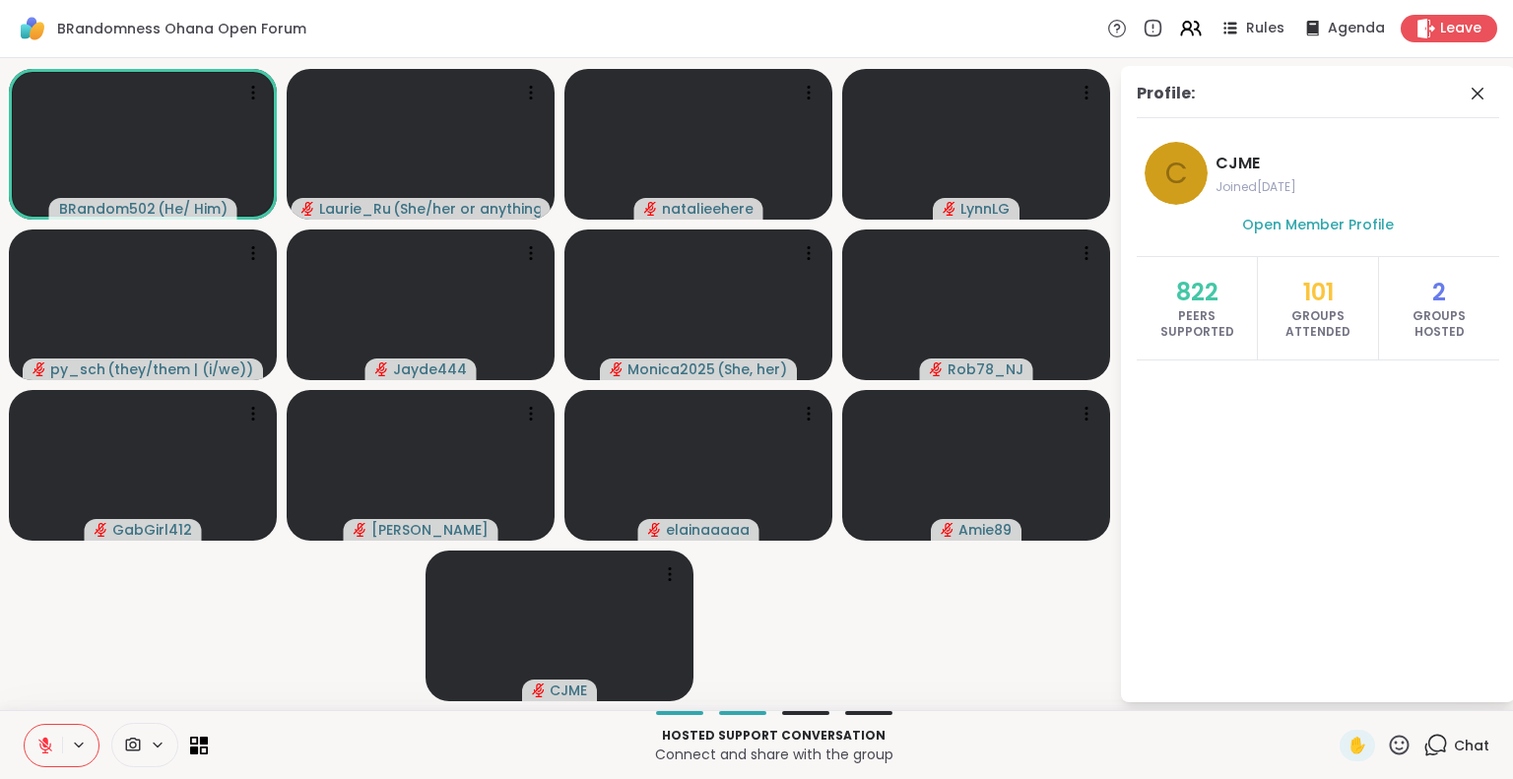
drag, startPoint x: 1342, startPoint y: 596, endPoint x: 1339, endPoint y: 547, distance: 49.3
click at [1339, 547] on div "Profile: C CJME Joined [DATE] Open Member Profile 822 Peers Supported 101 Group…" at bounding box center [1318, 384] width 394 height 636
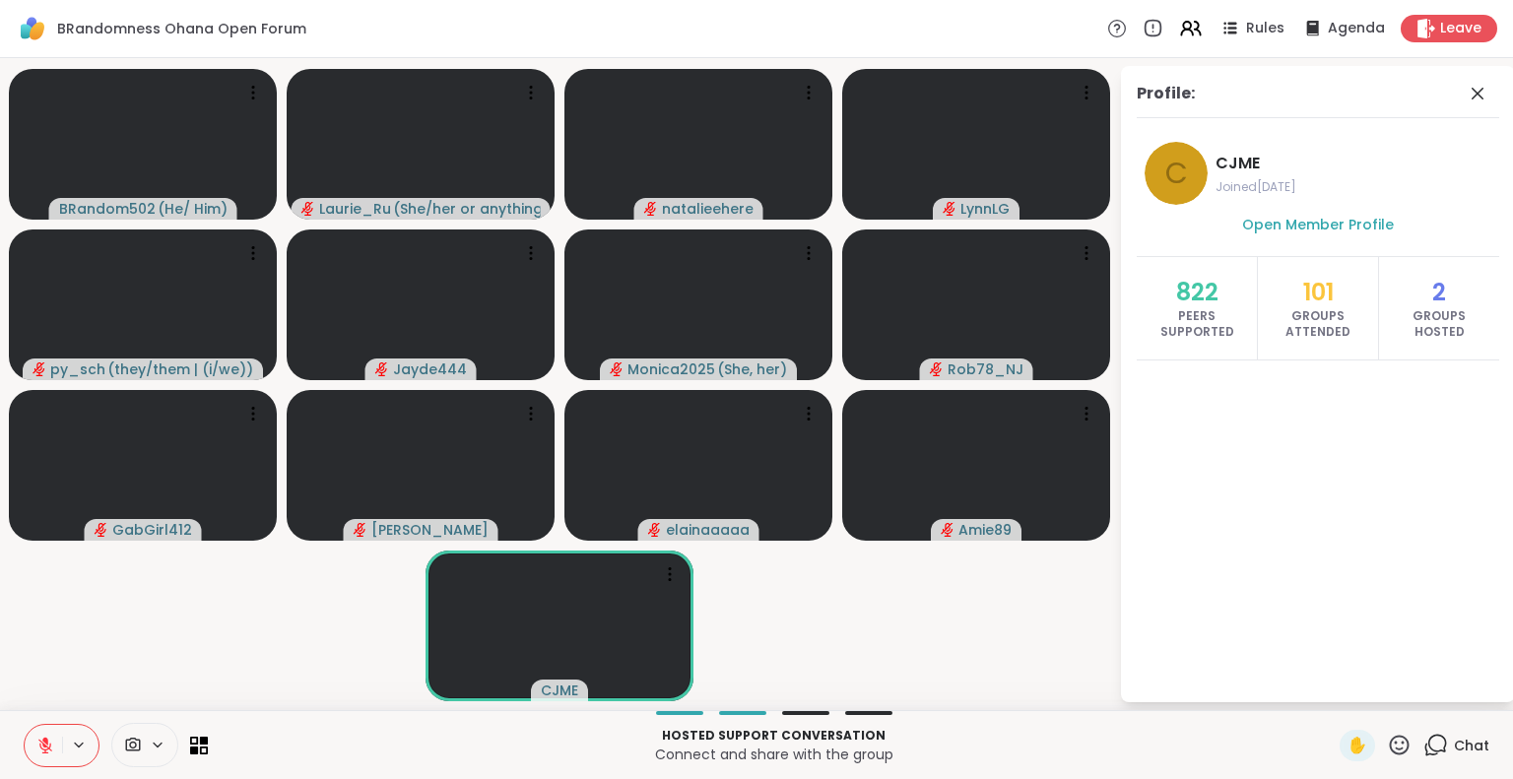
click at [1384, 634] on div "Profile: C CJME Joined [DATE] Open Member Profile 822 Peers Supported 101 Group…" at bounding box center [1318, 384] width 394 height 636
click at [1304, 553] on div "Profile: C CJME Joined [DATE] Open Member Profile 822 Peers Supported 101 Group…" at bounding box center [1318, 384] width 394 height 636
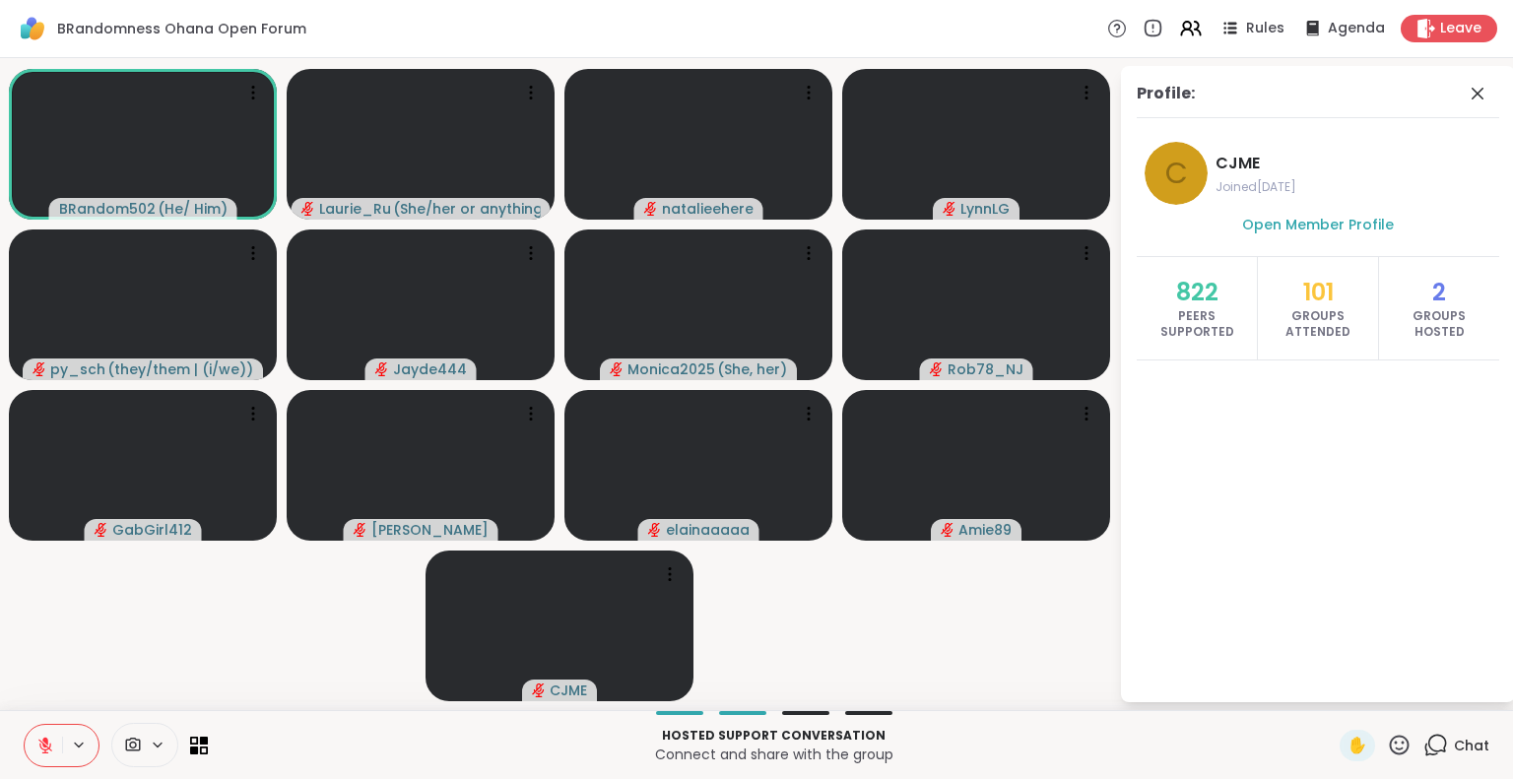
click at [1391, 736] on icon at bounding box center [1399, 745] width 25 height 25
click at [1418, 686] on span "🌟" at bounding box center [1428, 694] width 20 height 24
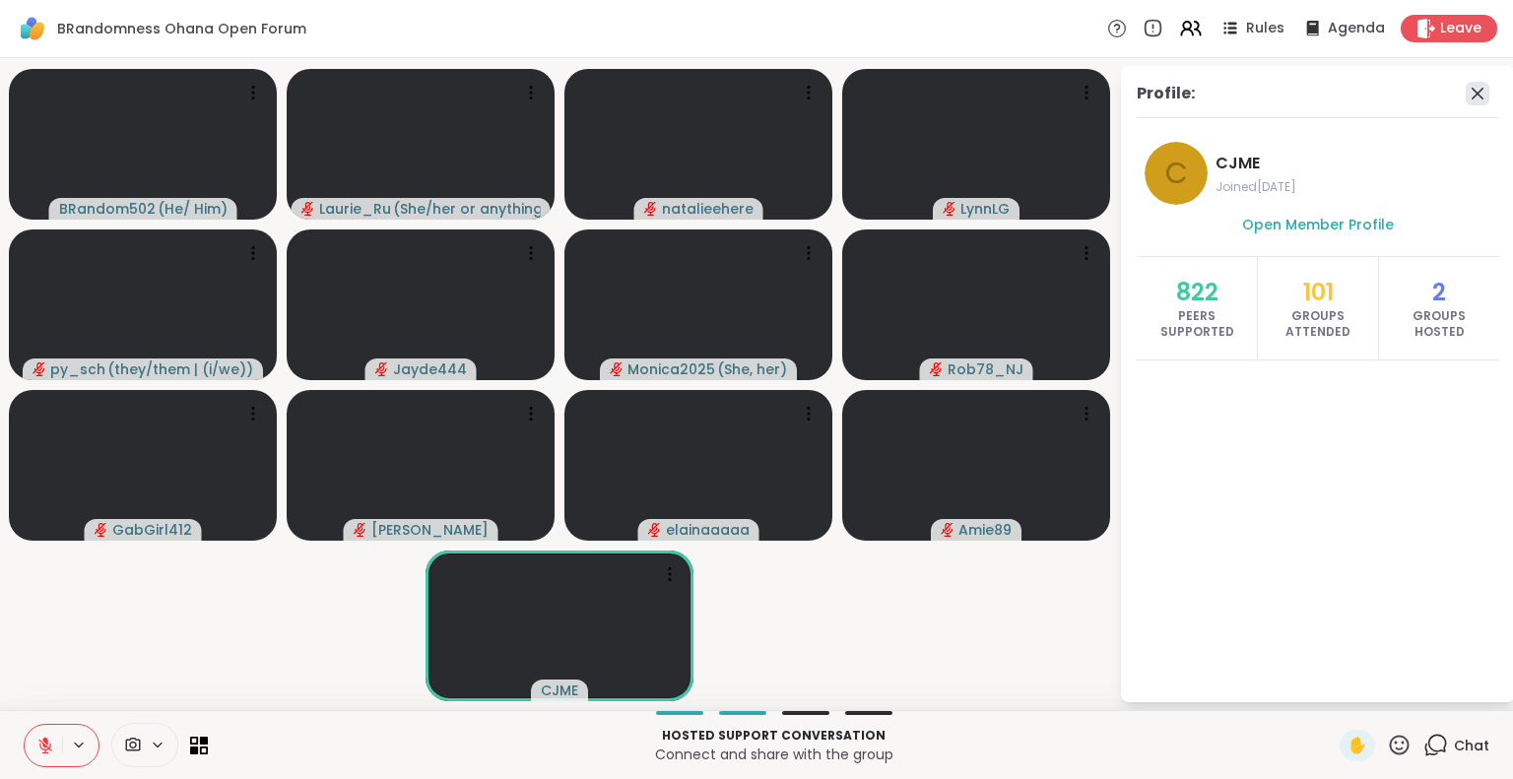
click at [1473, 90] on icon at bounding box center [1477, 94] width 12 height 12
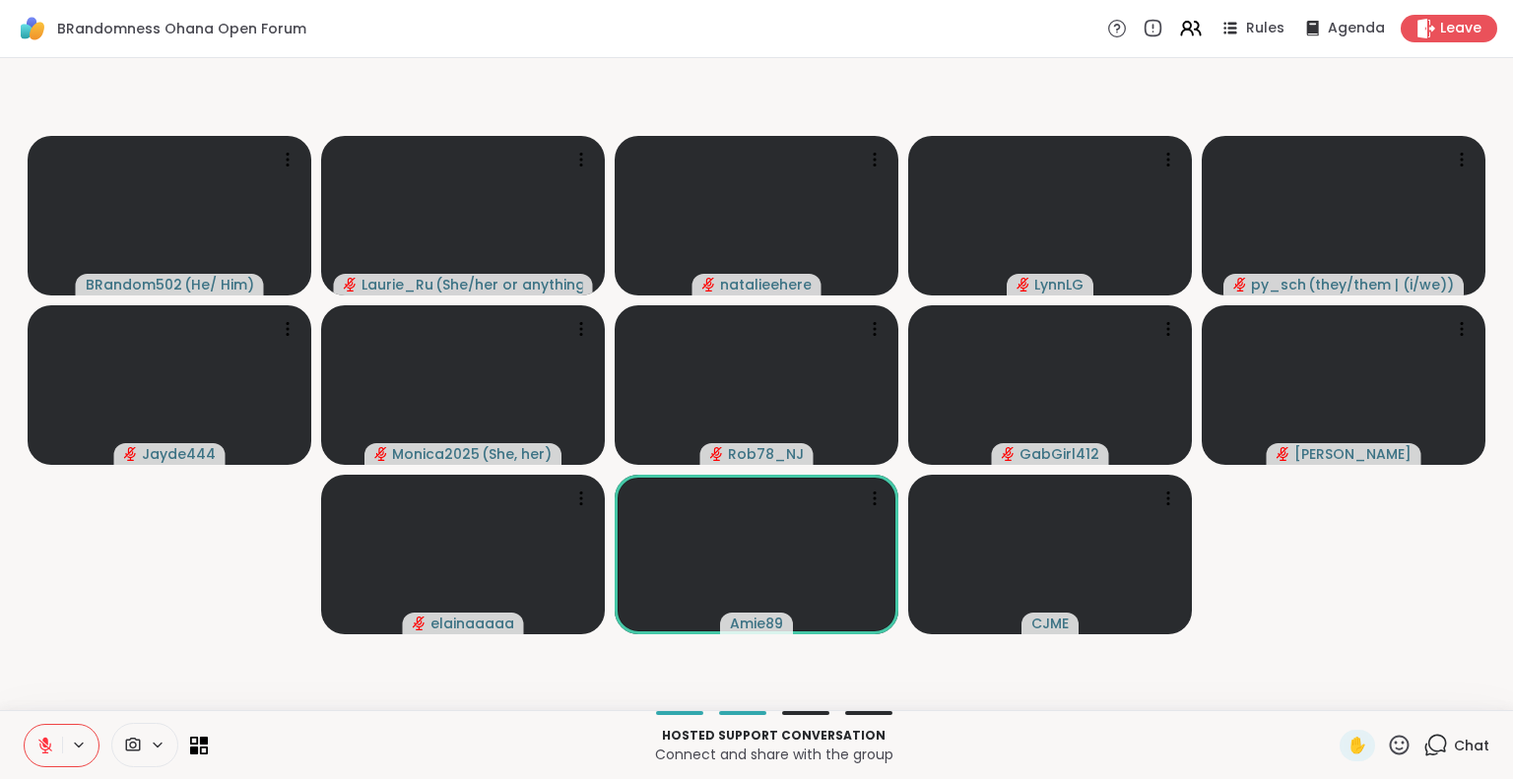
click at [1389, 748] on icon at bounding box center [1399, 745] width 25 height 25
click at [1418, 688] on span "🌟" at bounding box center [1428, 694] width 20 height 24
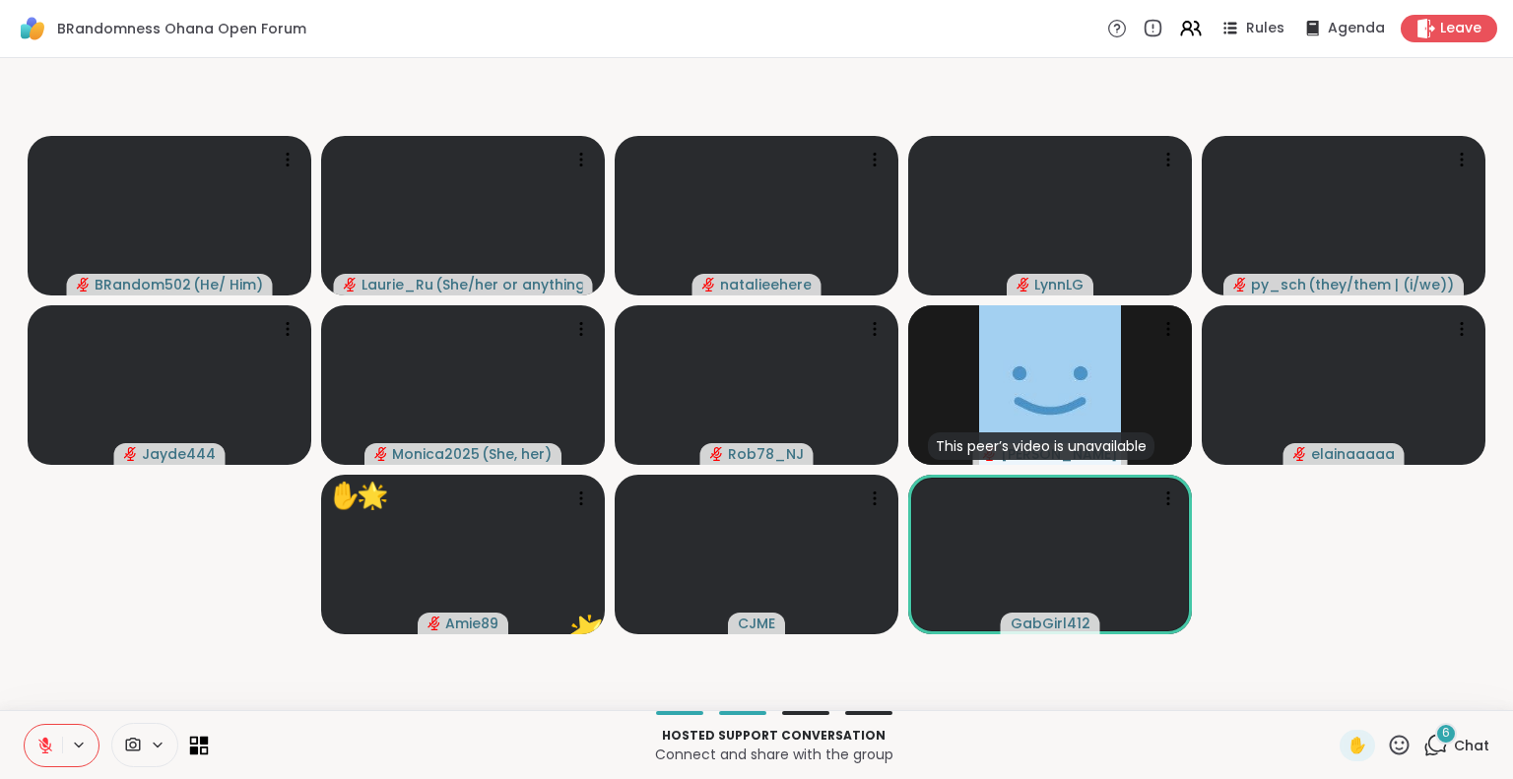
click at [197, 751] on icon at bounding box center [199, 745] width 19 height 19
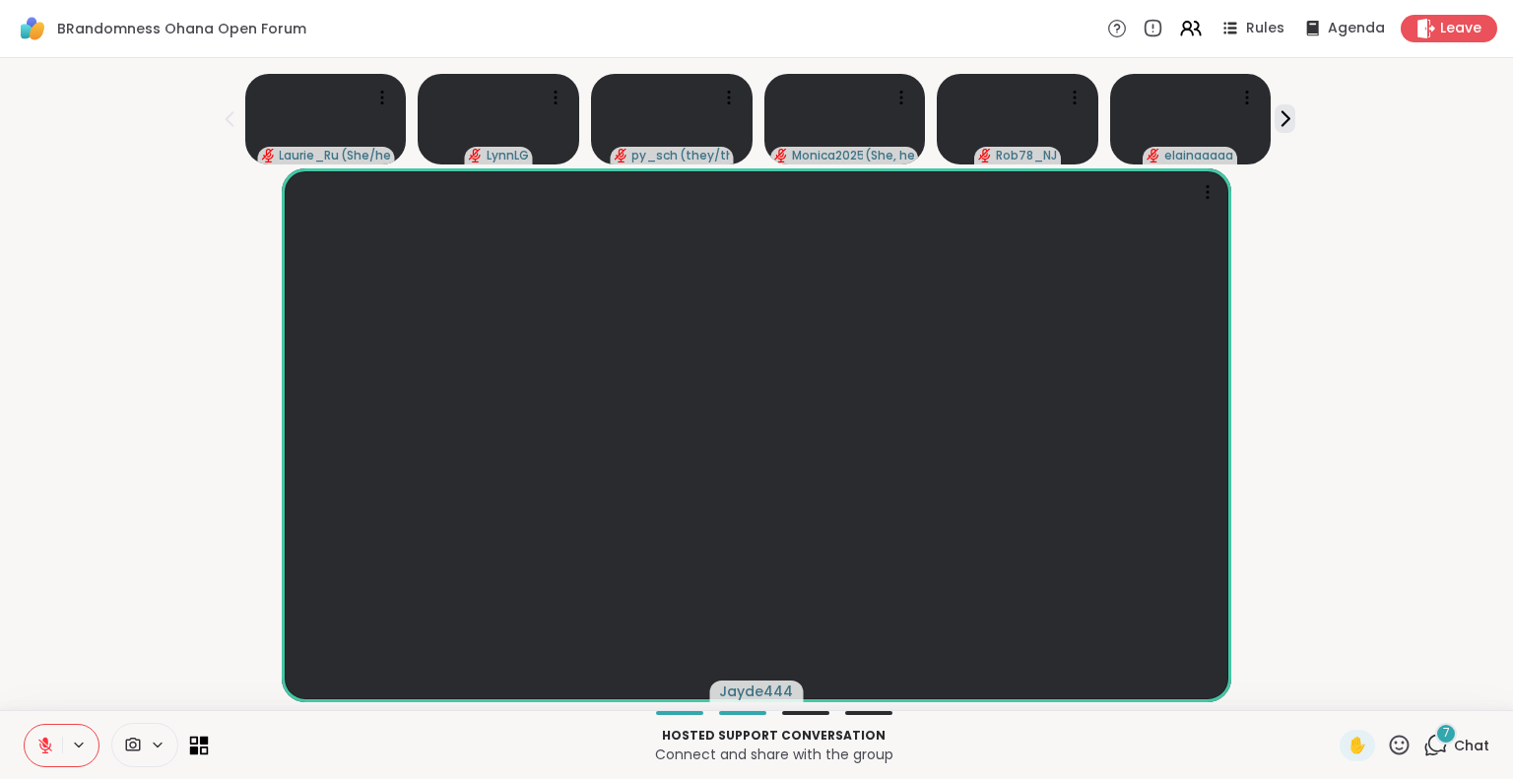
click at [201, 740] on icon at bounding box center [204, 740] width 9 height 9
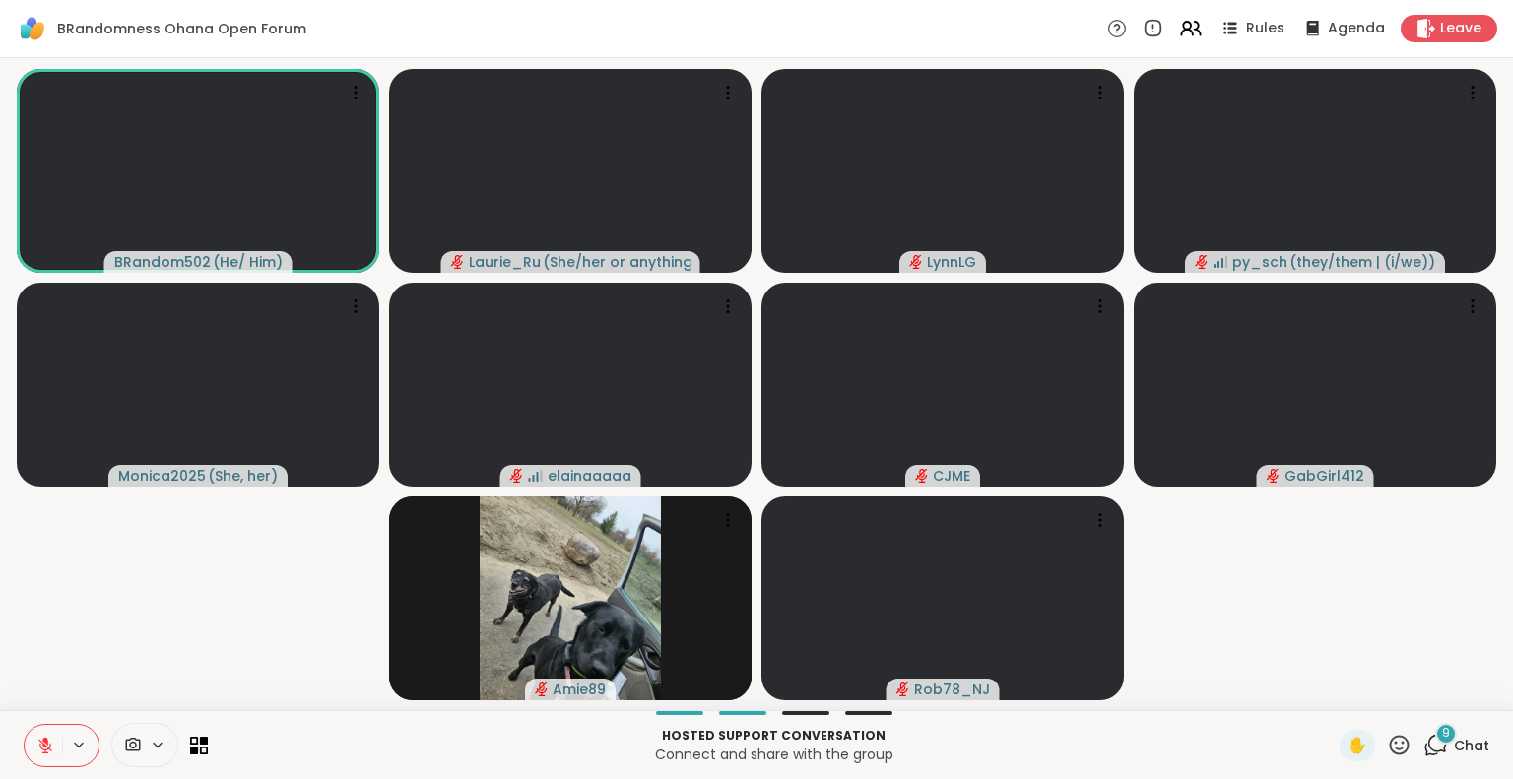
click at [45, 734] on button at bounding box center [43, 745] width 37 height 41
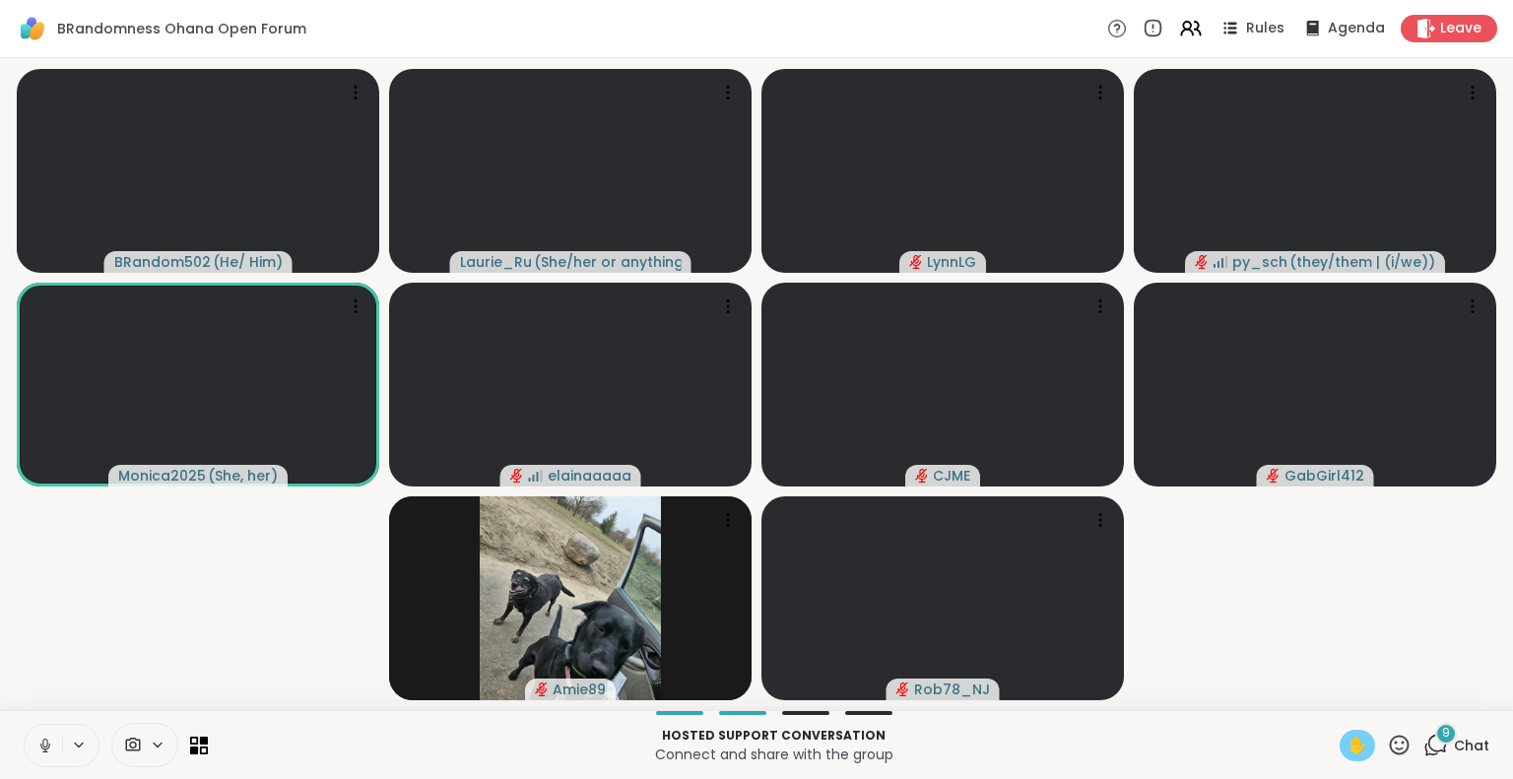
click at [1347, 741] on span "✋" at bounding box center [1357, 746] width 20 height 24
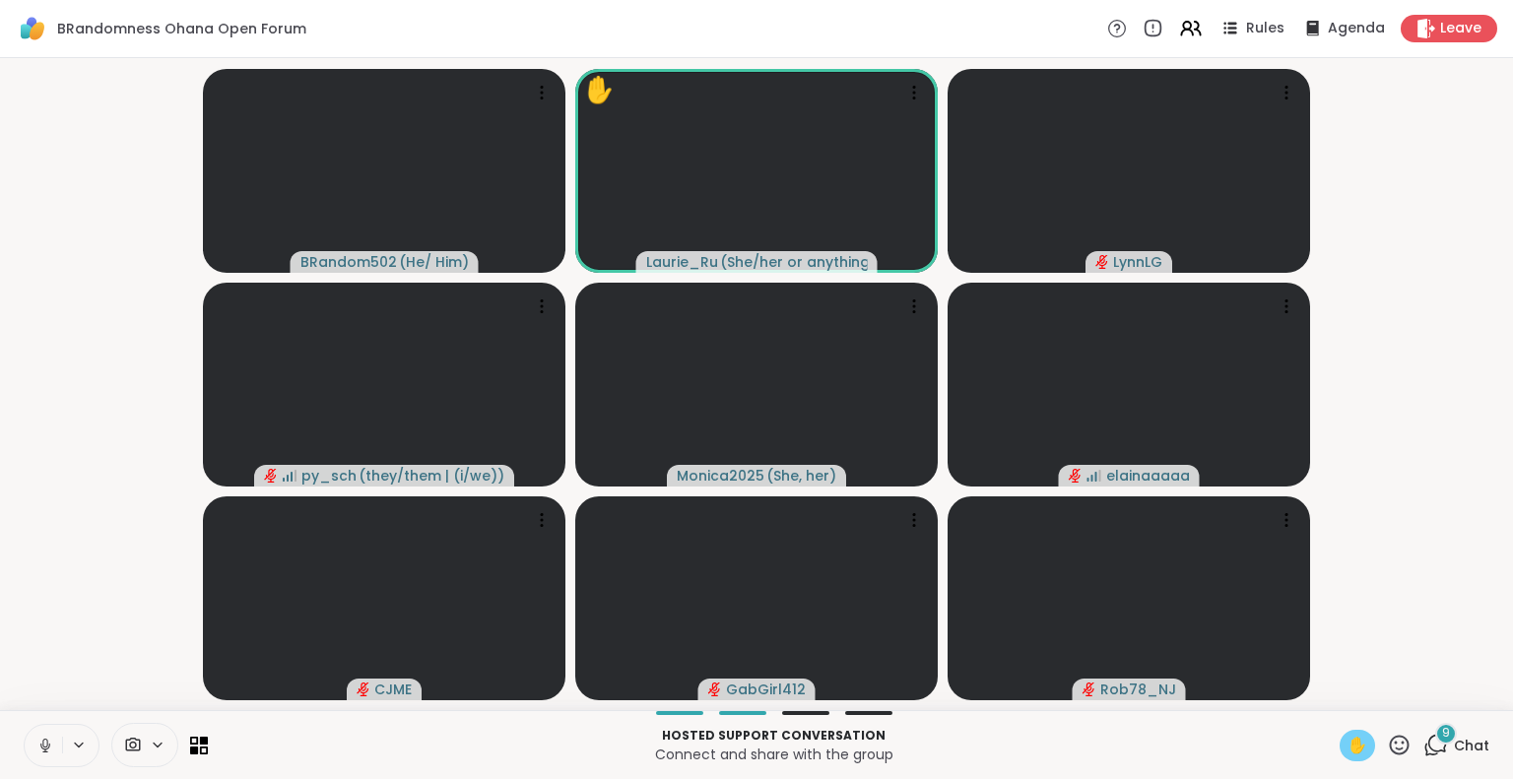
click at [1347, 741] on span "✋" at bounding box center [1357, 746] width 20 height 24
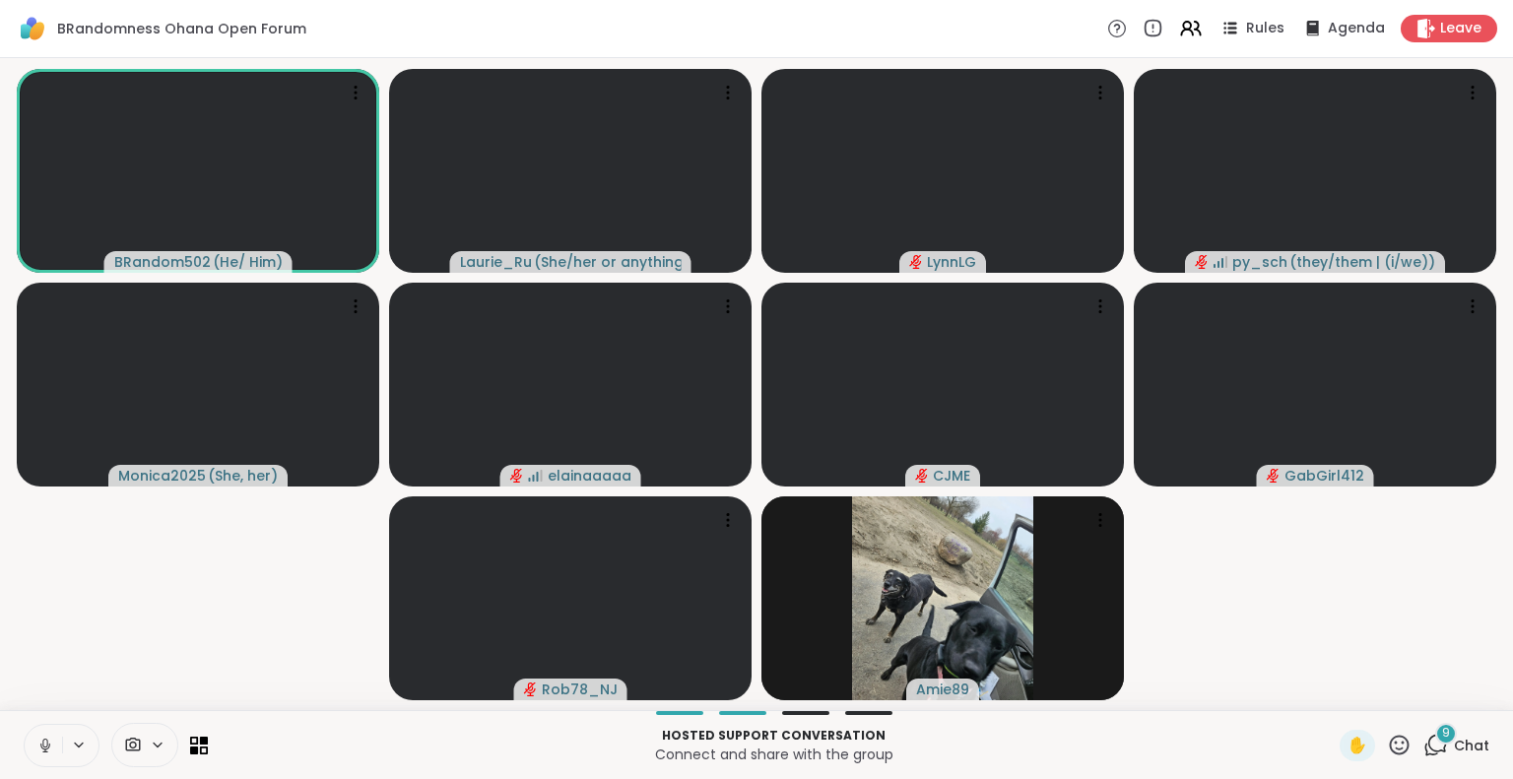
click at [44, 743] on icon at bounding box center [45, 746] width 18 height 18
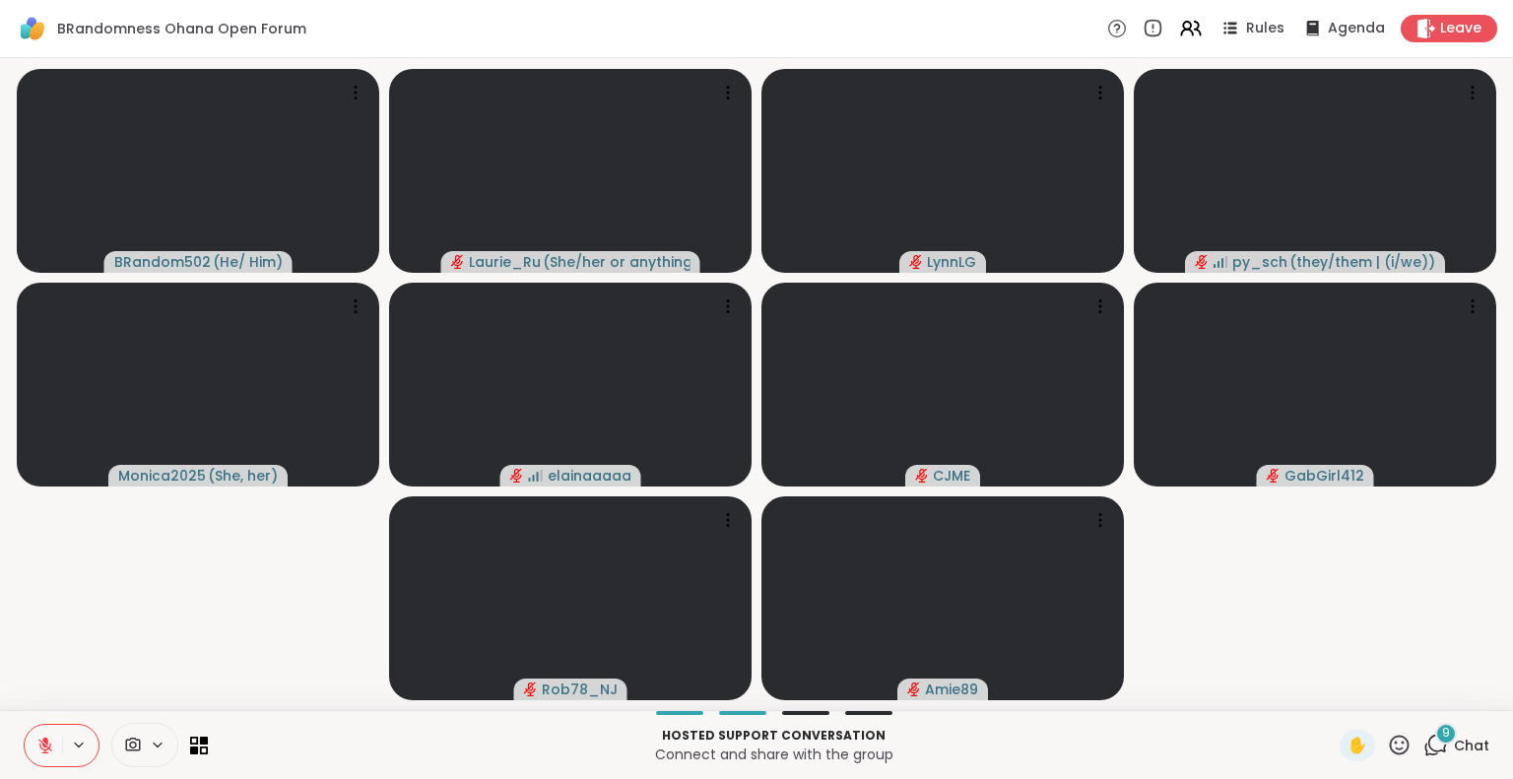
click at [1426, 744] on icon at bounding box center [1435, 745] width 25 height 25
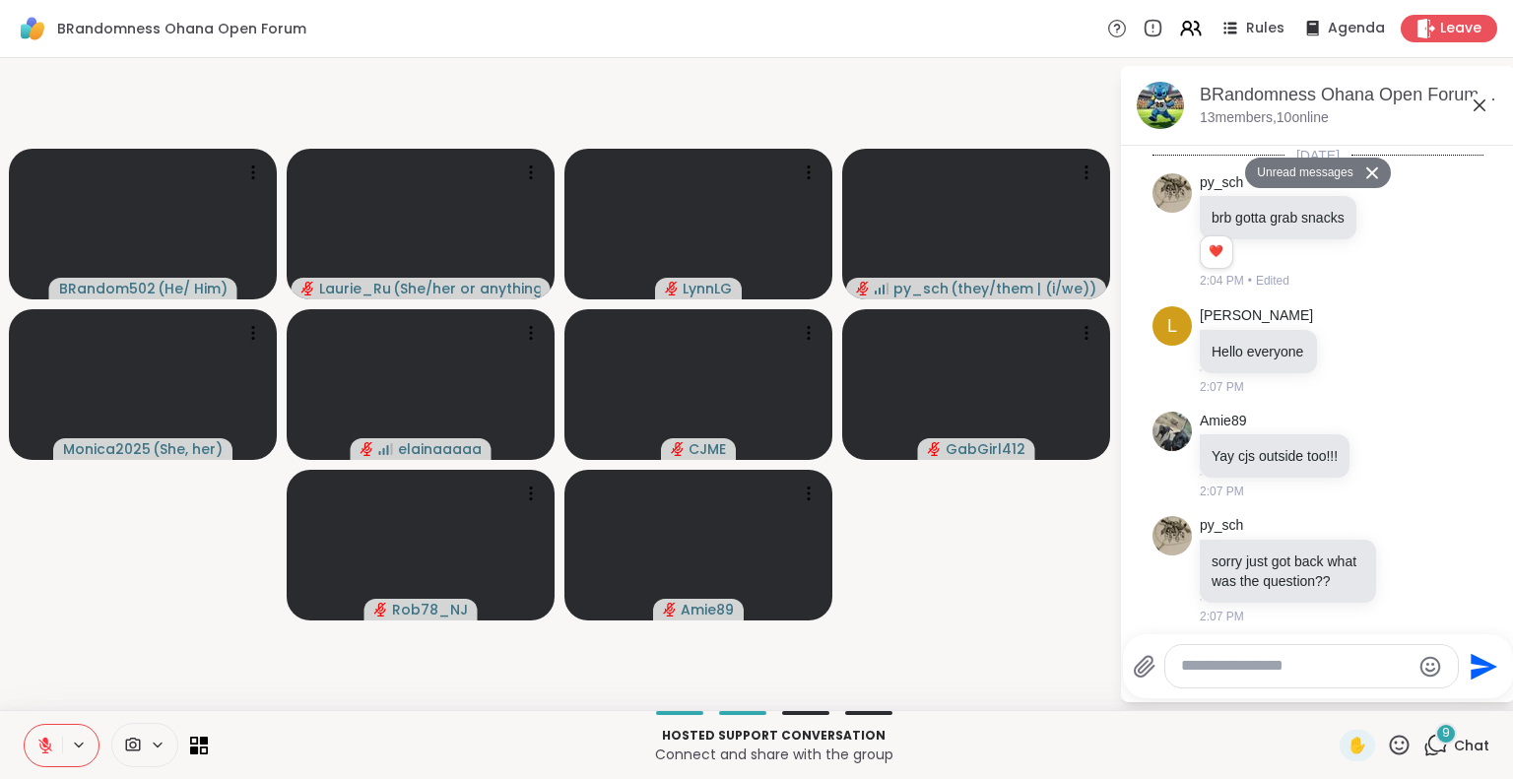
scroll to position [4097, 0]
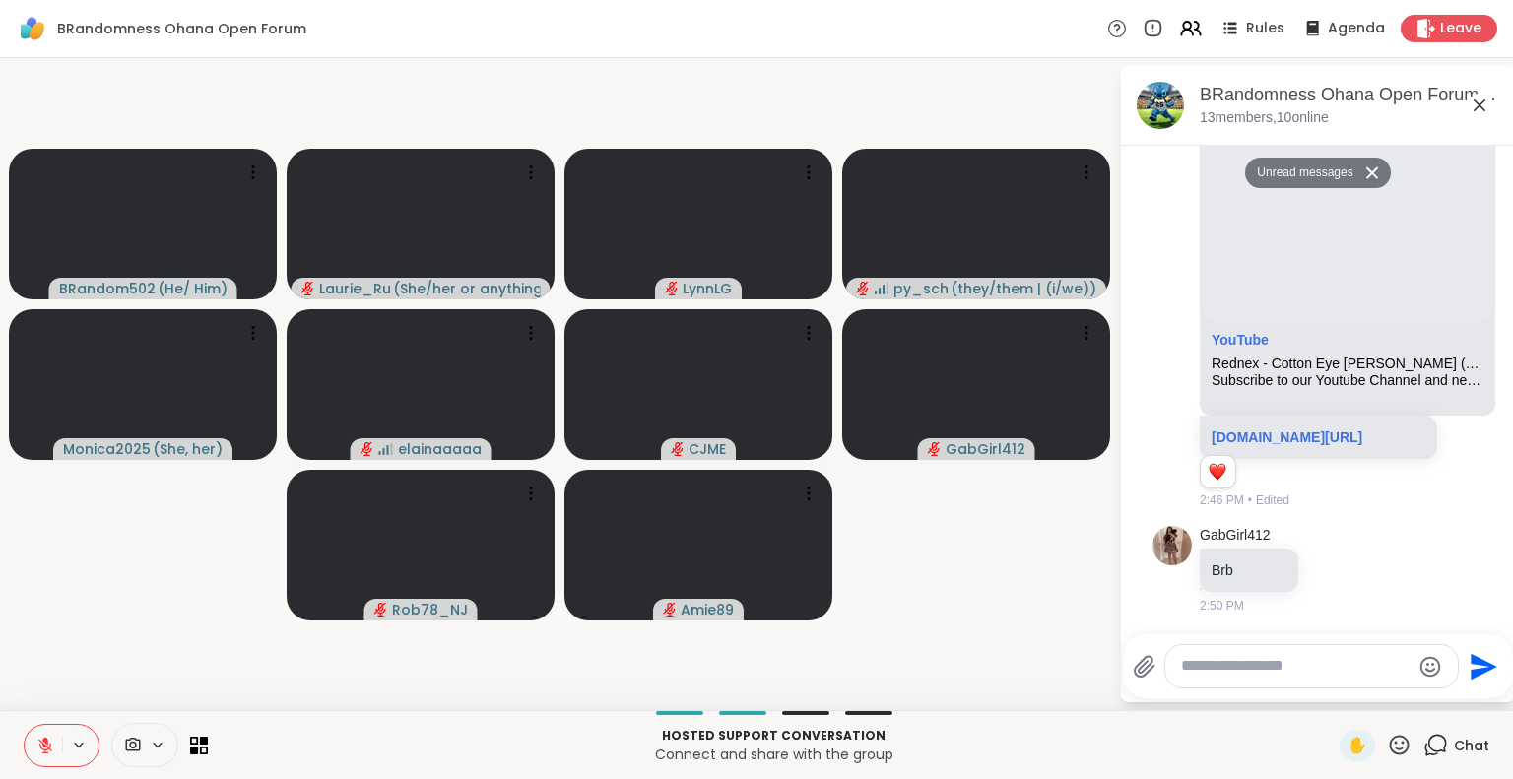
click at [1482, 105] on icon at bounding box center [1479, 106] width 24 height 24
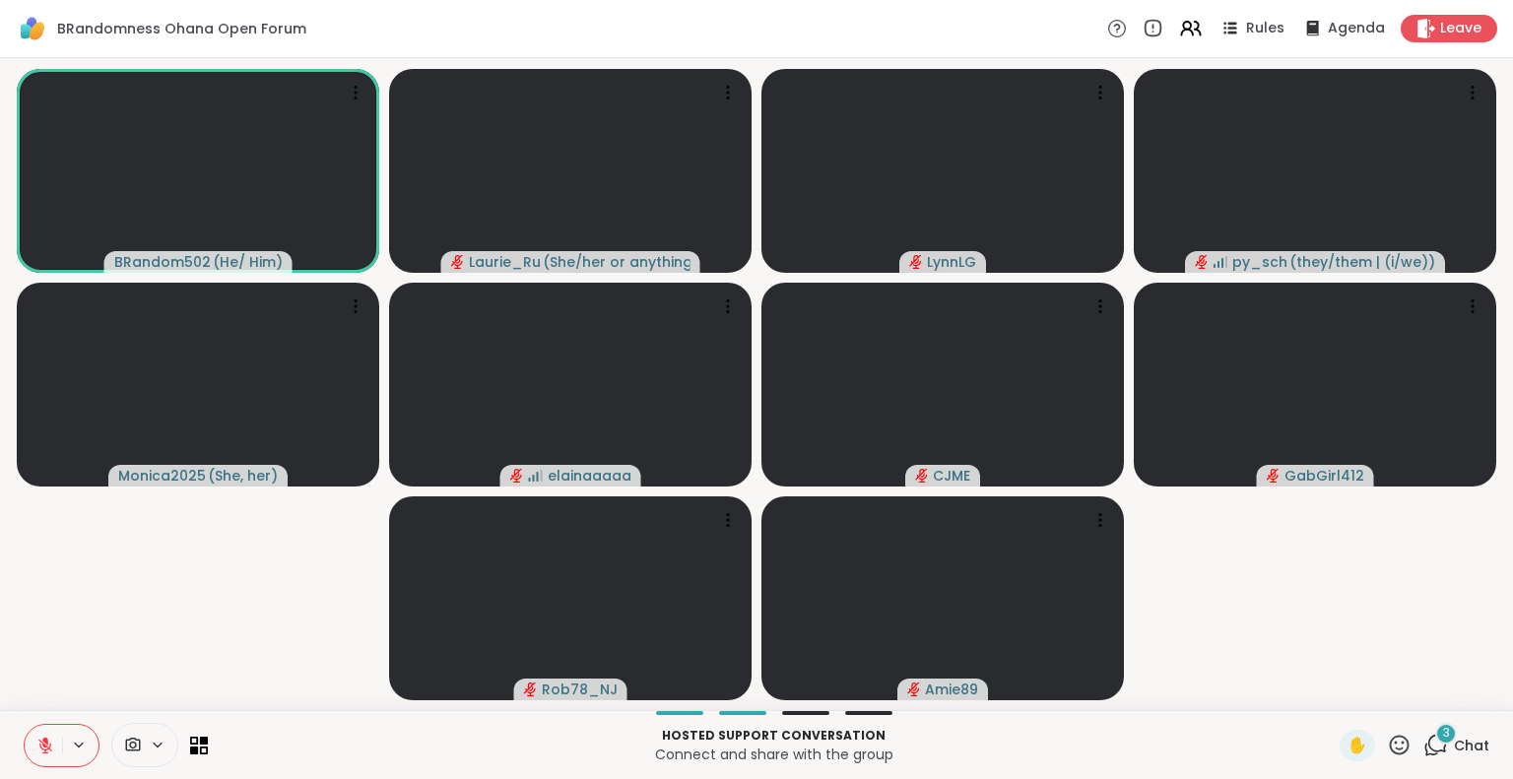
click at [1435, 740] on div "3" at bounding box center [1446, 734] width 22 height 22
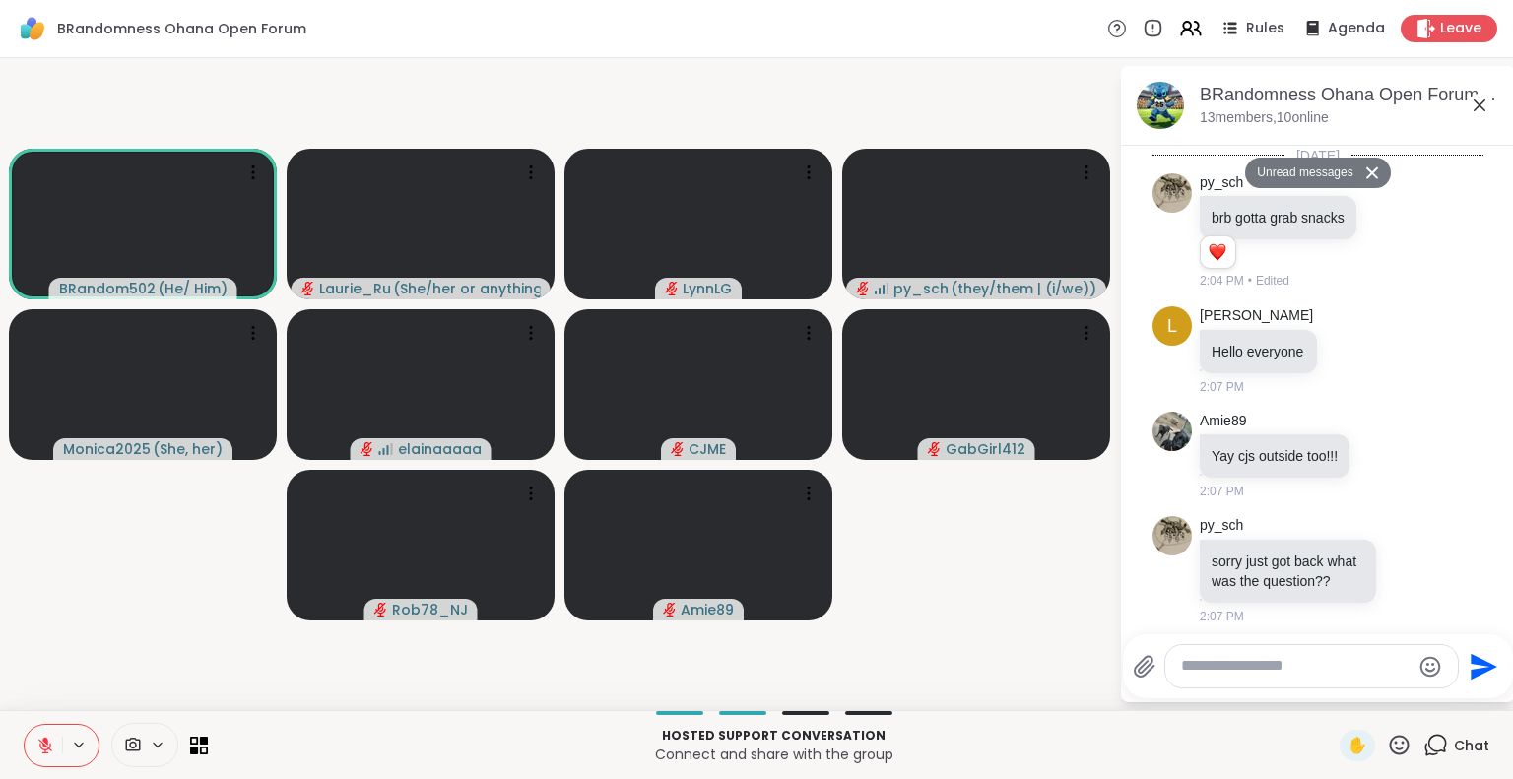
scroll to position [5761, 0]
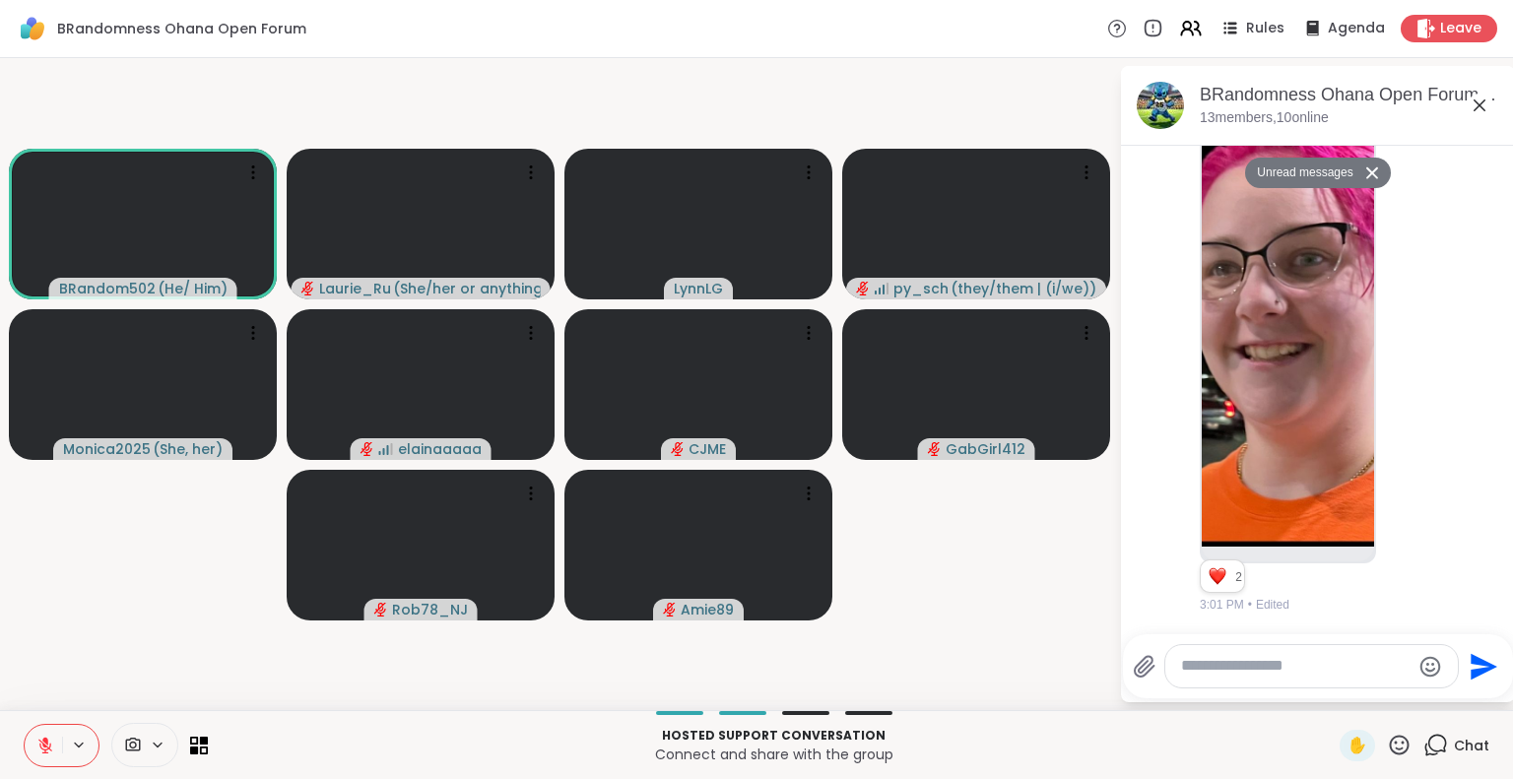
click at [1365, 173] on icon at bounding box center [1372, 172] width 14 height 13
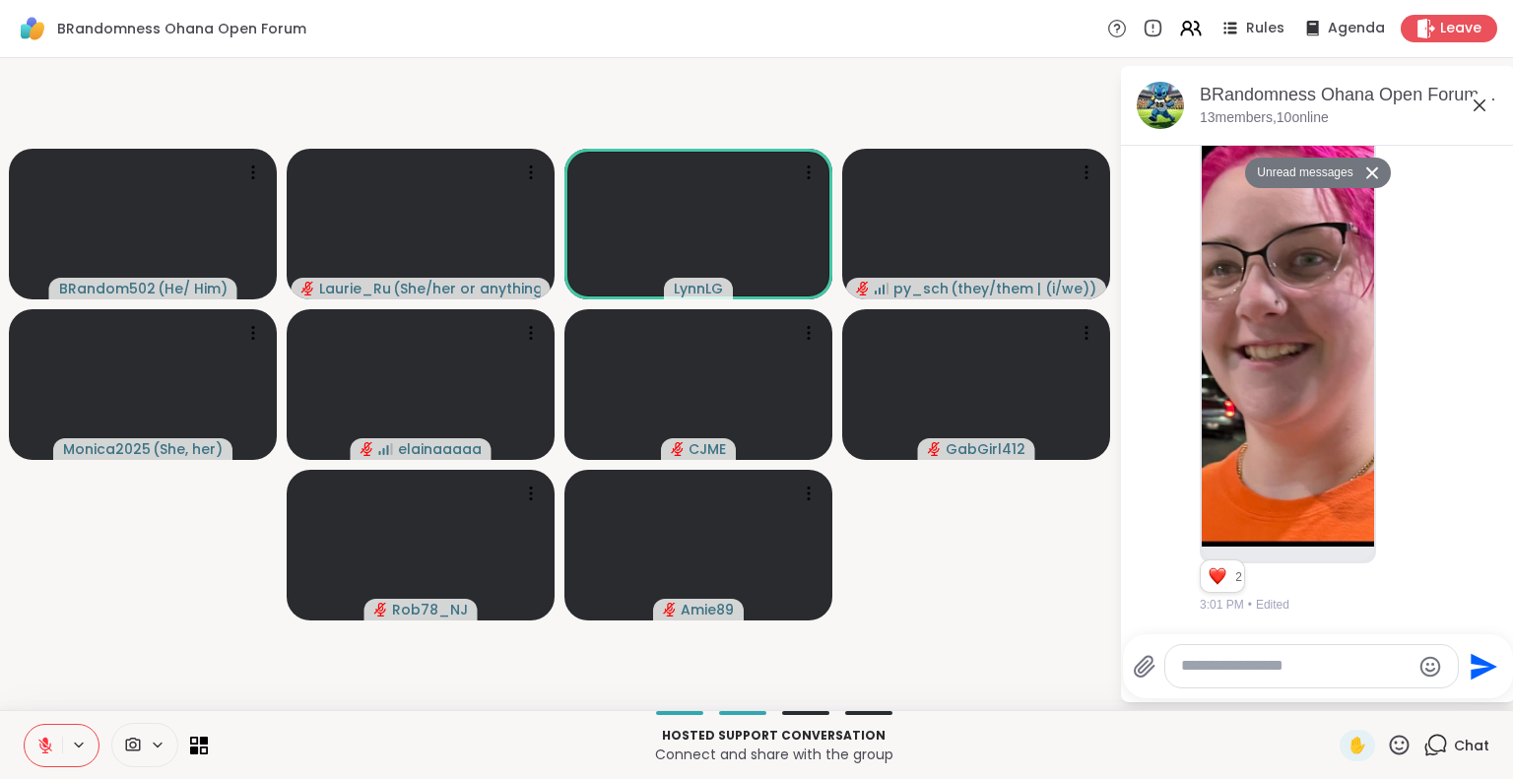
click at [1365, 173] on icon at bounding box center [1372, 172] width 14 height 13
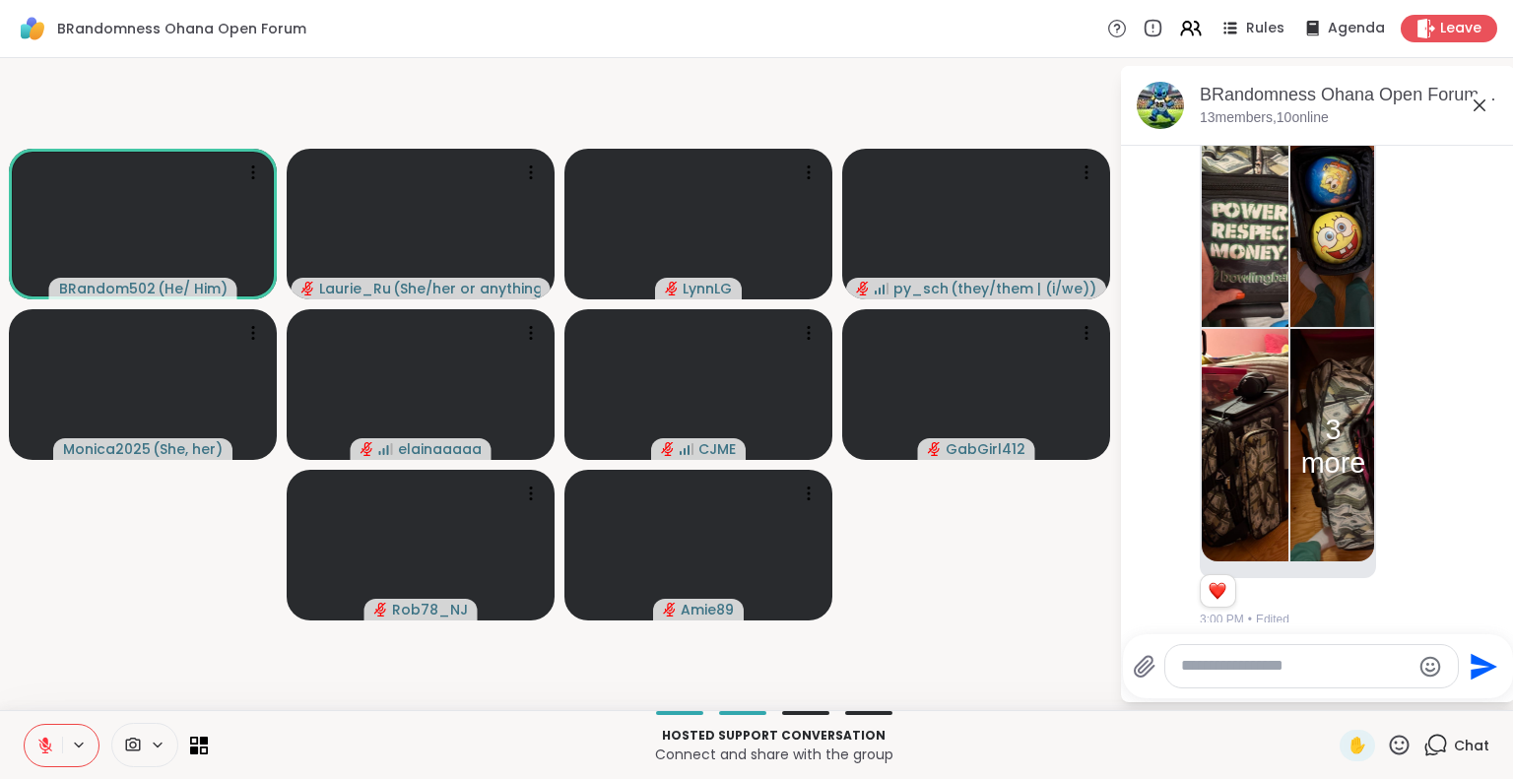
scroll to position [4440, 0]
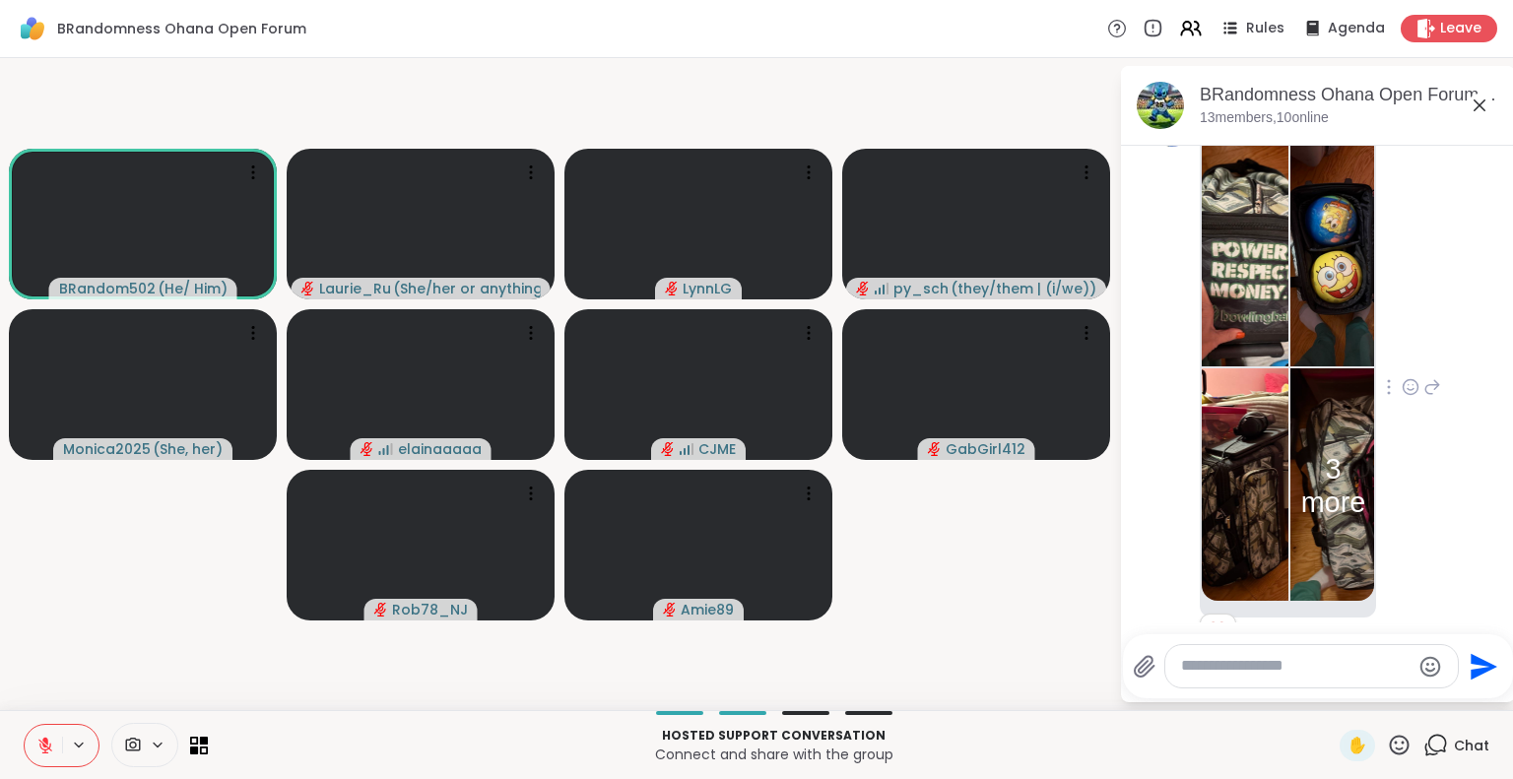
click at [1243, 240] on img at bounding box center [1245, 249] width 87 height 234
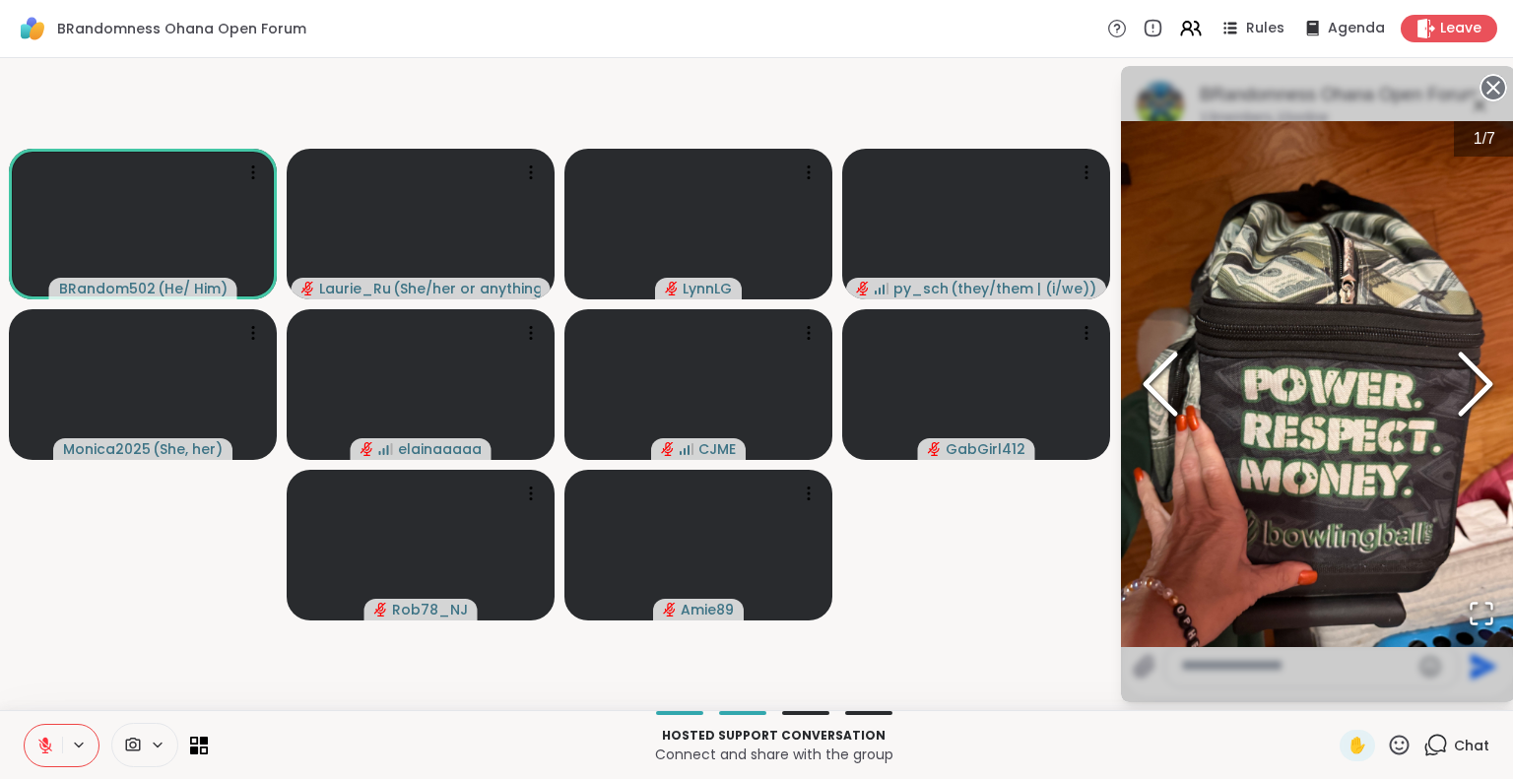
click at [1481, 378] on icon "Next Slide" at bounding box center [1475, 384] width 59 height 118
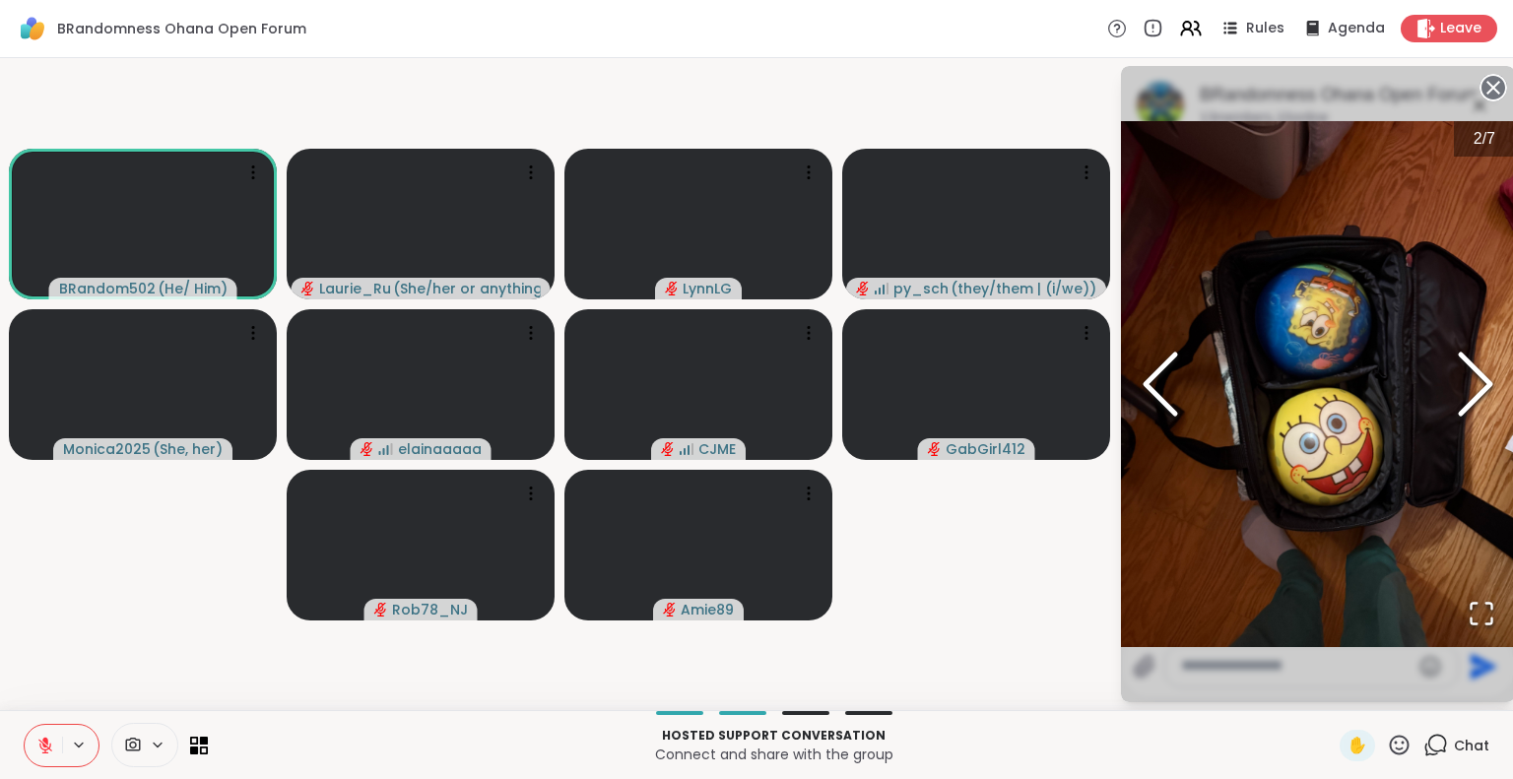
click at [1481, 378] on icon "Next Slide" at bounding box center [1475, 384] width 59 height 118
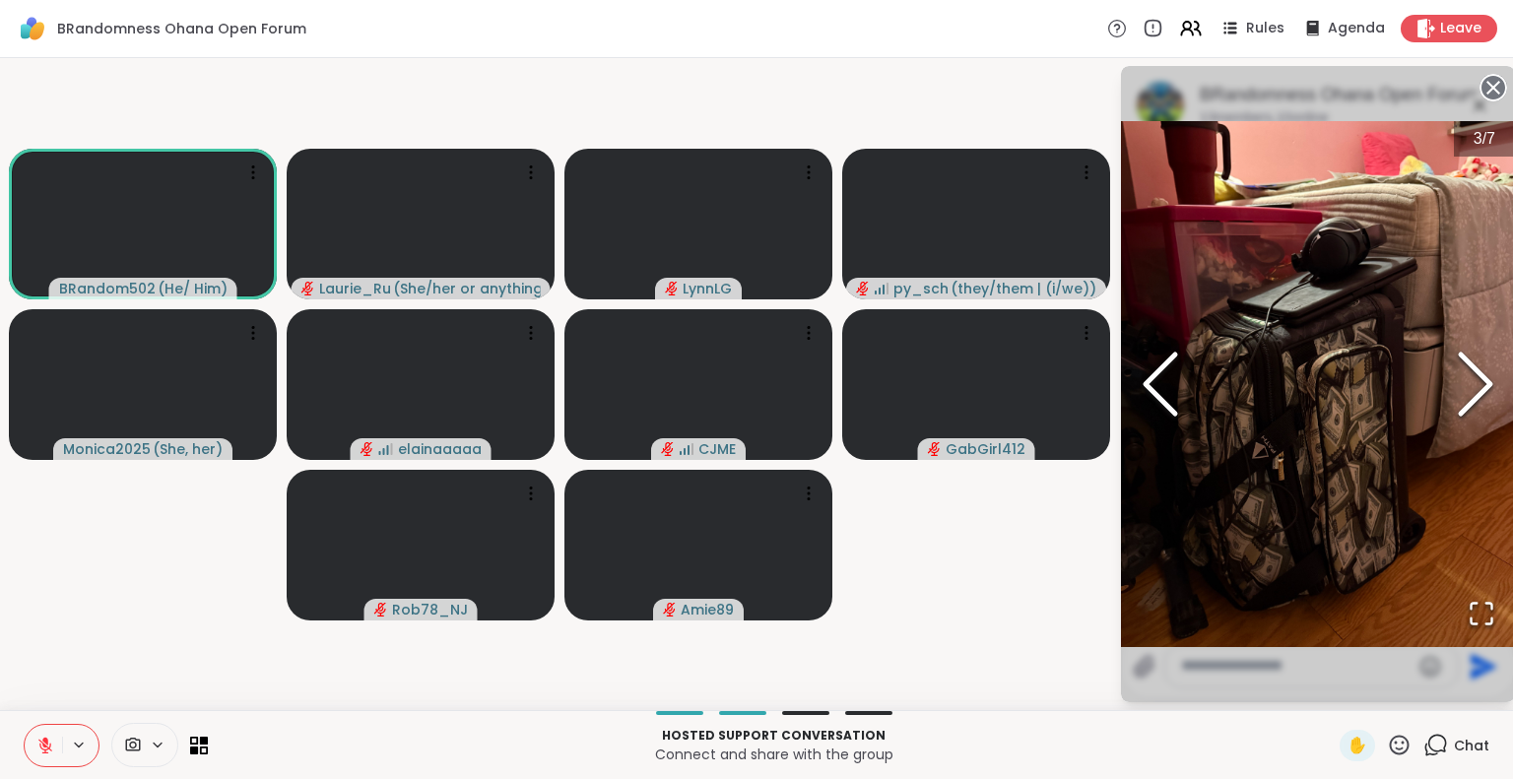
click at [1481, 378] on icon "Next Slide" at bounding box center [1475, 384] width 59 height 118
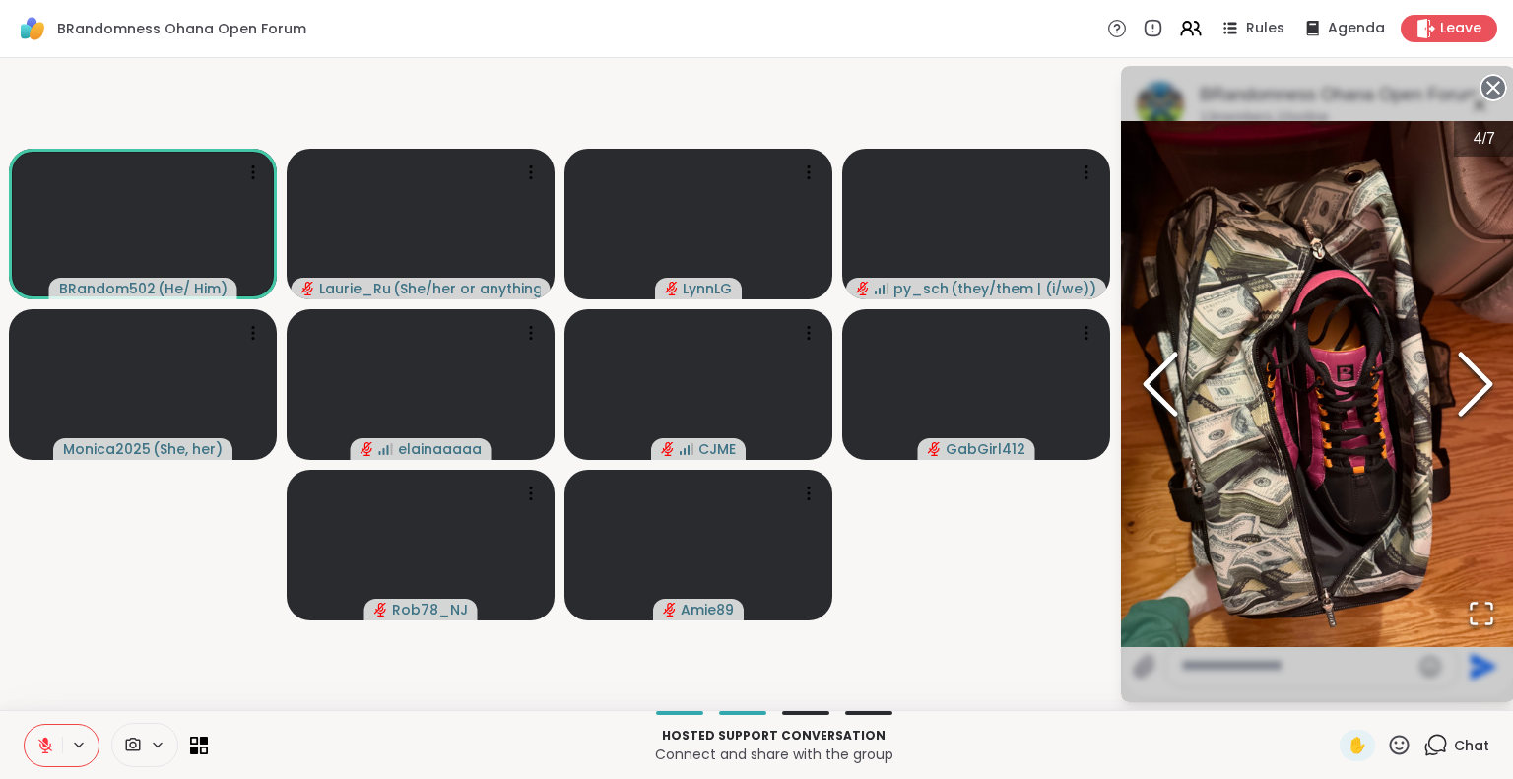
click at [1481, 378] on icon "Next Slide" at bounding box center [1475, 384] width 59 height 118
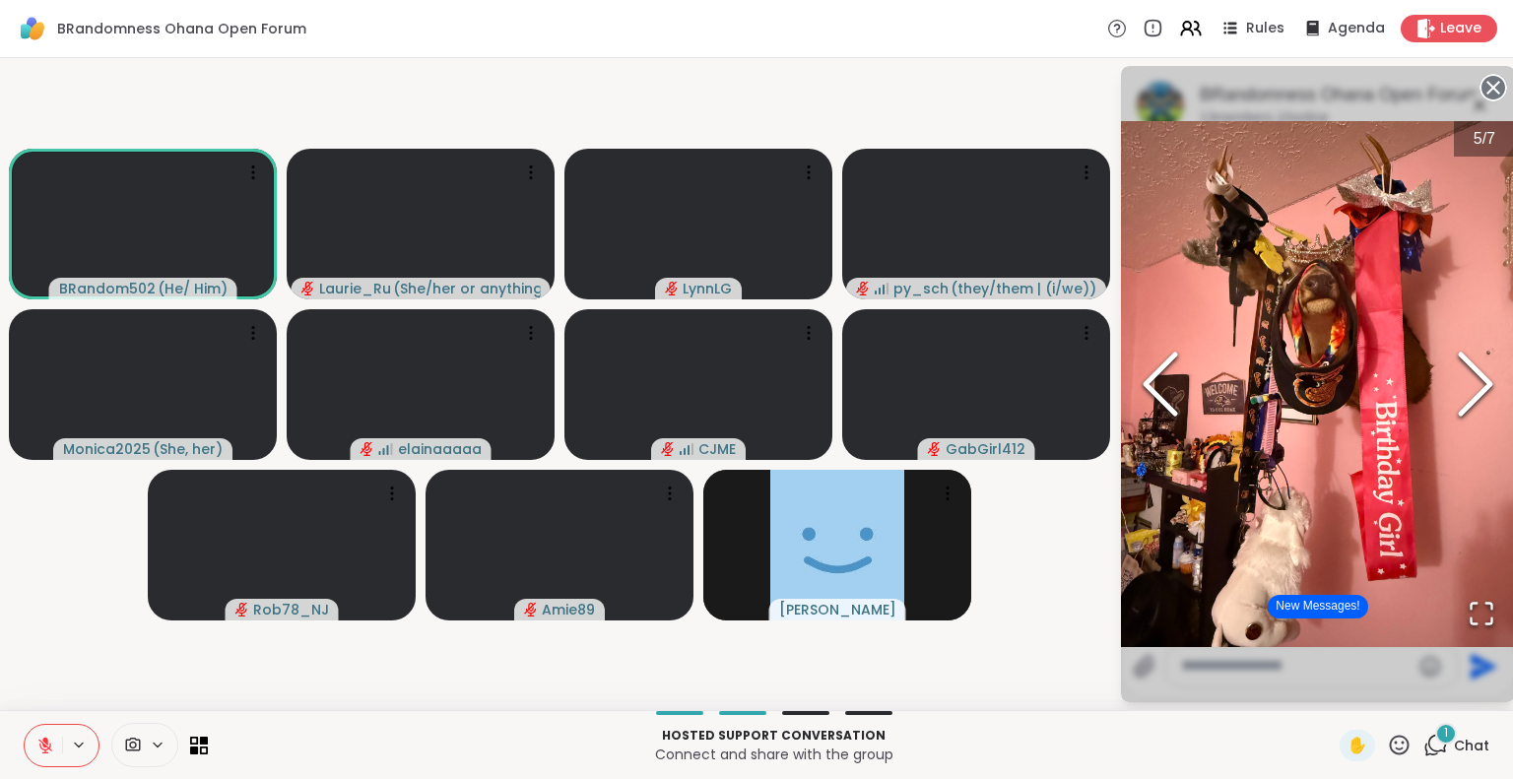
click at [1481, 378] on icon "Next Slide" at bounding box center [1475, 384] width 59 height 118
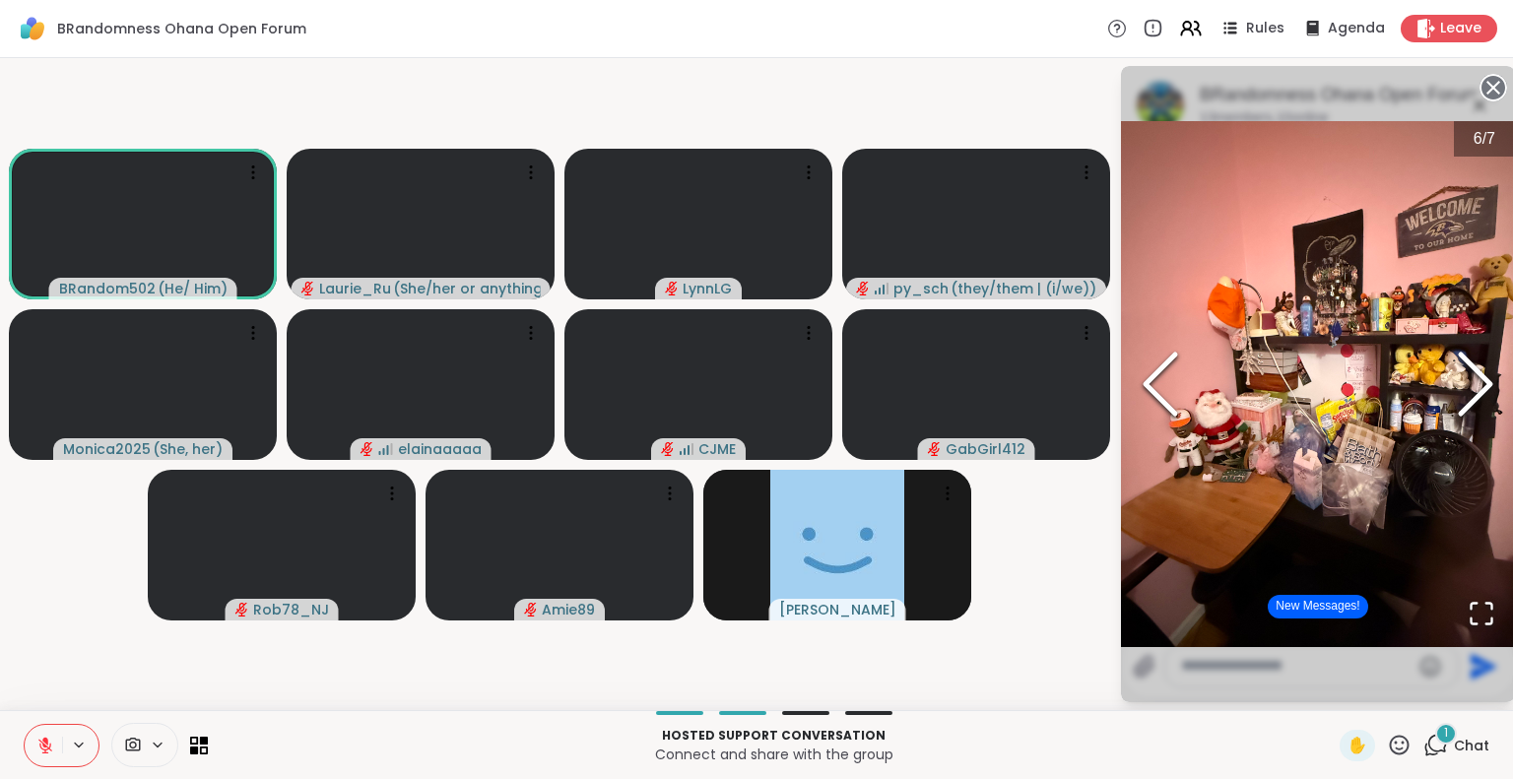
click at [1481, 378] on icon "Next Slide" at bounding box center [1475, 384] width 59 height 118
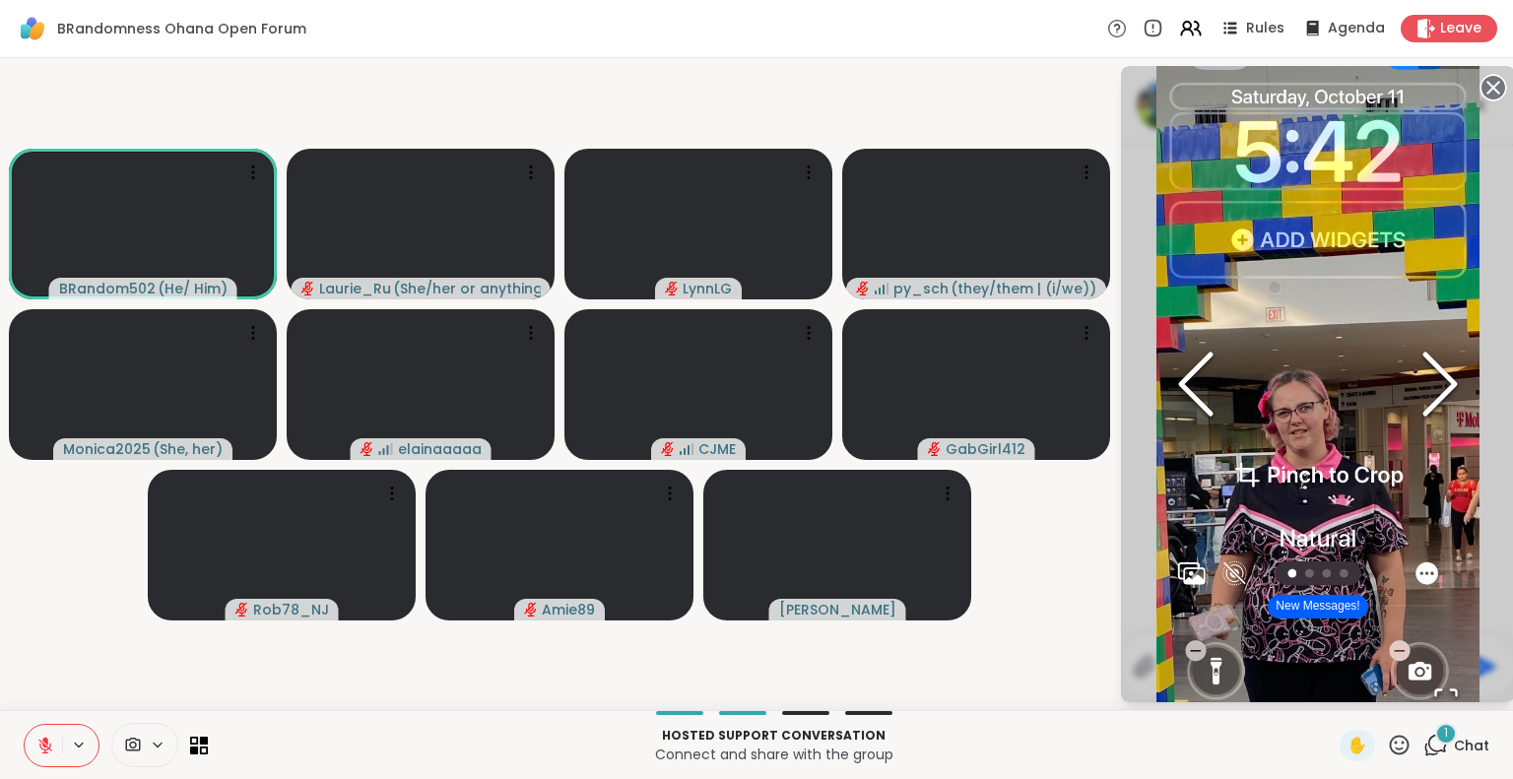
click at [1481, 378] on div "7 / 7" at bounding box center [1318, 384] width 394 height 636
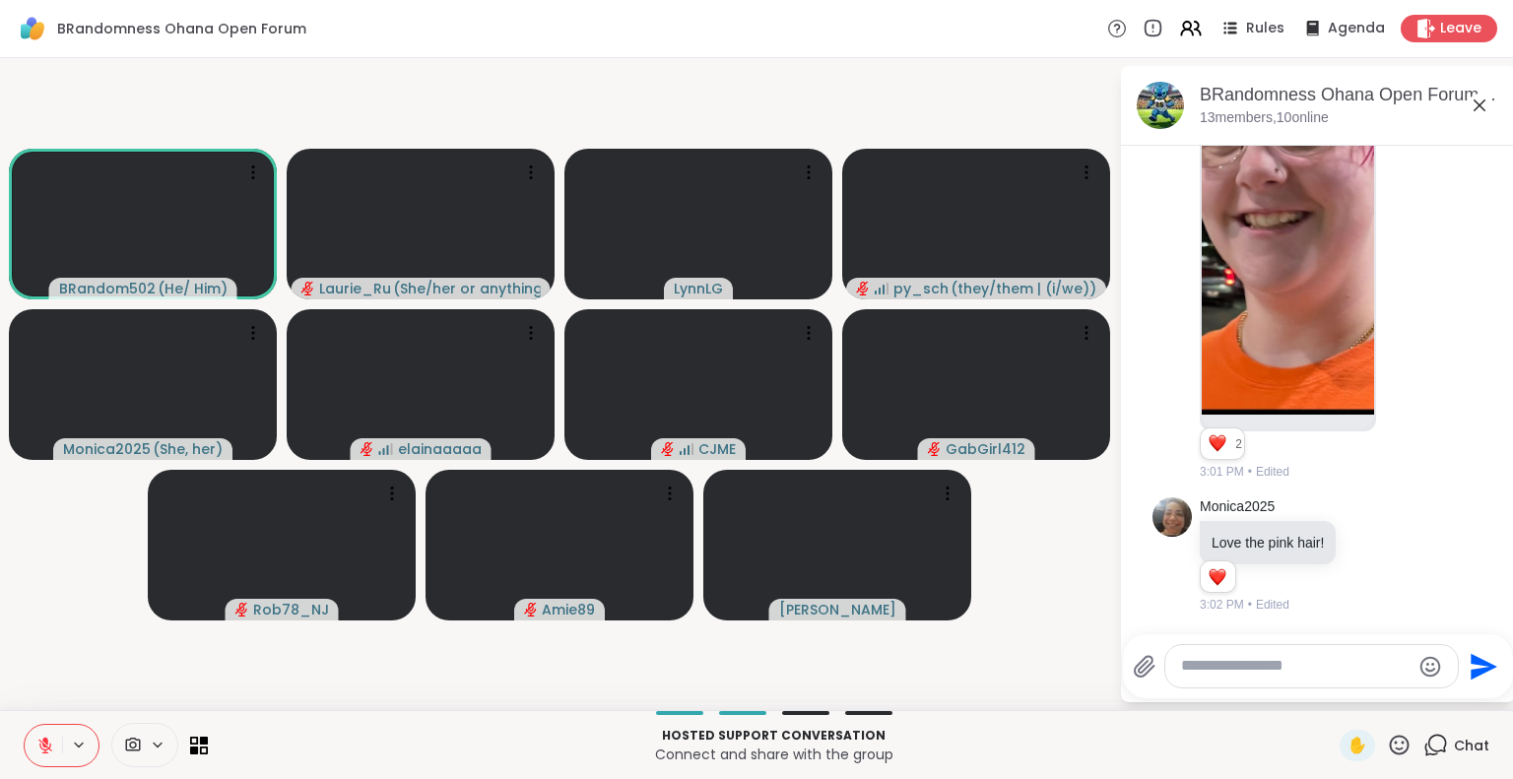
scroll to position [5846, 0]
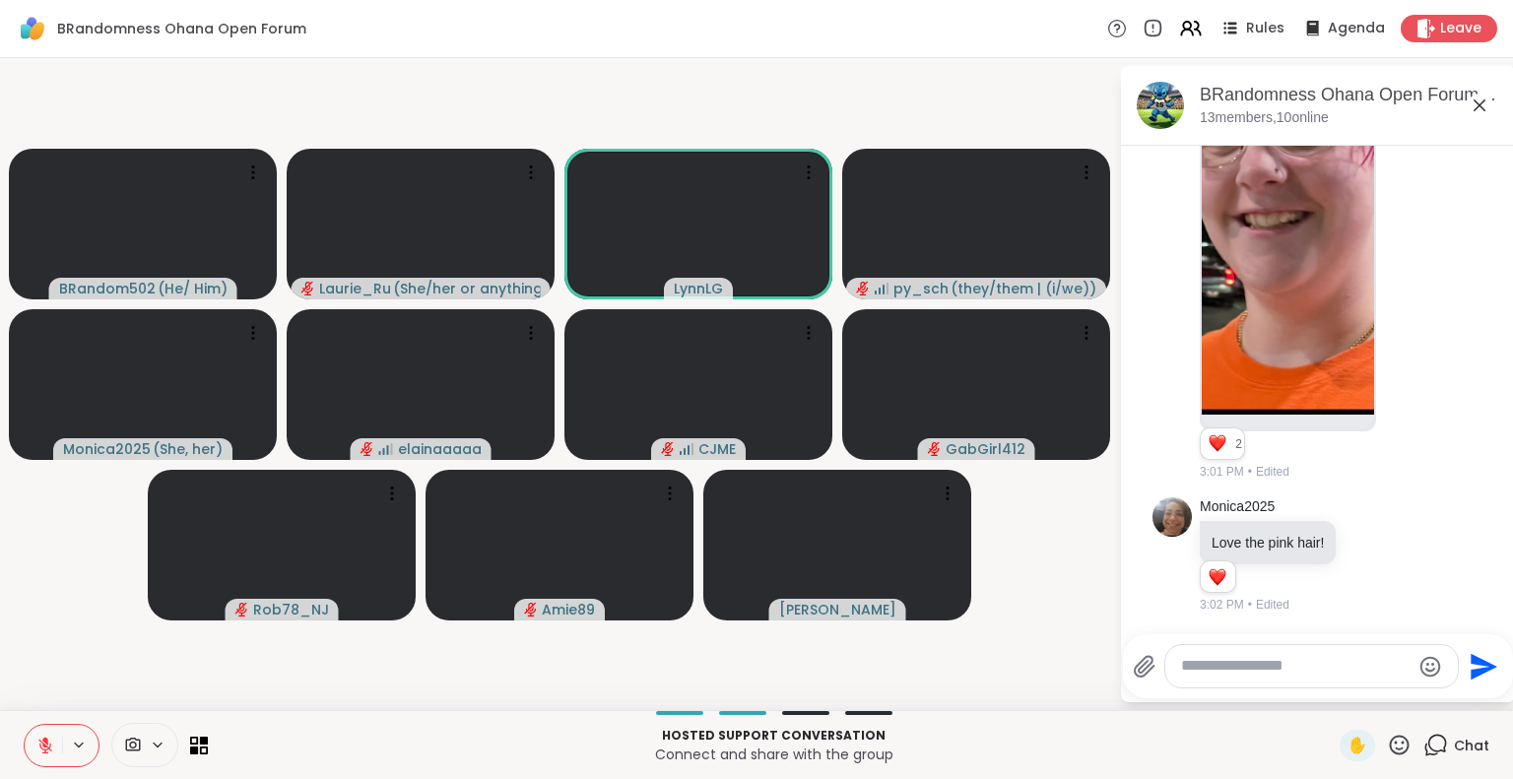
click at [1268, 665] on textarea "Type your message" at bounding box center [1295, 666] width 229 height 21
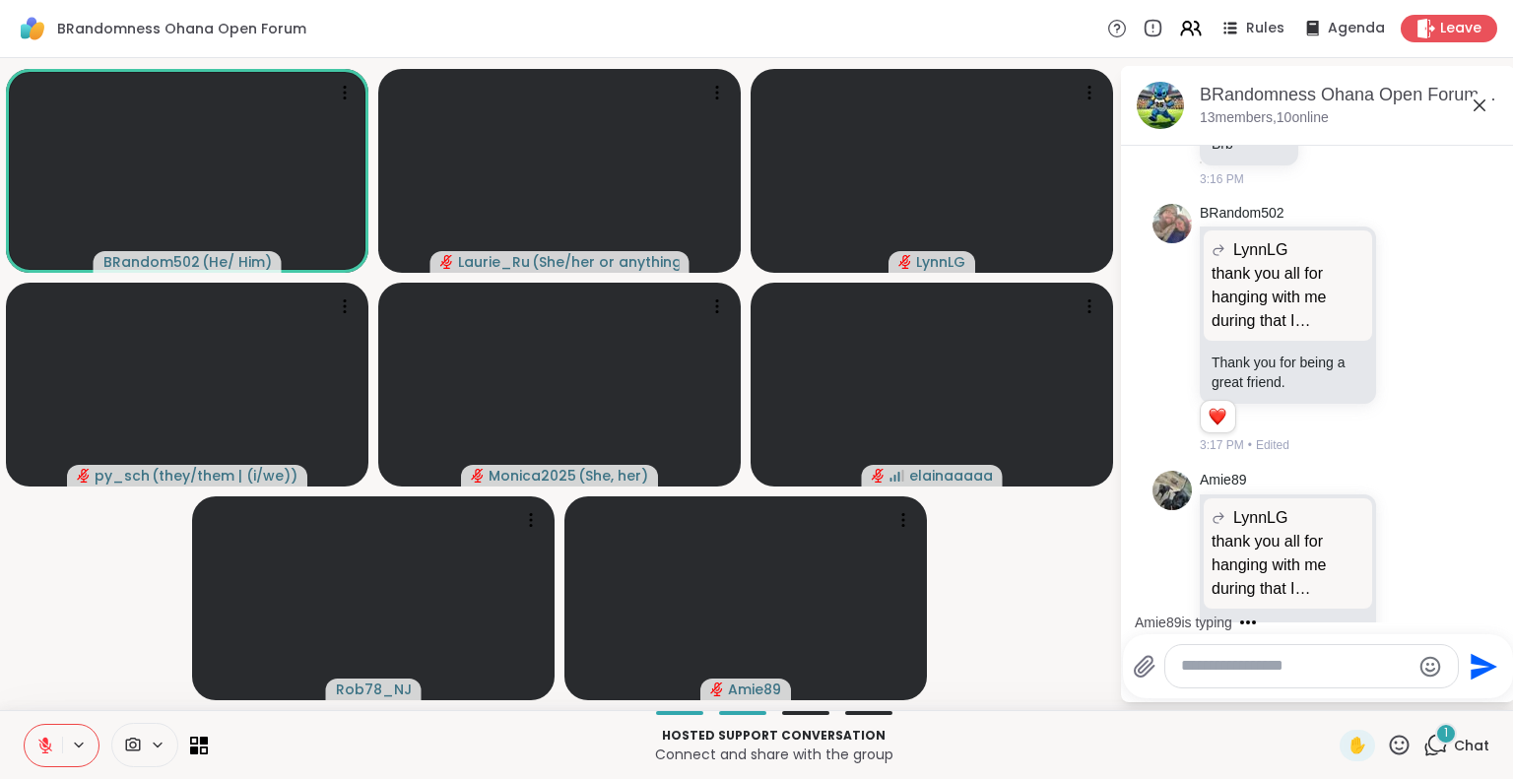
scroll to position [8376, 0]
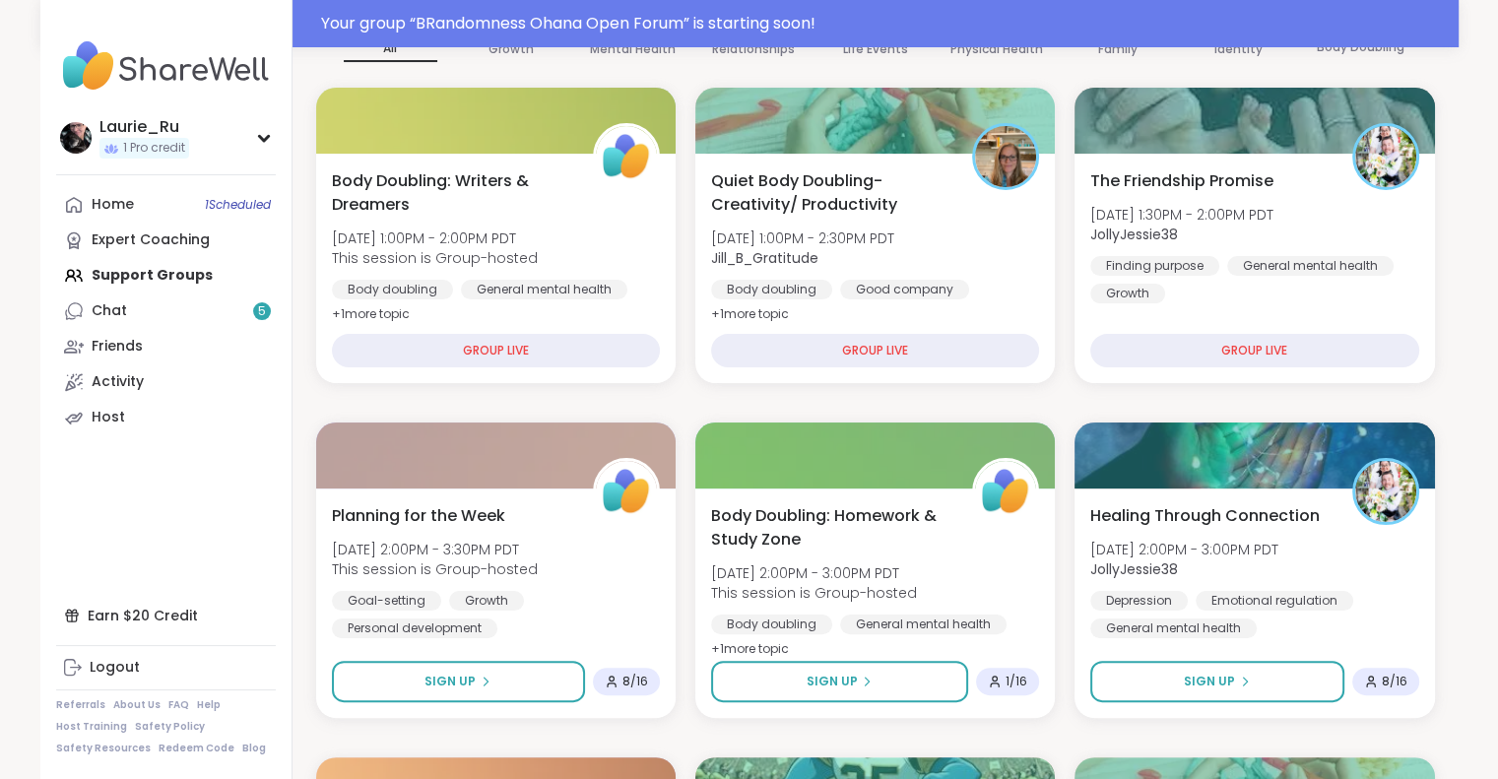
scroll to position [380, 0]
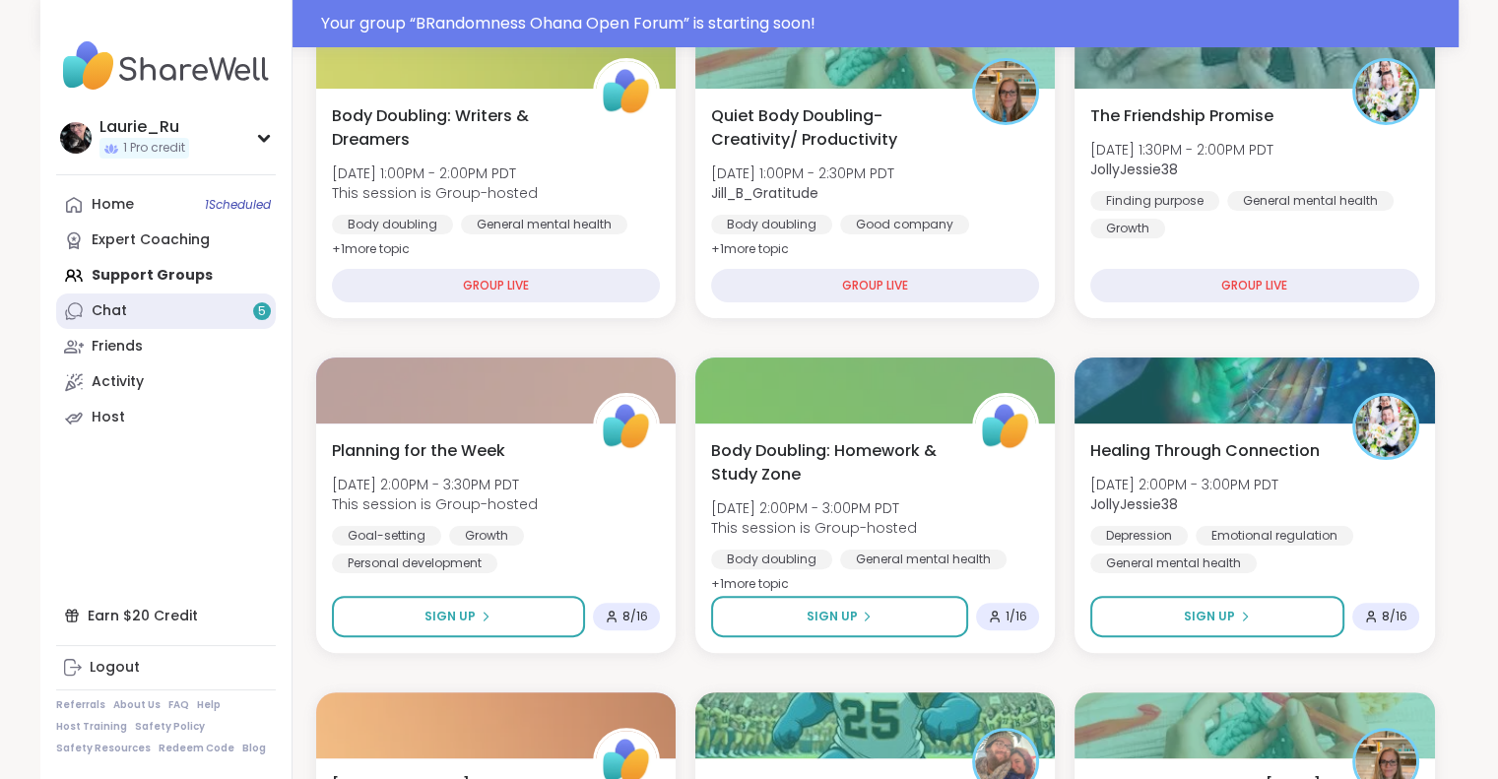
click at [232, 314] on link "Chat 5" at bounding box center [166, 310] width 220 height 35
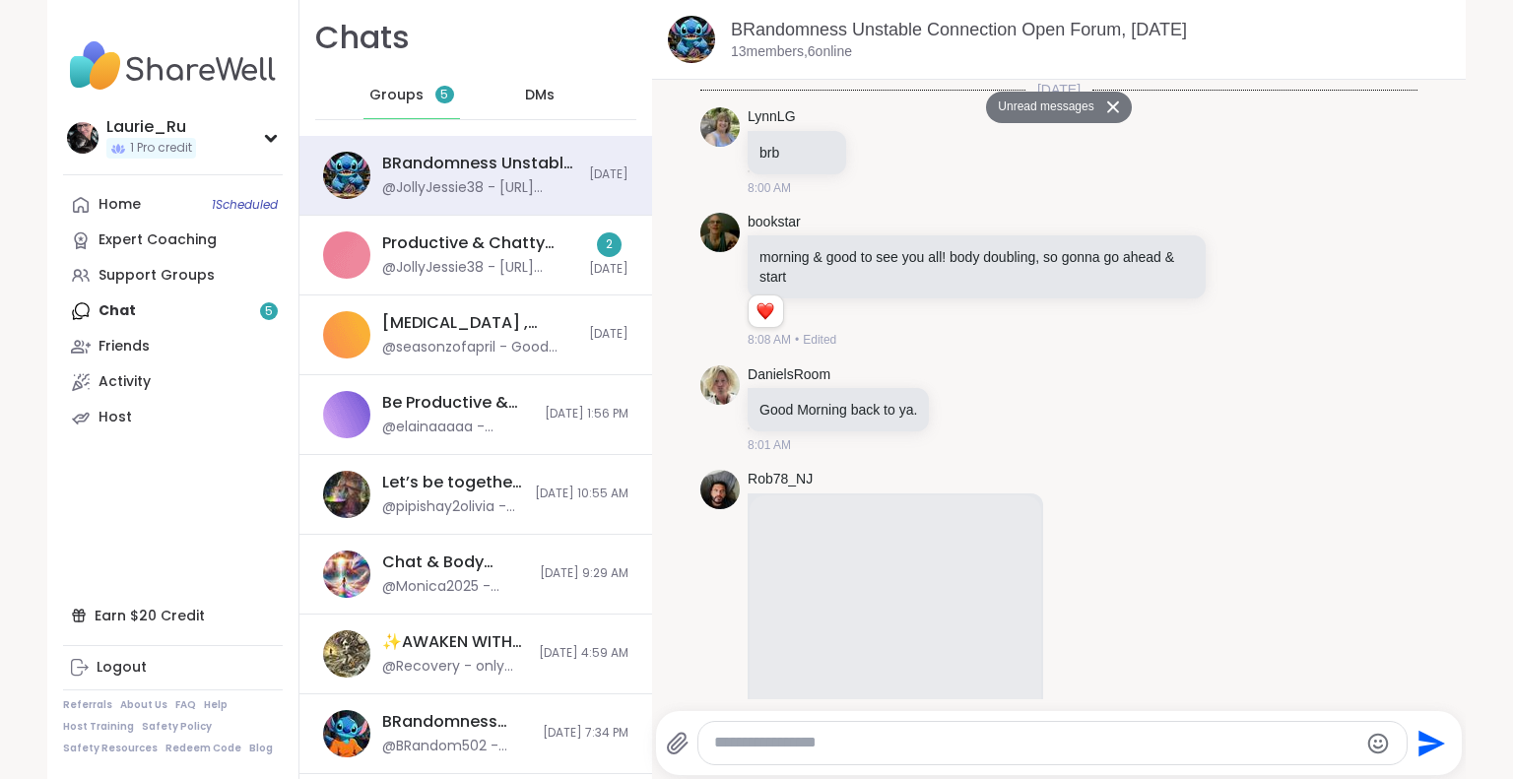
scroll to position [9331, 0]
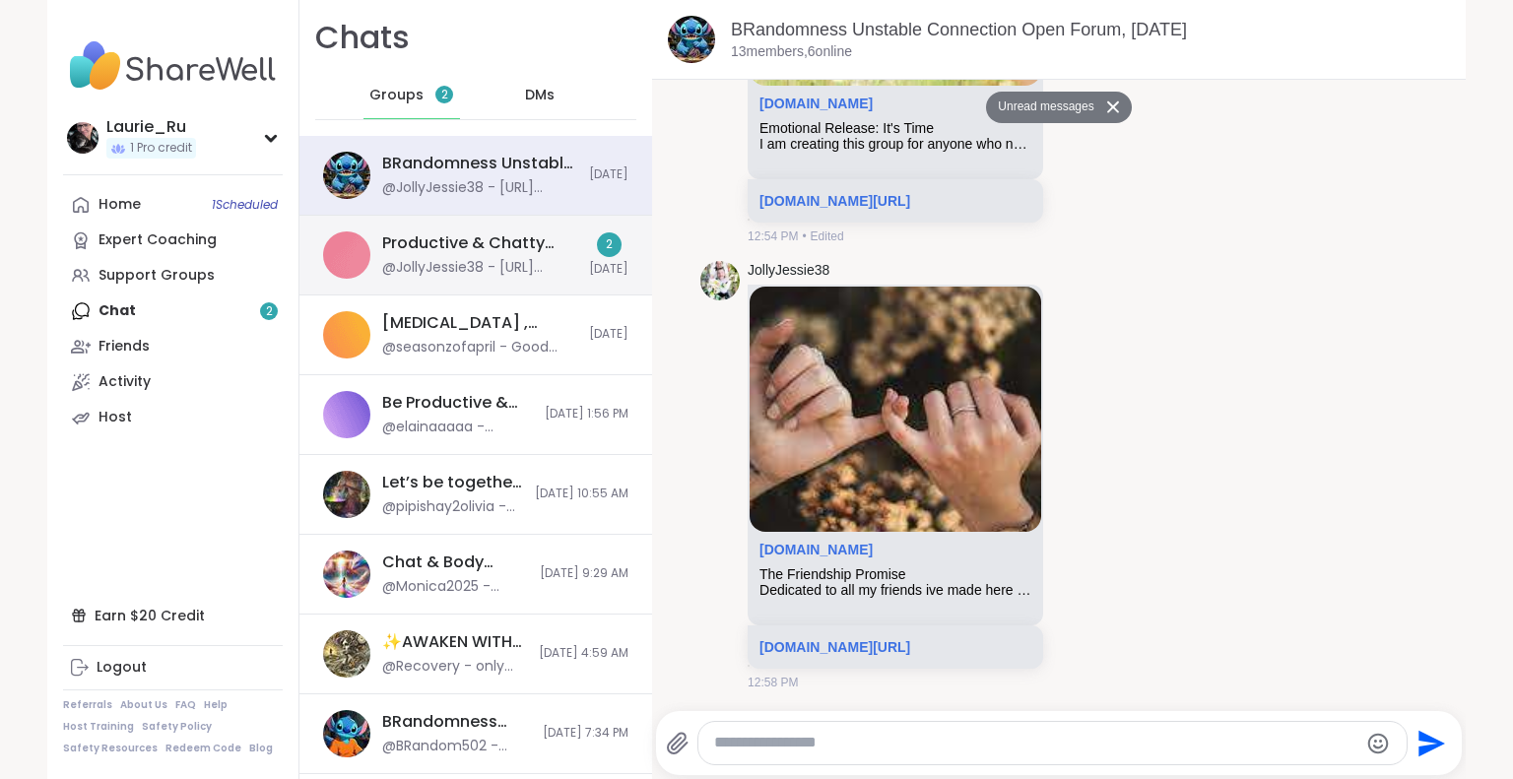
click at [441, 267] on div "@JollyJessie38 - https://sharewellnow.com/series/2b76cf24-aef5-4a48-ad9d-2cb9c2…" at bounding box center [479, 268] width 195 height 20
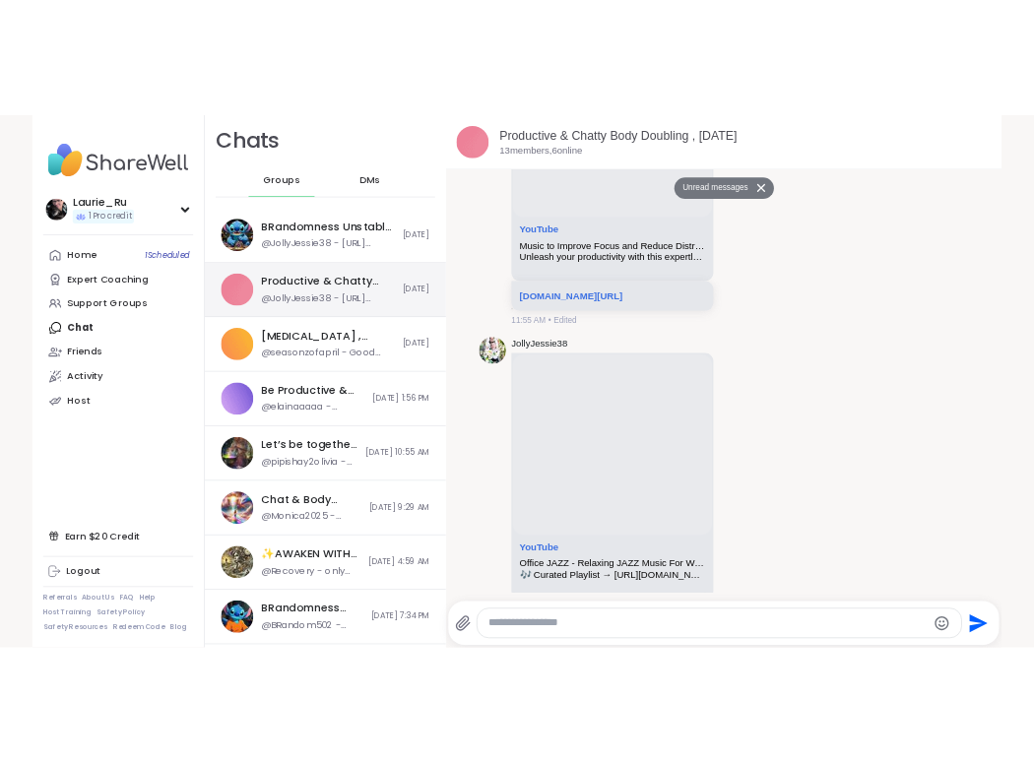
scroll to position [20529, 0]
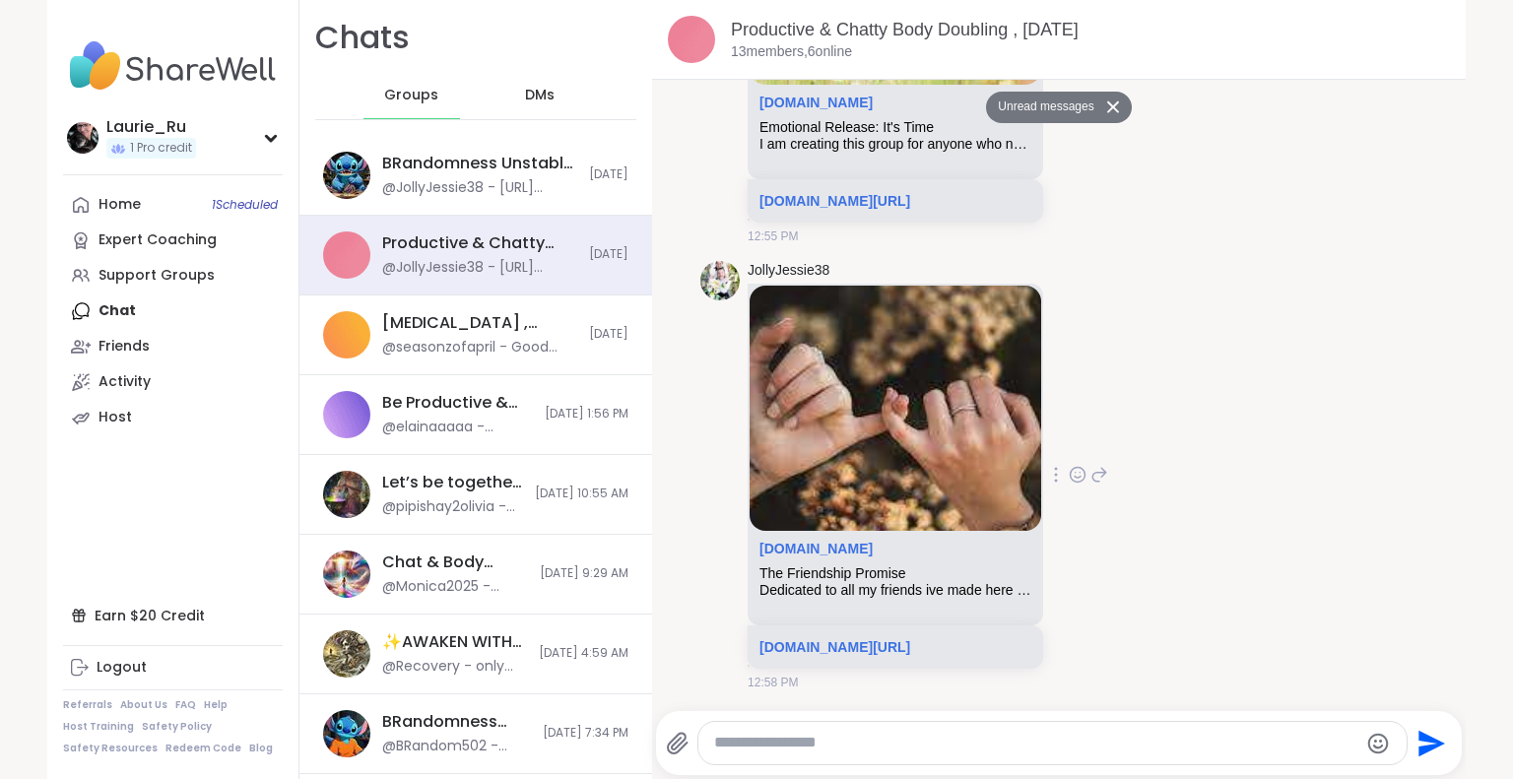
click at [1047, 314] on div "JollyJessie38 sharewellnow.com The Friendship Promise Dedicated to all my frien…" at bounding box center [897, 476] width 299 height 430
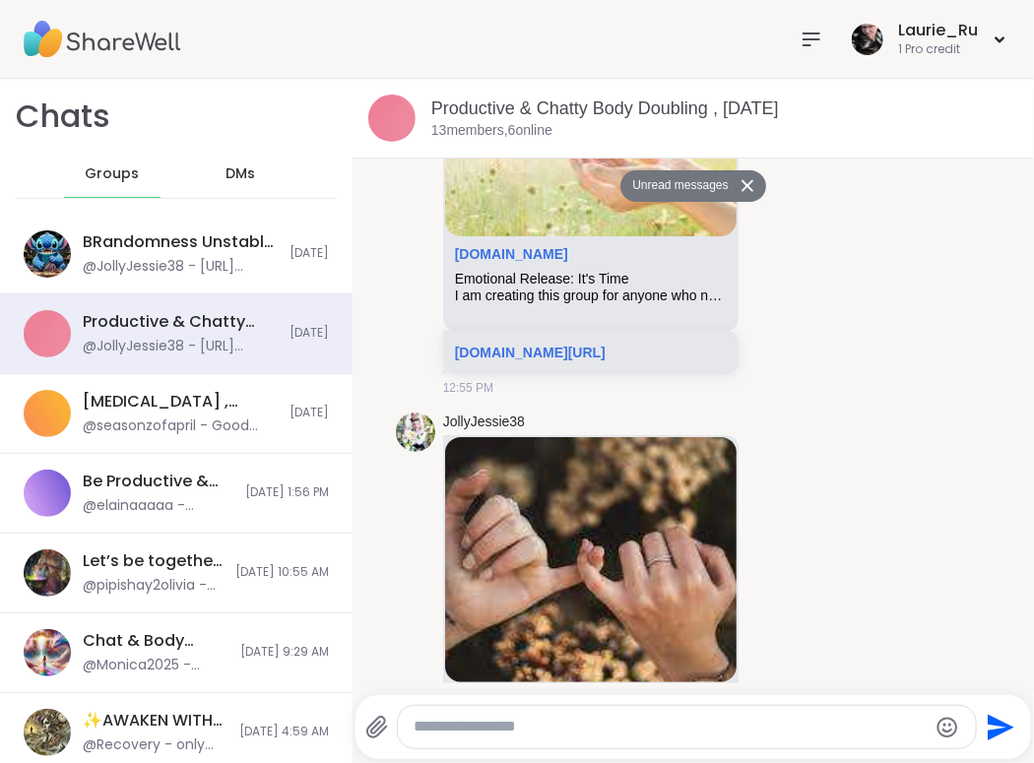
scroll to position [21089, 0]
